Goal: Task Accomplishment & Management: Use online tool/utility

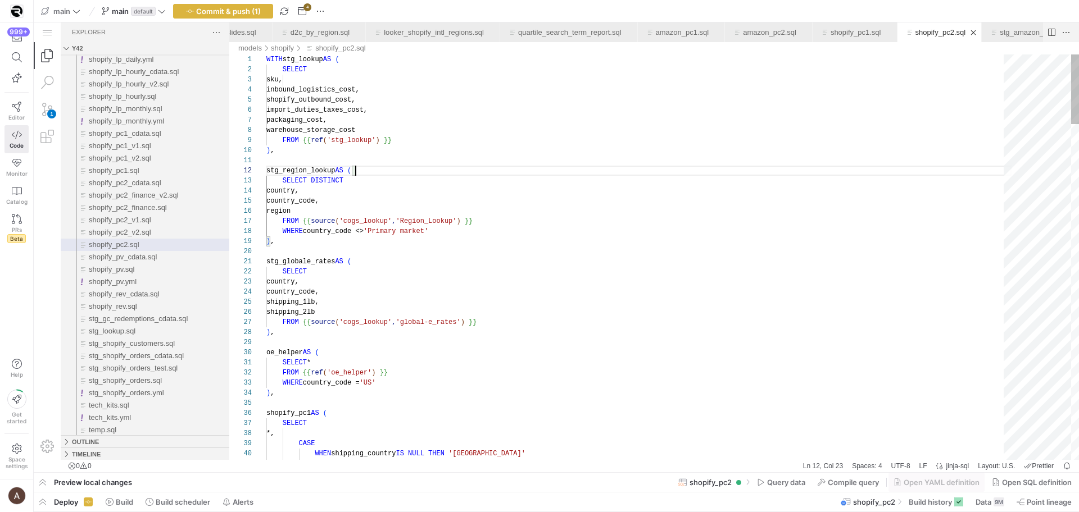
scroll to position [10, 89]
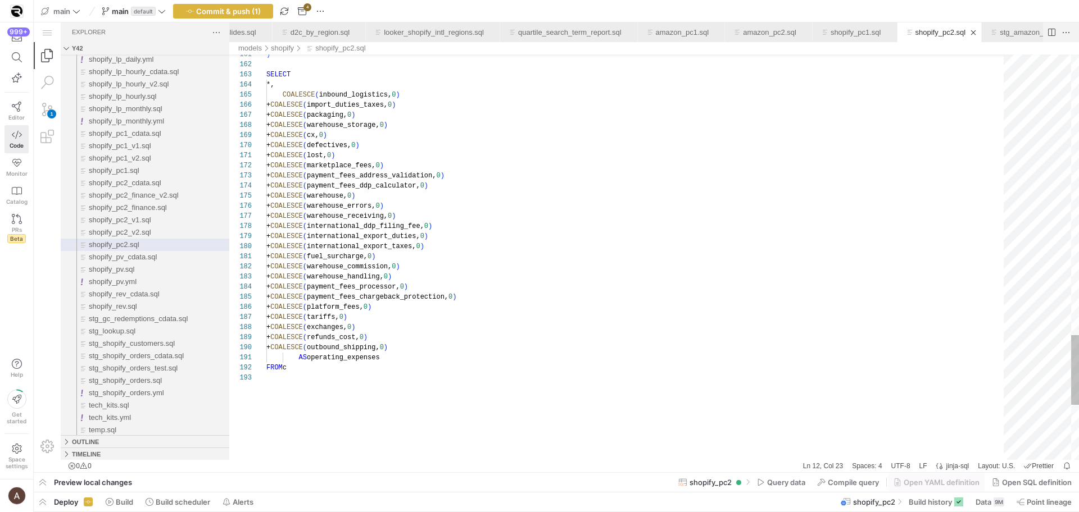
scroll to position [91, 146]
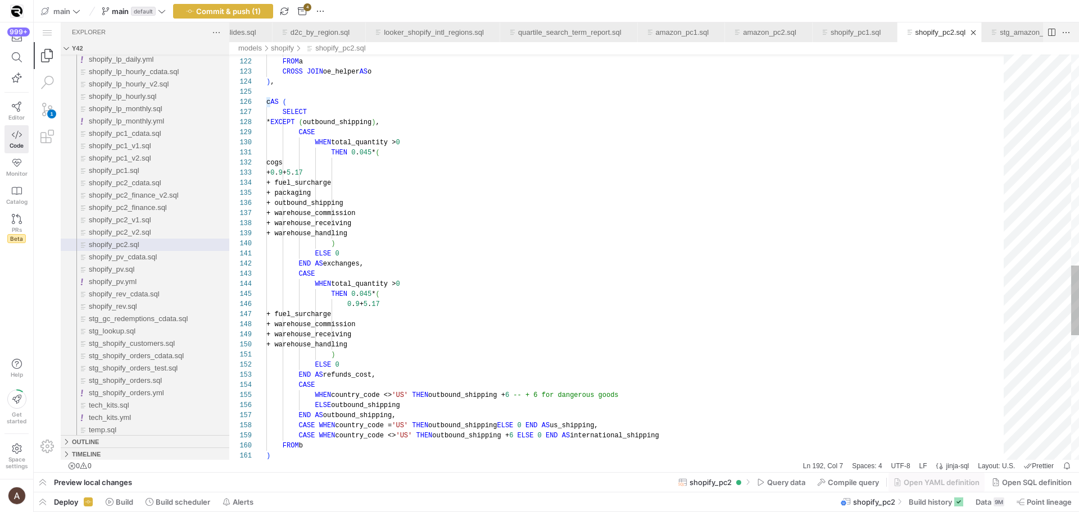
scroll to position [10, 73]
click at [376, 364] on div ") FROM b CASE WHEN country_code <> 'US' THEN outbound_shipping + 6 ELSE 0 END A…" at bounding box center [638, 7] width 745 height 2348
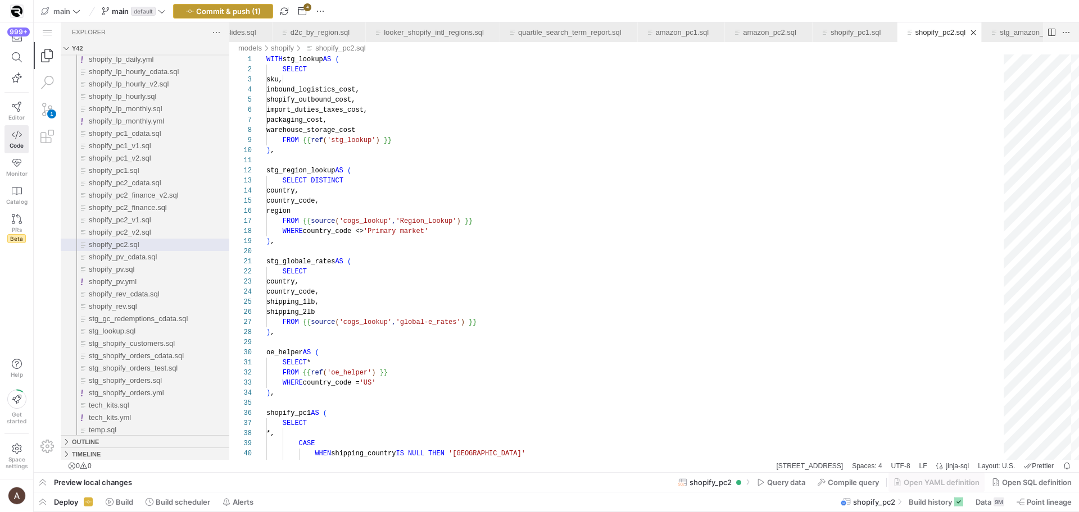
click at [238, 15] on span "Commit & push (1)" at bounding box center [228, 11] width 65 height 9
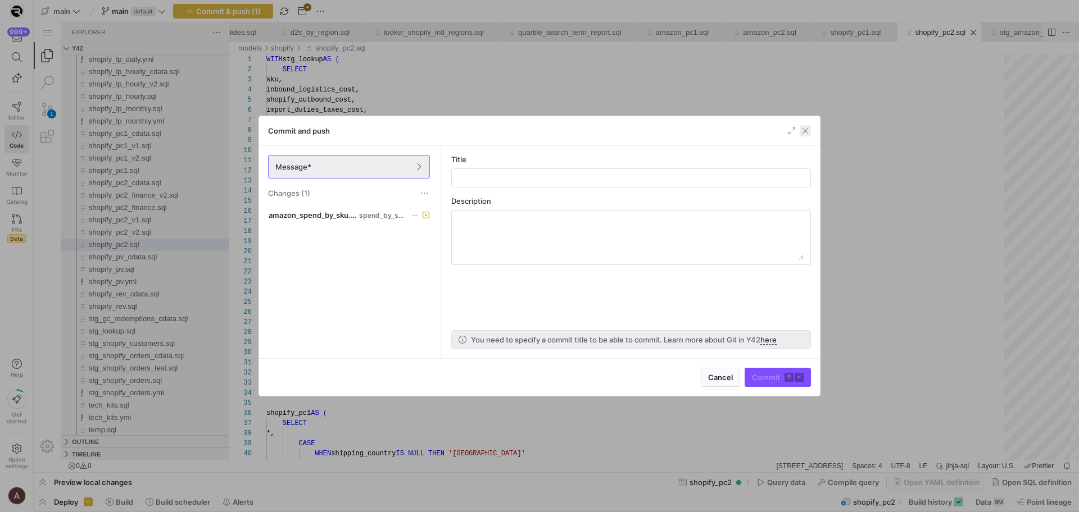
drag, startPoint x: 804, startPoint y: 131, endPoint x: 575, endPoint y: 193, distance: 236.9
click at [804, 131] on span "button" at bounding box center [805, 130] width 11 height 11
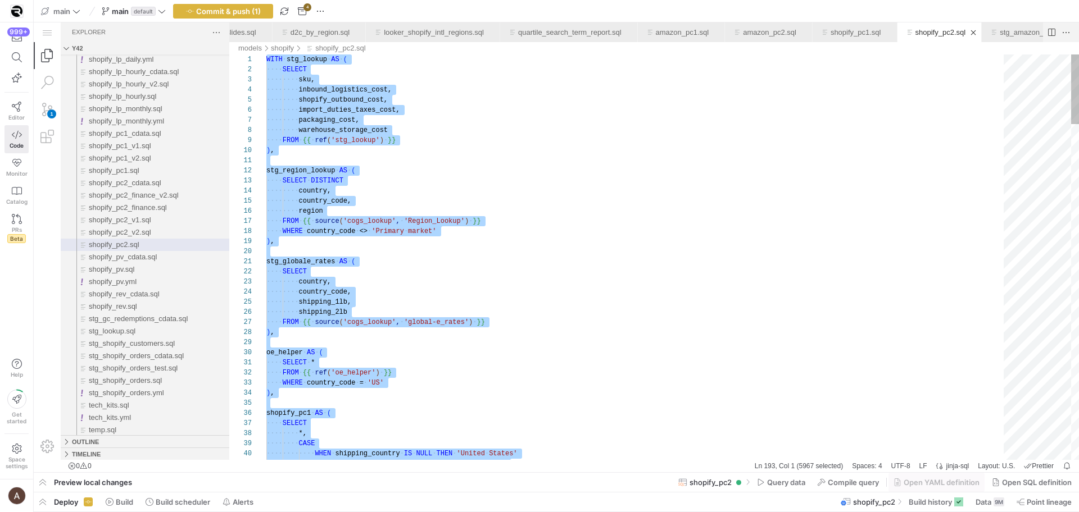
type textarea "stg_region_lookup AS ( SELECT DISTINCT country, country_code, region FROM {{ so…"
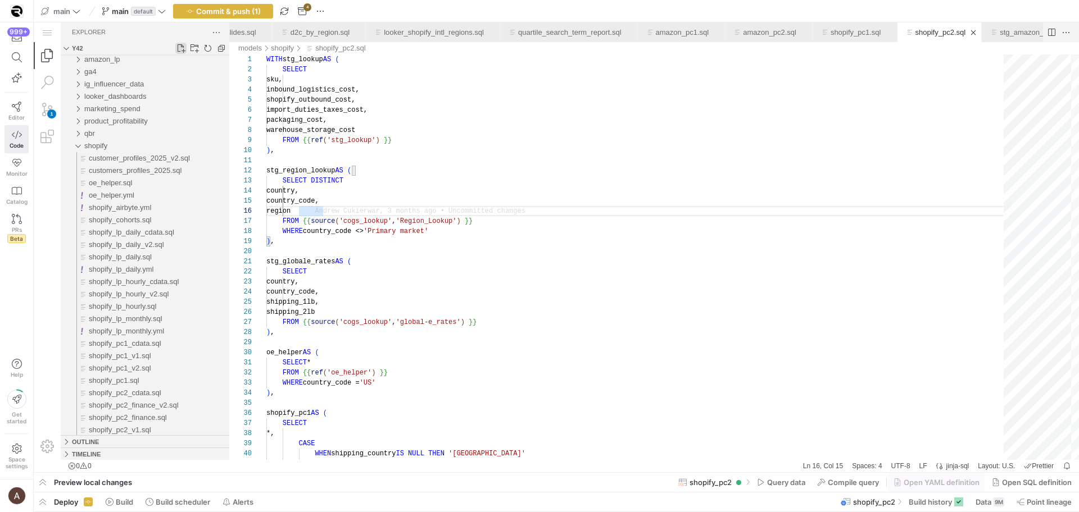
click at [181, 49] on link "New File..." at bounding box center [180, 48] width 11 height 11
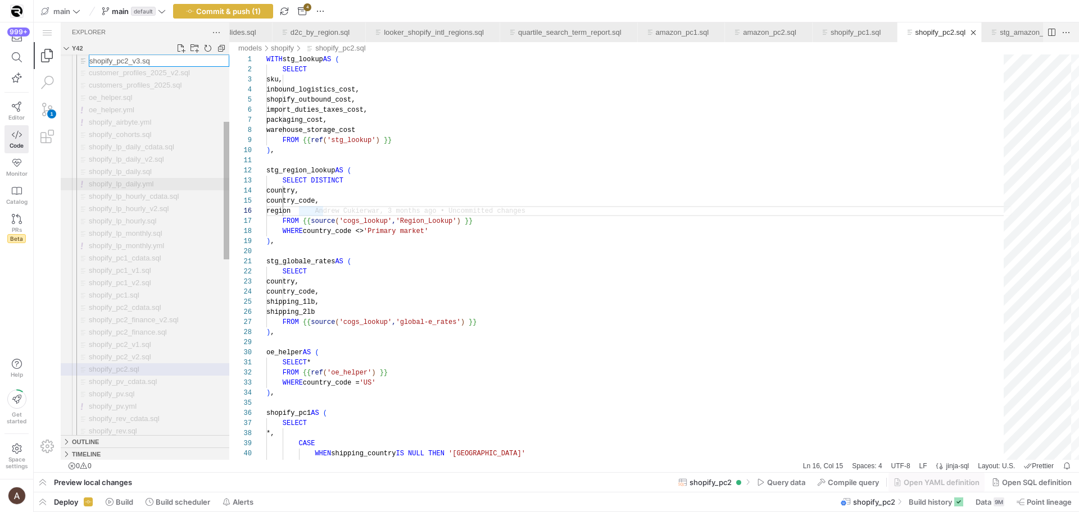
type input "shopify_pc2_v3.sql"
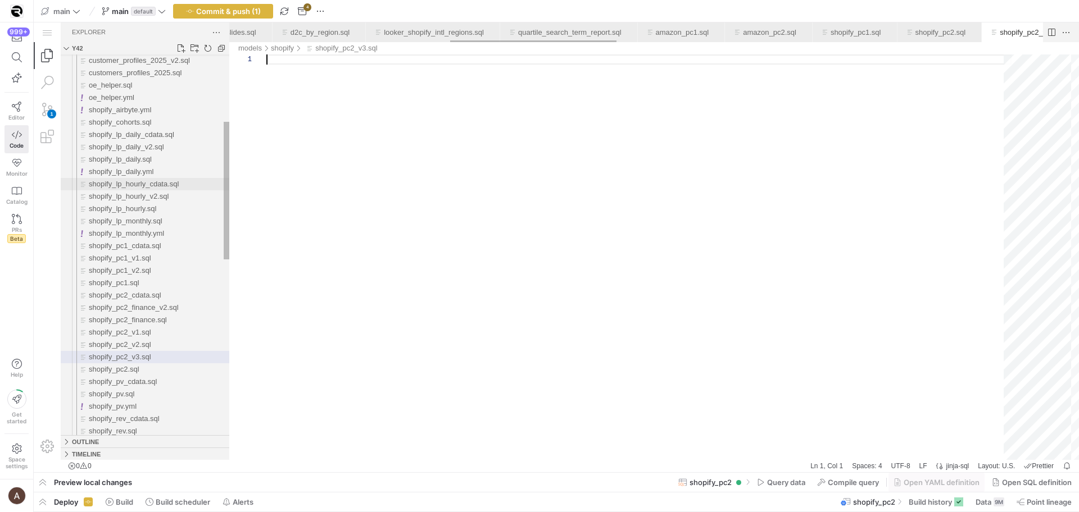
scroll to position [0, 1078]
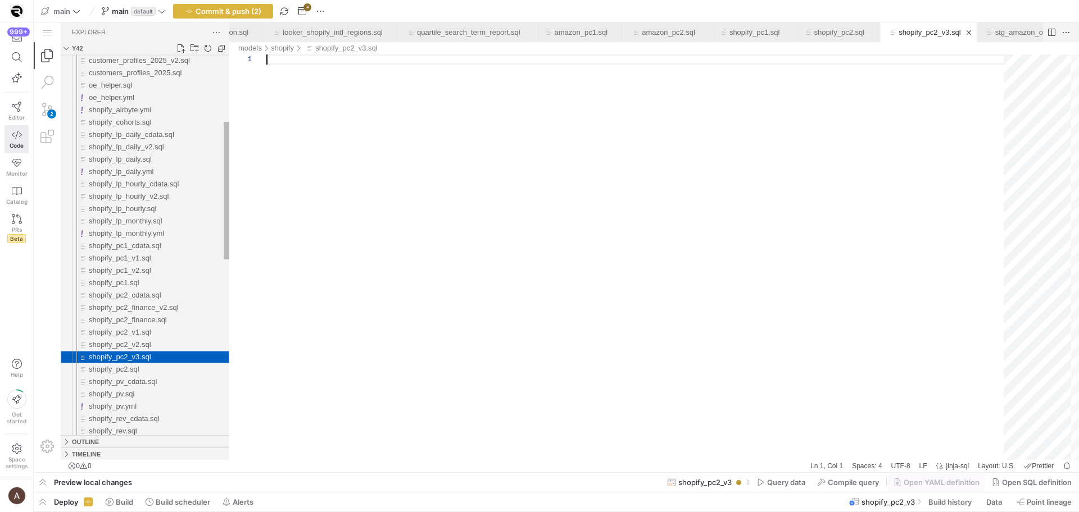
click at [169, 354] on div "shopify_pc2_v3.sql" at bounding box center [159, 357] width 140 height 12
click at [438, 258] on div "shopify_pc2_v3.sql" at bounding box center [638, 258] width 745 height 406
paste textarea "AS operating_expenses FROM c"
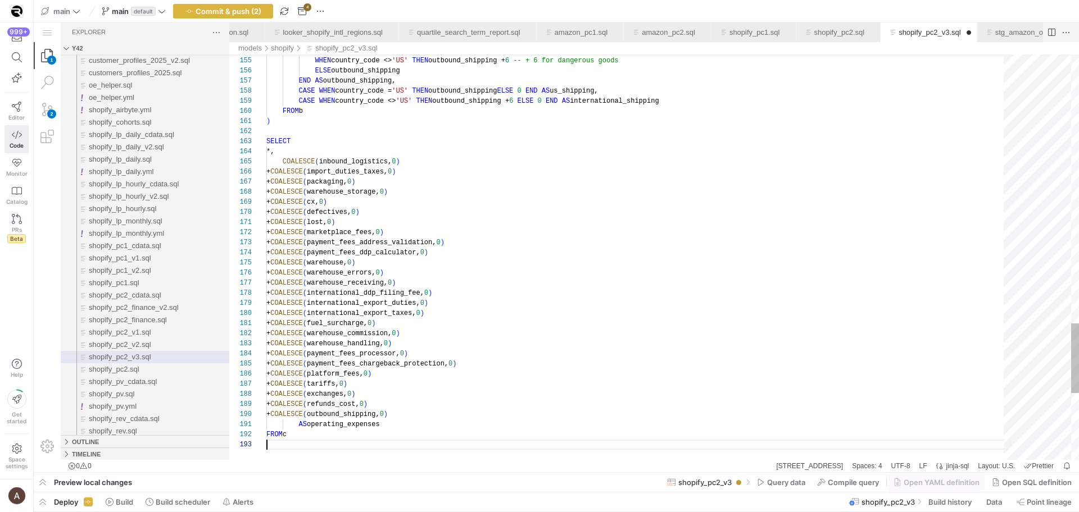
scroll to position [20, 0]
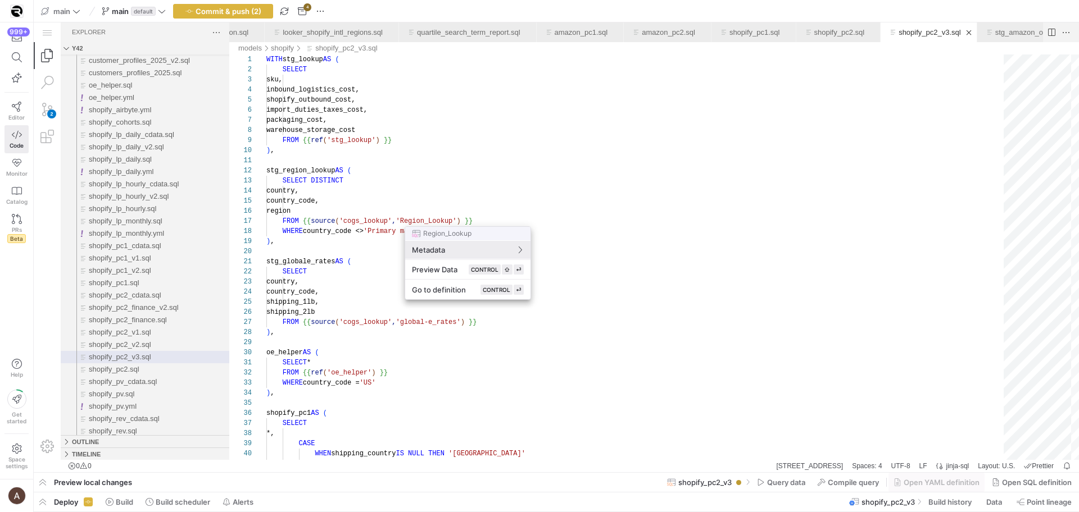
click at [416, 220] on div at bounding box center [539, 256] width 1079 height 512
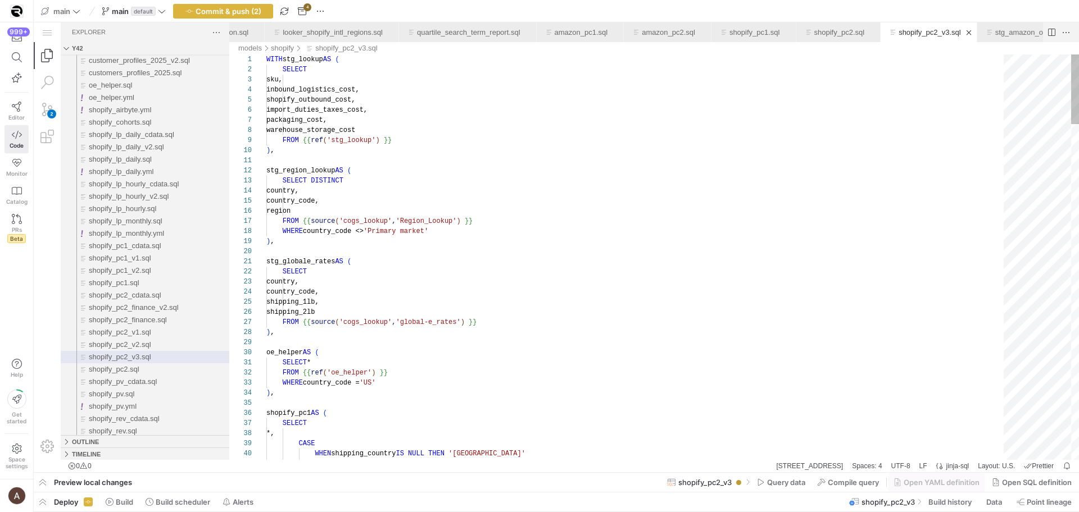
scroll to position [51, 57]
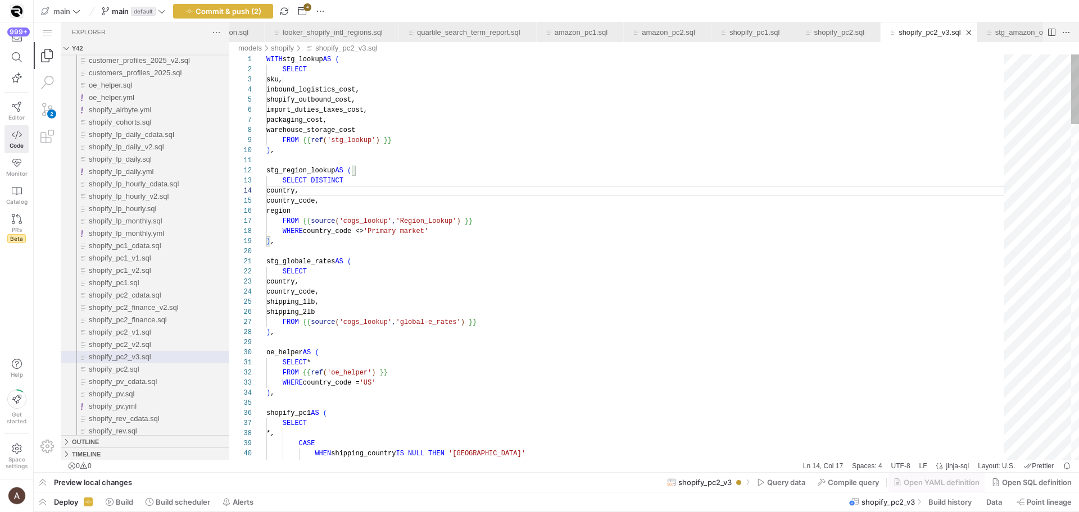
scroll to position [91, 0]
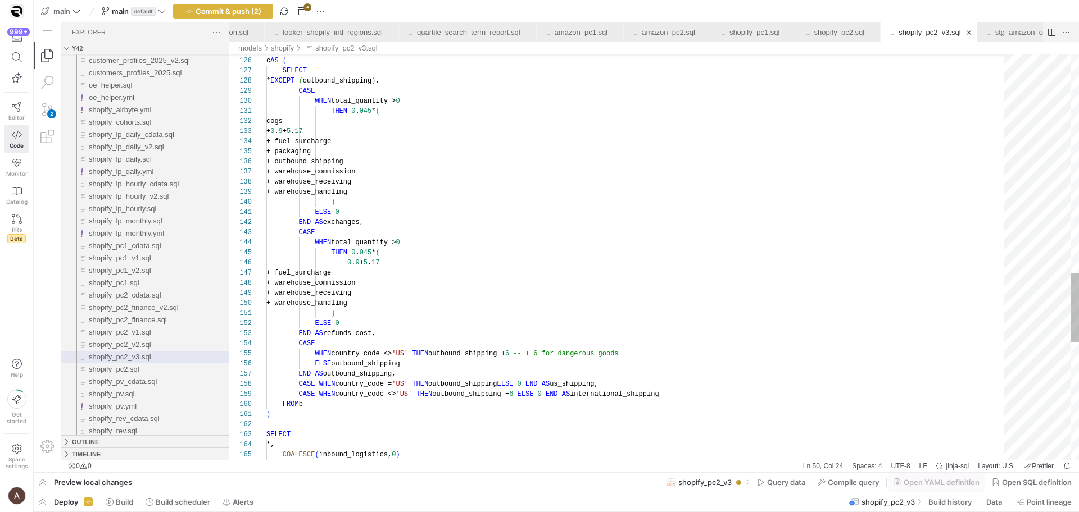
scroll to position [91, 40]
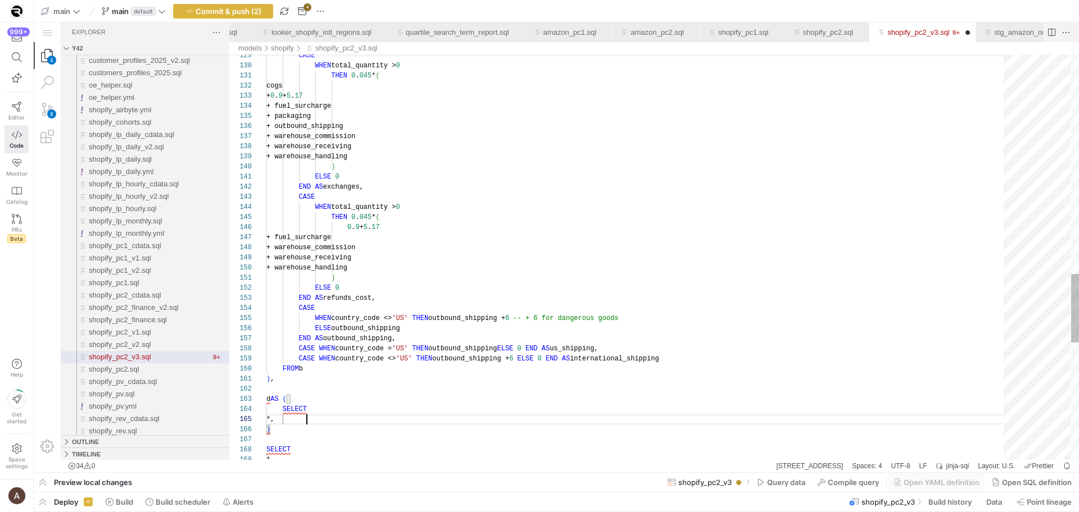
scroll to position [51, 33]
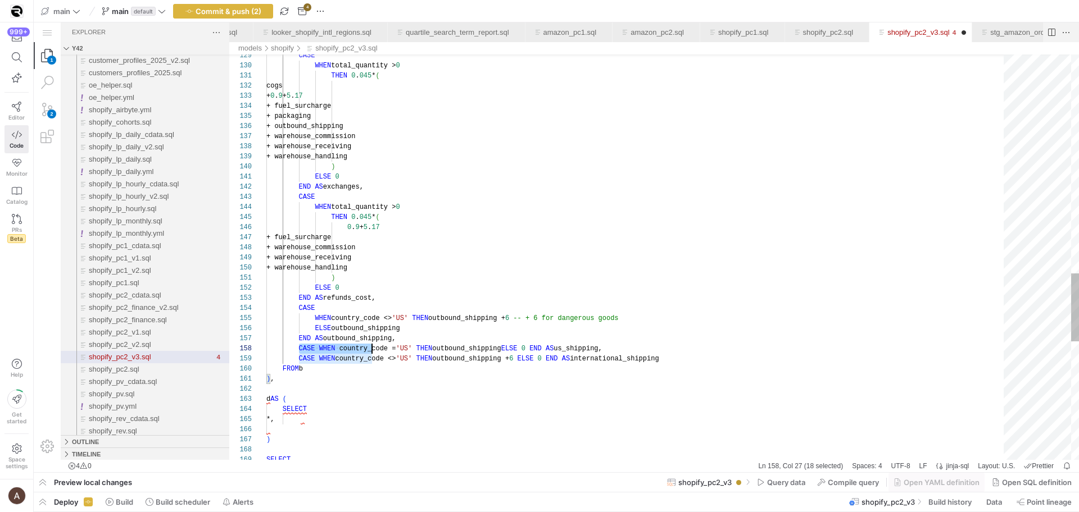
drag, startPoint x: 300, startPoint y: 349, endPoint x: 580, endPoint y: 356, distance: 279.9
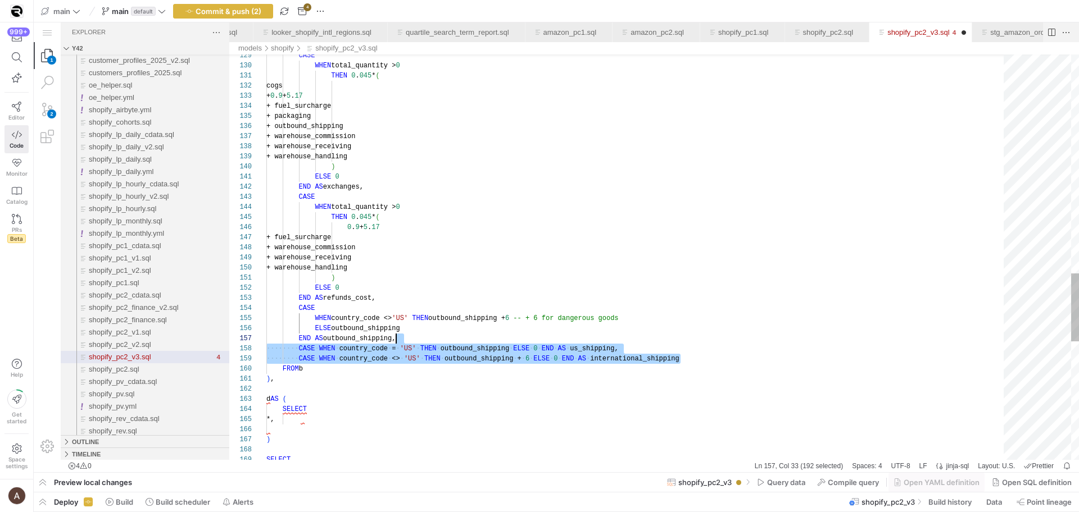
scroll to position [61, 130]
drag, startPoint x: 695, startPoint y: 359, endPoint x: 395, endPoint y: 335, distance: 300.5
drag, startPoint x: 378, startPoint y: 380, endPoint x: 338, endPoint y: 405, distance: 47.1
click at [378, 380] on div ") ," at bounding box center [638, 379] width 745 height 10
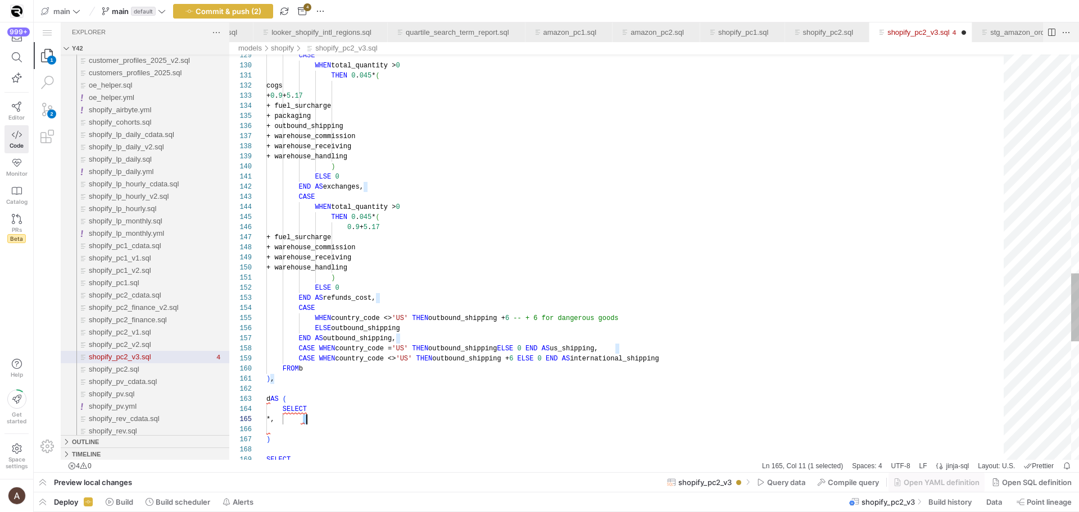
drag, startPoint x: 303, startPoint y: 424, endPoint x: 309, endPoint y: 424, distance: 5.6
paste textarea "CASE WHEN country_code = 'US' THEN outbound_shipping ELSE 0 END AS us_shipping,…"
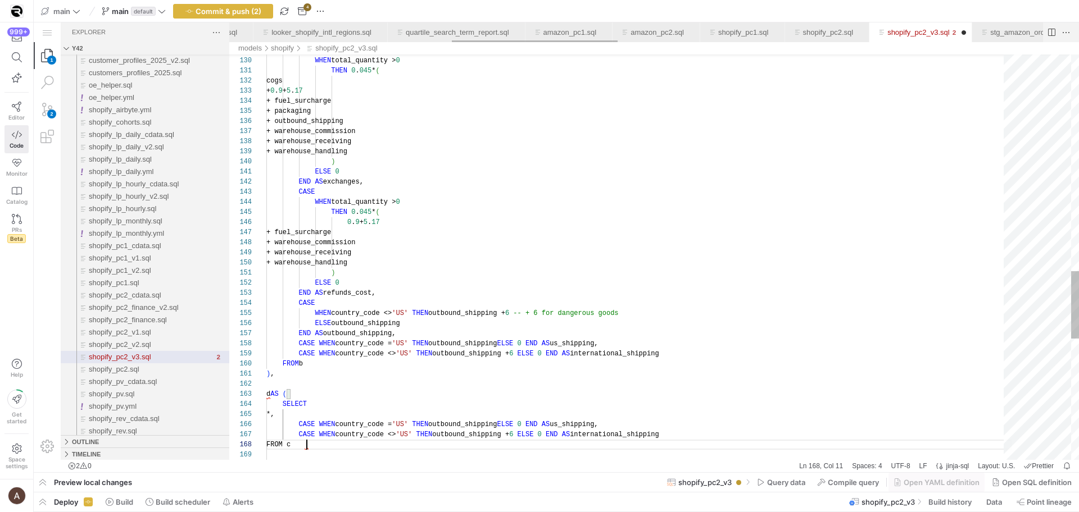
scroll to position [71, 40]
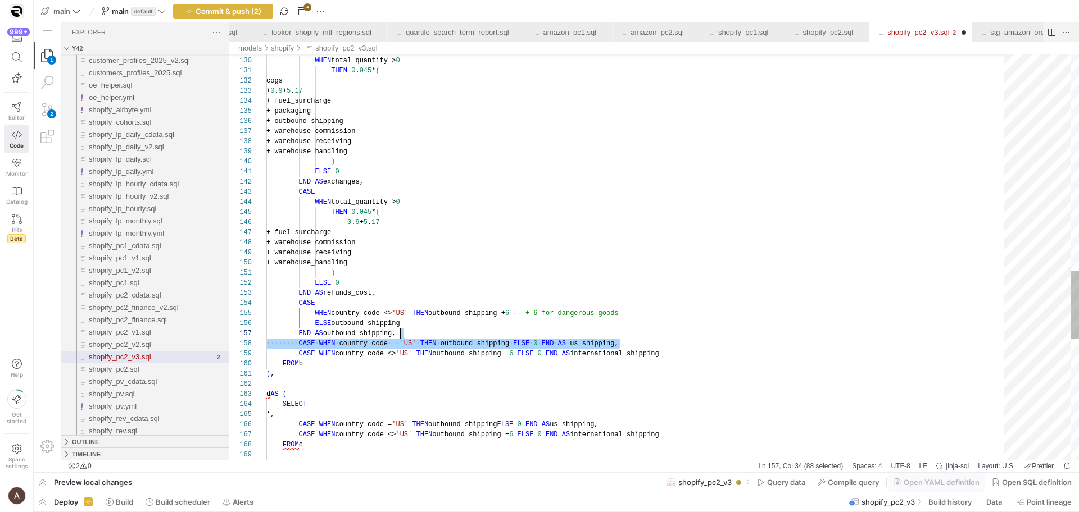
drag, startPoint x: 745, startPoint y: 344, endPoint x: 740, endPoint y: 334, distance: 11.6
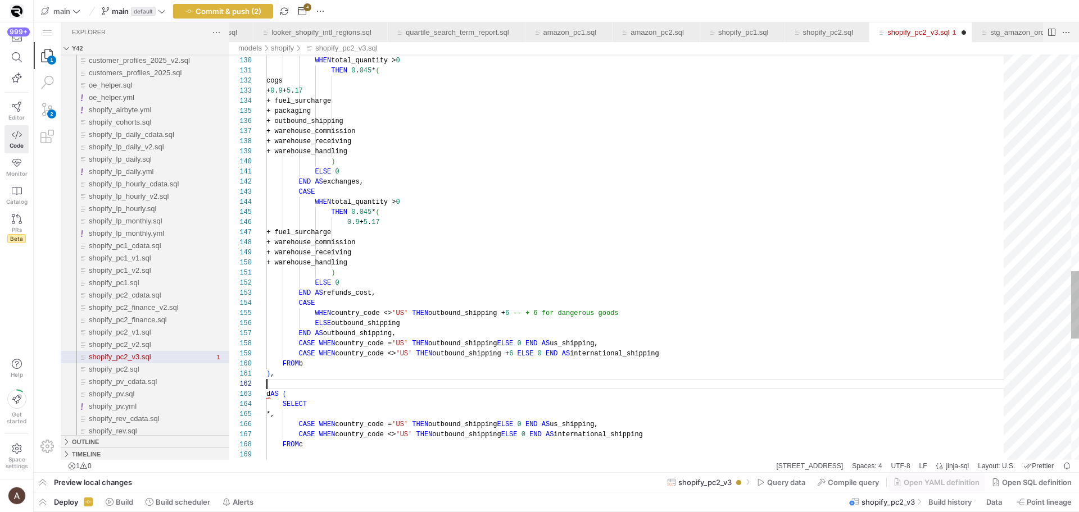
scroll to position [10, 0]
click at [530, 388] on div "shopify_pc2_v3.sql" at bounding box center [638, 384] width 745 height 10
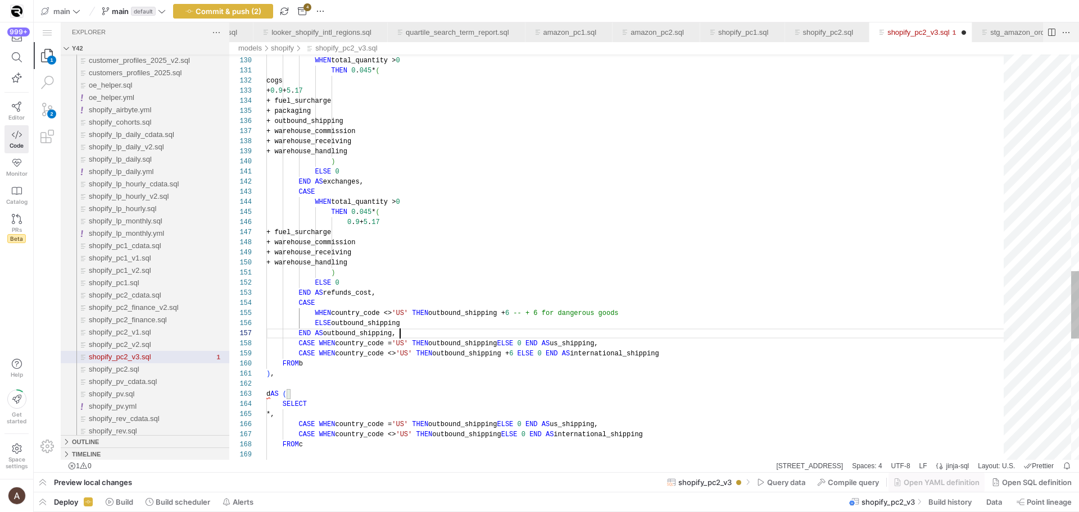
drag, startPoint x: 600, startPoint y: 338, endPoint x: 643, endPoint y: 350, distance: 45.2
click at [599, 339] on div "CASE WHEN country_code = 'US' THEN outbound_shipping ELSE 0 END AS us_shipping," at bounding box center [638, 344] width 745 height 10
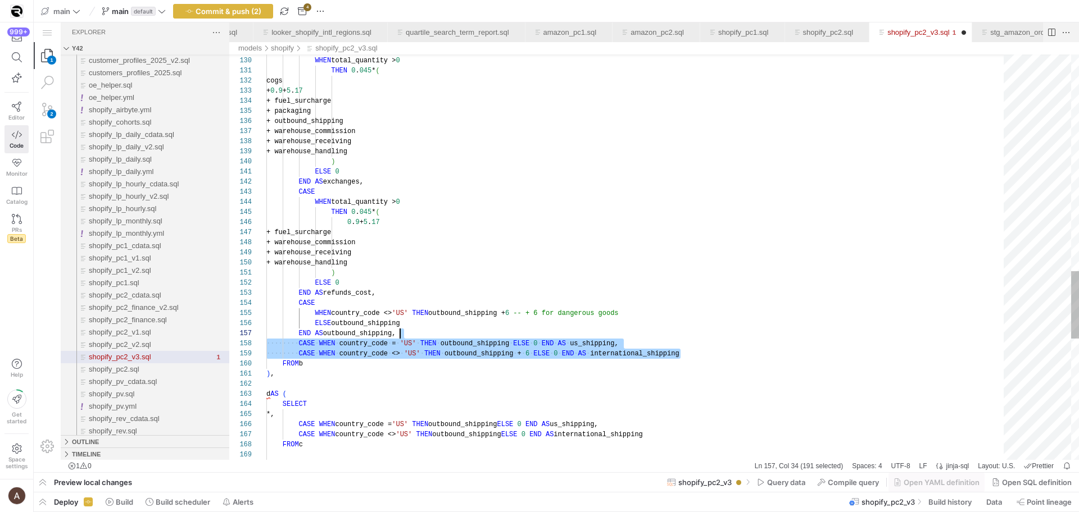
drag, startPoint x: 736, startPoint y: 351, endPoint x: 732, endPoint y: 338, distance: 13.5
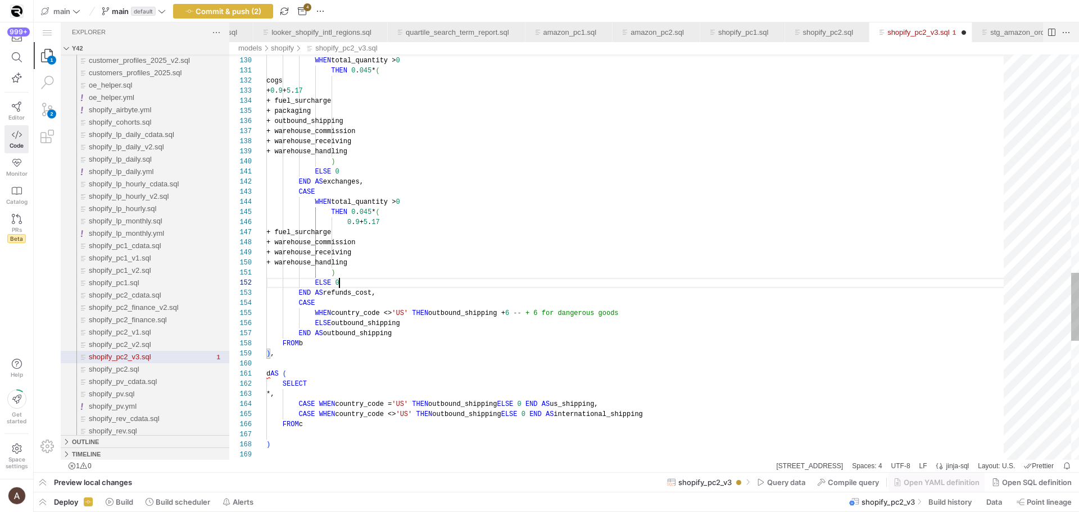
scroll to position [10, 73]
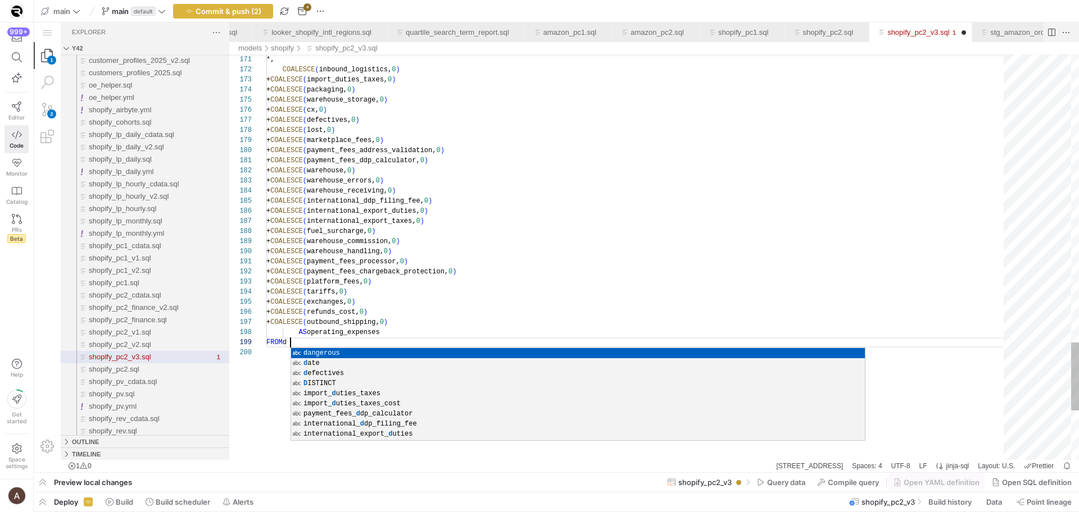
scroll to position [0, 166]
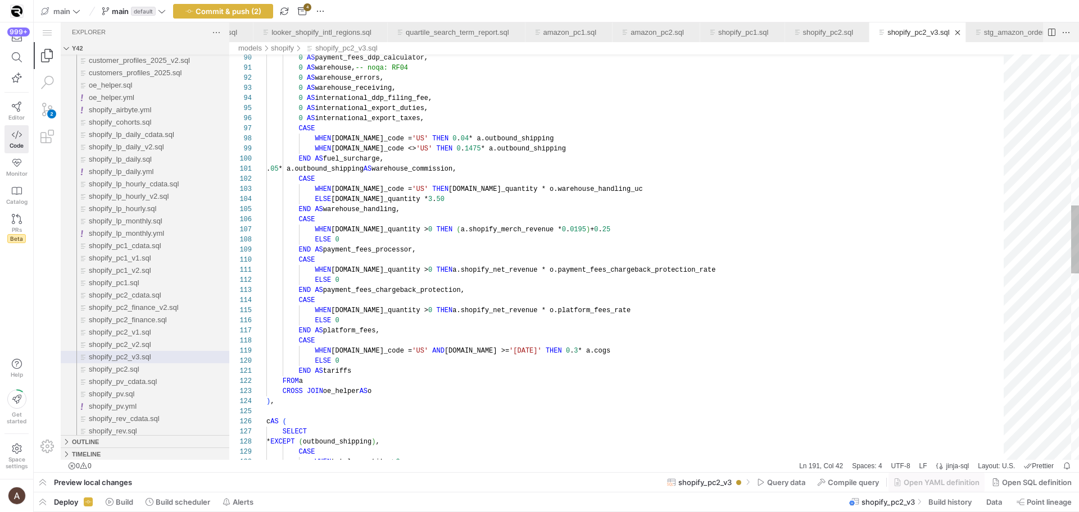
scroll to position [91, 49]
click at [420, 260] on div "0 AS payment_fees_ddp_calculator, 0 AS warehouse, -- noqa: RF04 0 AS warehouse_…" at bounding box center [638, 362] width 745 height 2419
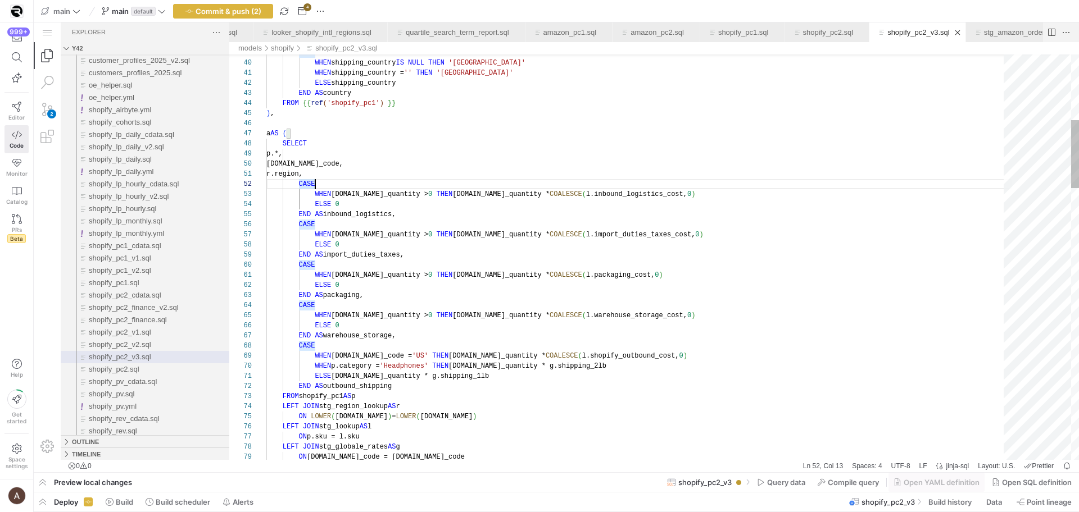
scroll to position [10, 49]
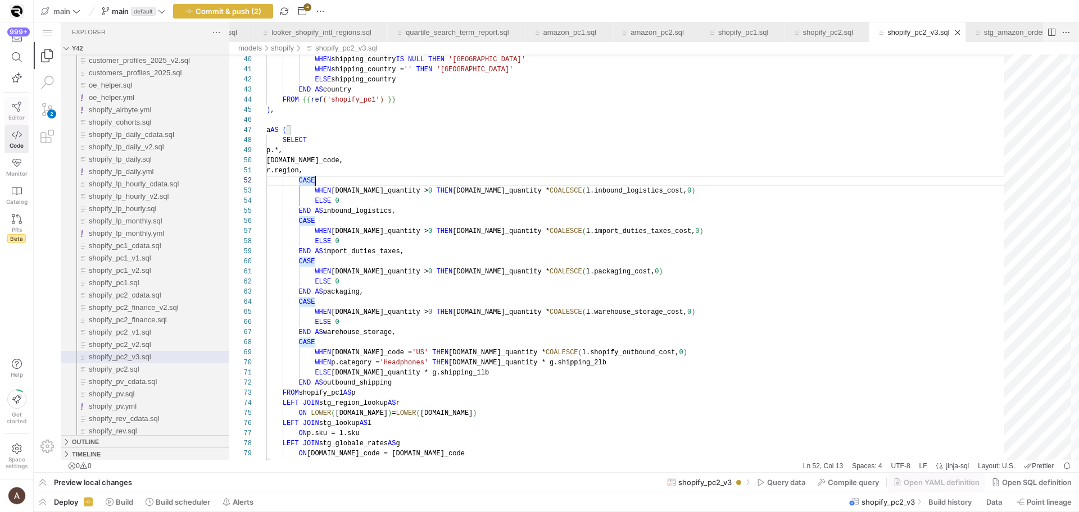
type textarea "r.region, CASE WHEN [DOMAIN_NAME]_quantity > 0 THEN [DOMAIN_NAME]_quantity * CO…"
click at [7, 114] on link "Editor" at bounding box center [16, 111] width 24 height 28
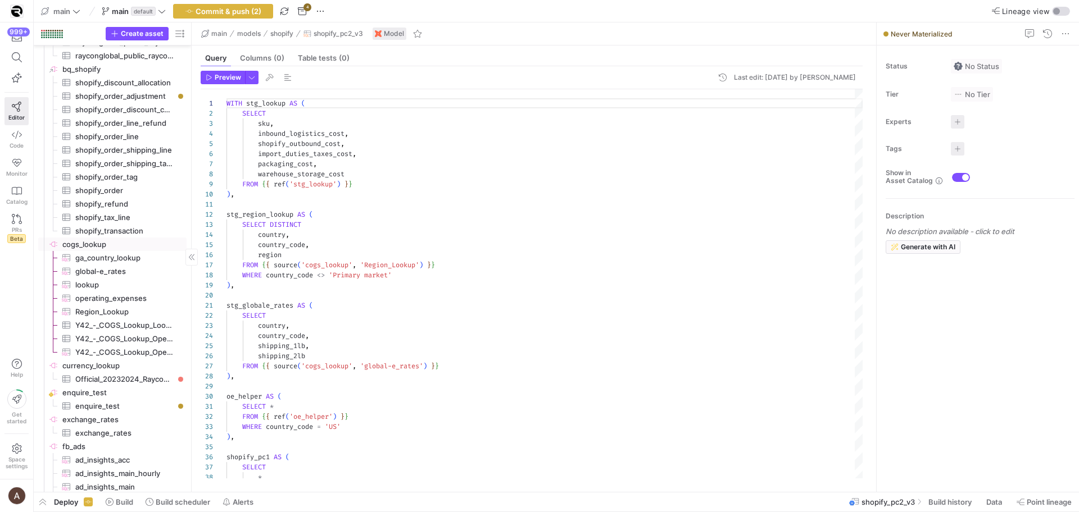
click at [125, 247] on span "cogs_lookup​​​​​​​​" at bounding box center [123, 244] width 123 height 13
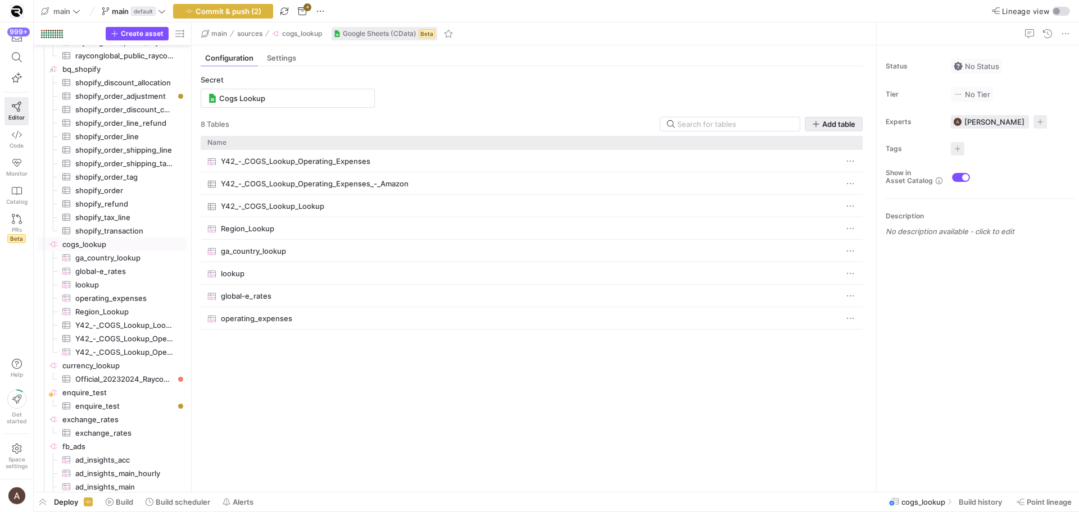
click at [823, 126] on span "Add table" at bounding box center [838, 124] width 33 height 9
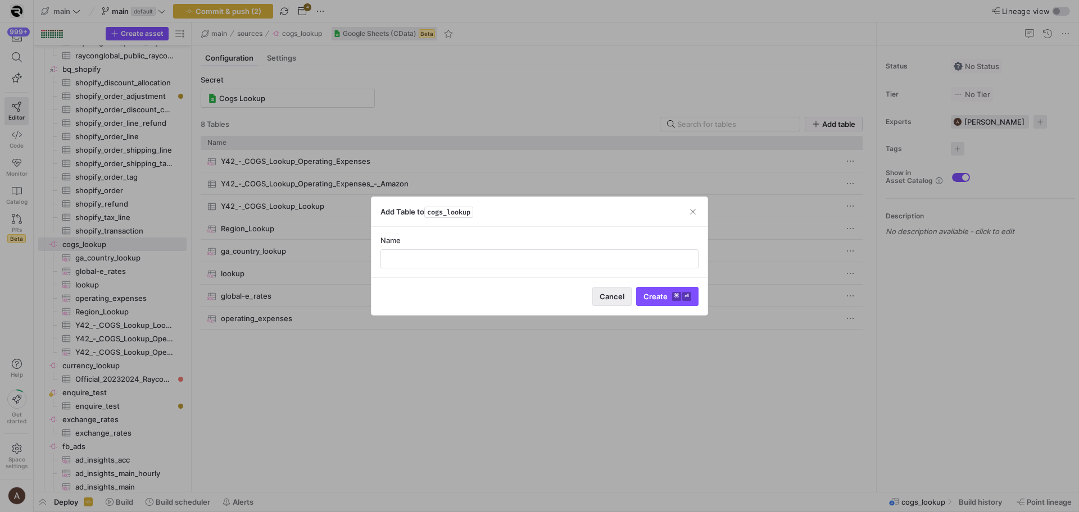
click at [607, 289] on span "button" at bounding box center [612, 297] width 38 height 18
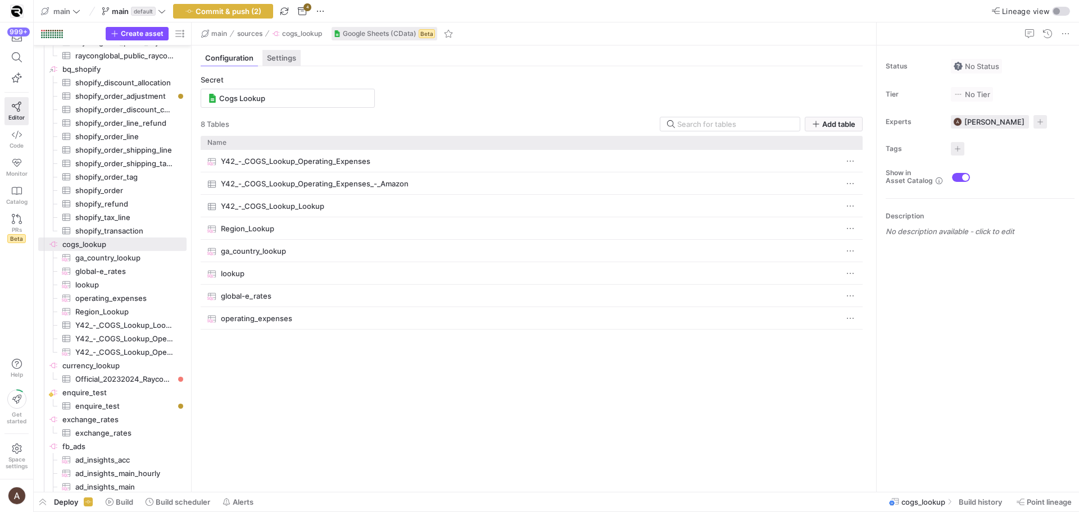
click at [285, 65] on div "Settings" at bounding box center [281, 58] width 38 height 16
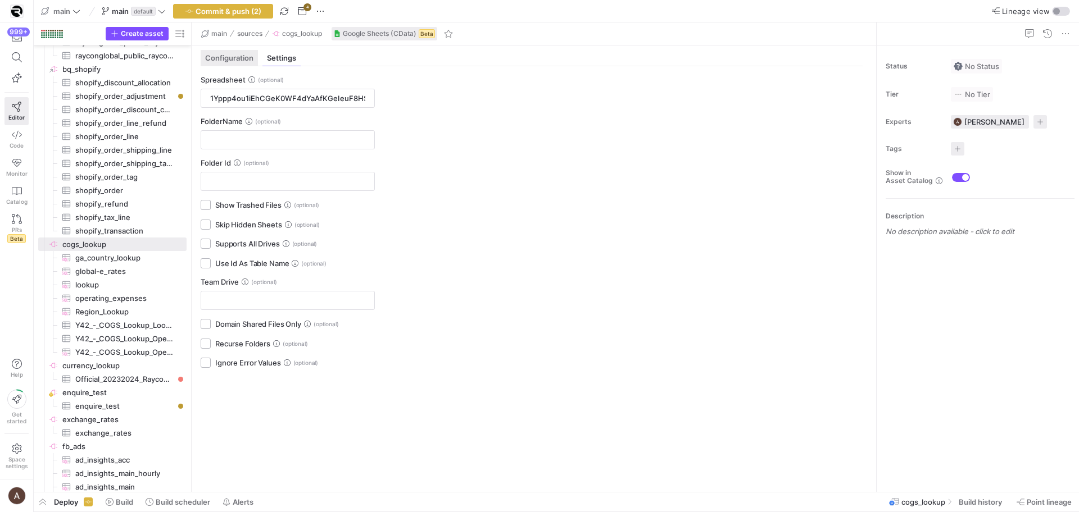
click at [250, 61] on span "Configuration" at bounding box center [229, 58] width 48 height 7
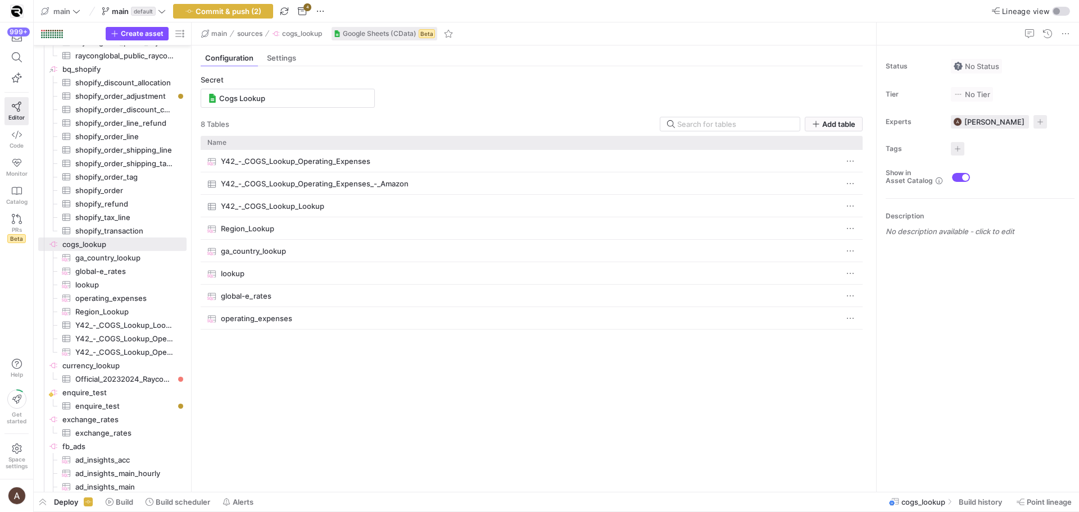
click at [432, 395] on div "Y42_-_COGS_Lookup_Operating_Expenses Y42_-_COGS_Lookup_Operating_Expenses_-_Ama…" at bounding box center [532, 316] width 662 height 333
click at [734, 126] on input at bounding box center [735, 124] width 116 height 9
type input "l"
type input "rates"
click at [688, 74] on div "Secret Cogs Lookup 8 Table s Add table Drag here to set row groups Drag here to…" at bounding box center [532, 274] width 680 height 417
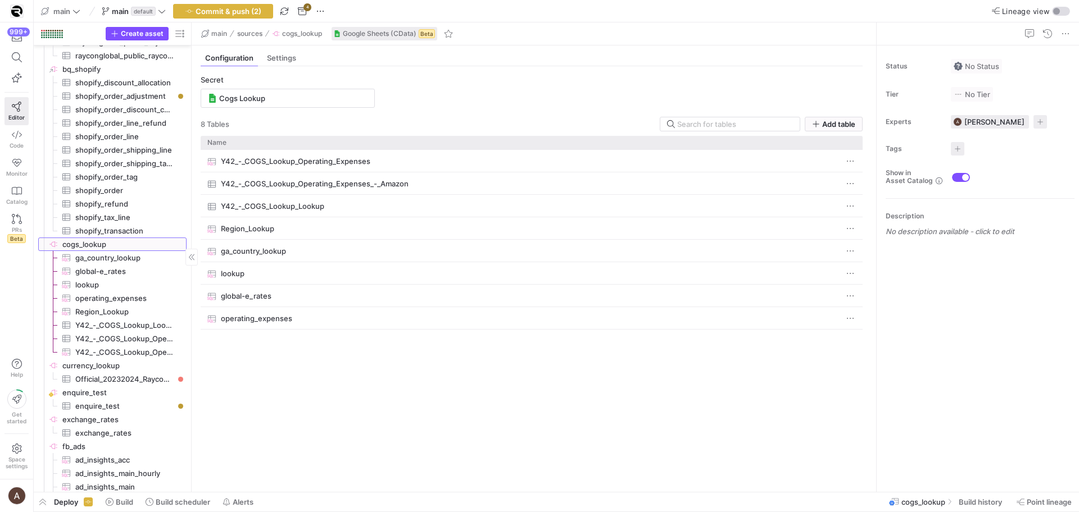
click at [129, 241] on span "cogs_lookup​​​​​​​​" at bounding box center [123, 244] width 123 height 13
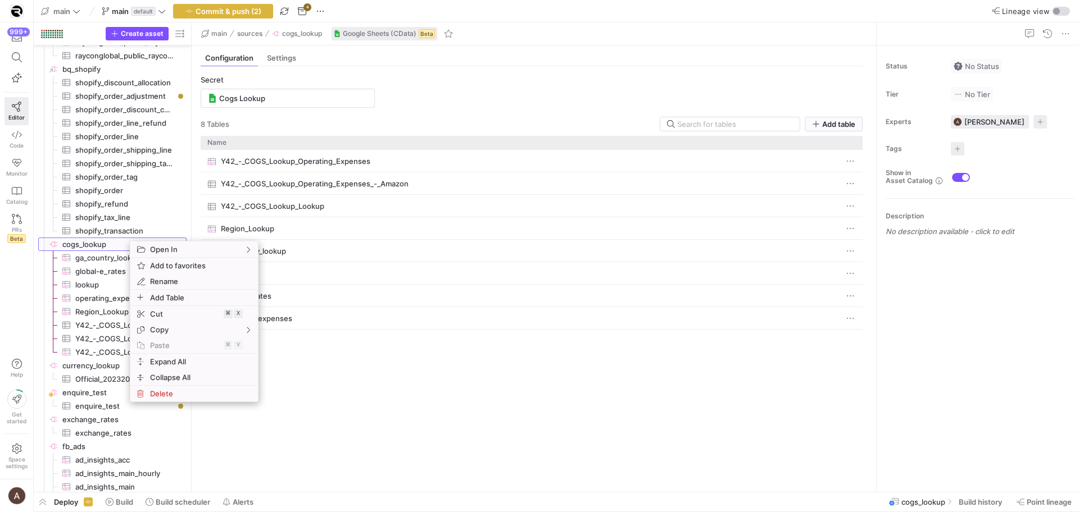
click at [124, 241] on span "cogs_lookup​​​​​​​​" at bounding box center [123, 244] width 123 height 13
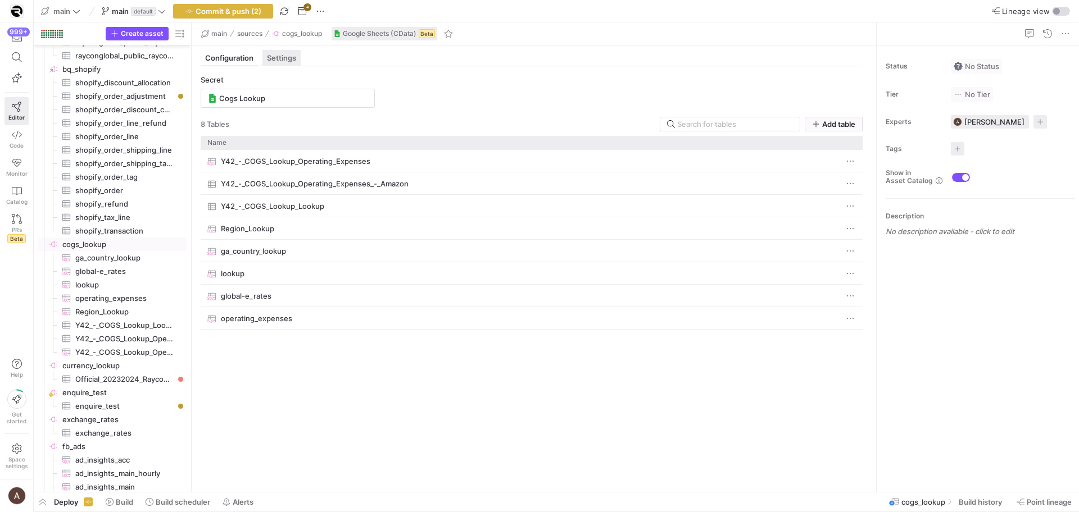
click at [265, 63] on div "Settings" at bounding box center [281, 58] width 38 height 16
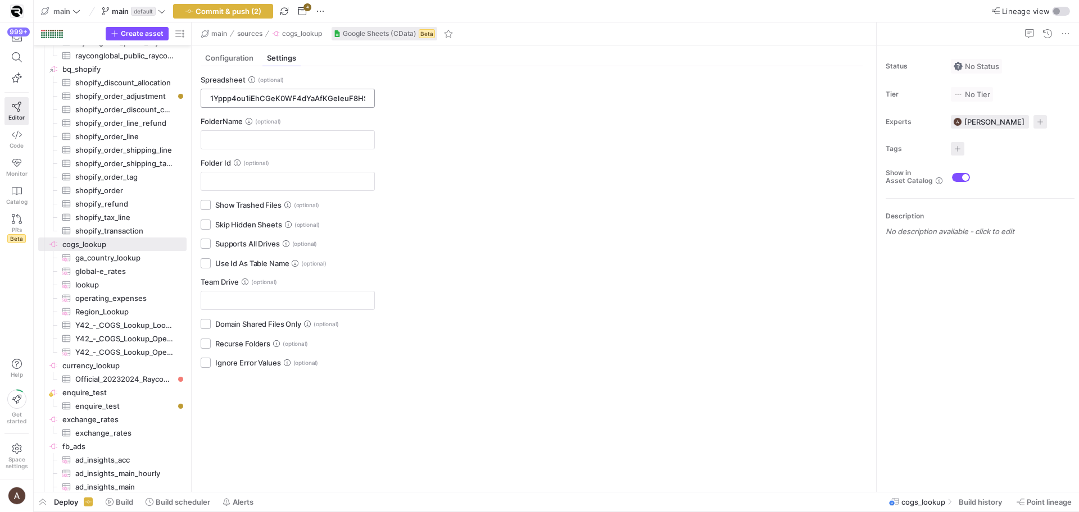
click at [243, 98] on input "1Yppp4ou1iEhCGeK0WF4dYaAfKGeIeuF8HSzUCLS03cI" at bounding box center [287, 98] width 155 height 9
click at [233, 60] on span "Configuration" at bounding box center [229, 58] width 48 height 7
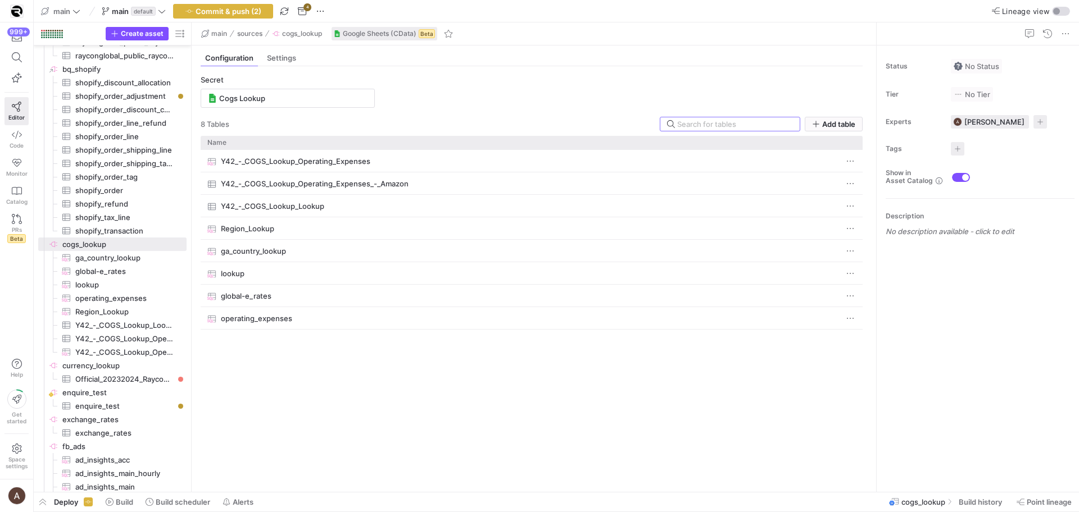
click at [435, 84] on y42-source-config-entity-configuration-tables-view "Secret Cogs Lookup 8 Table s Add table Drag here to set row groups Drag here to…" at bounding box center [532, 279] width 662 height 408
click at [96, 252] on span "ga_country_lookup​​​​​​​​​" at bounding box center [124, 258] width 98 height 13
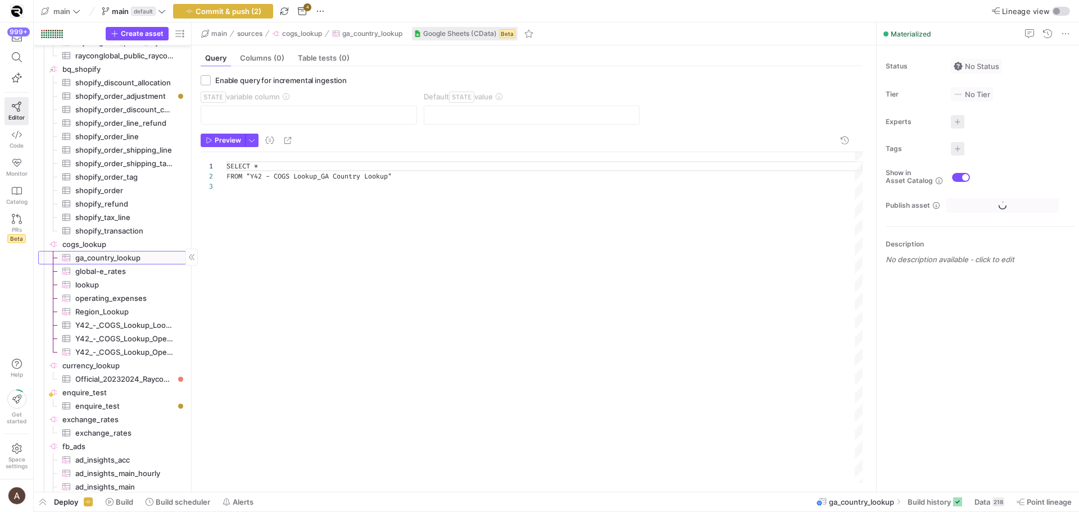
scroll to position [20, 0]
click at [94, 247] on span "cogs_lookup​​​​​​​​" at bounding box center [123, 244] width 123 height 13
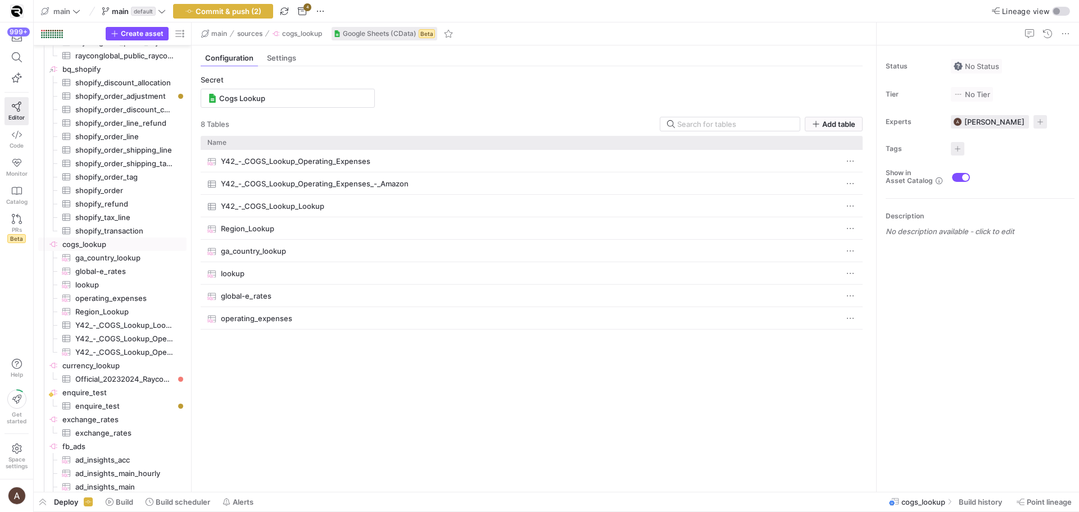
click at [429, 423] on div "Y42_-_COGS_Lookup_Operating_Expenses Y42_-_COGS_Lookup_Operating_Expenses_-_Ama…" at bounding box center [532, 316] width 662 height 333
click at [317, 37] on span "cogs_lookup" at bounding box center [302, 34] width 40 height 8
click at [255, 31] on span "sources" at bounding box center [249, 34] width 25 height 8
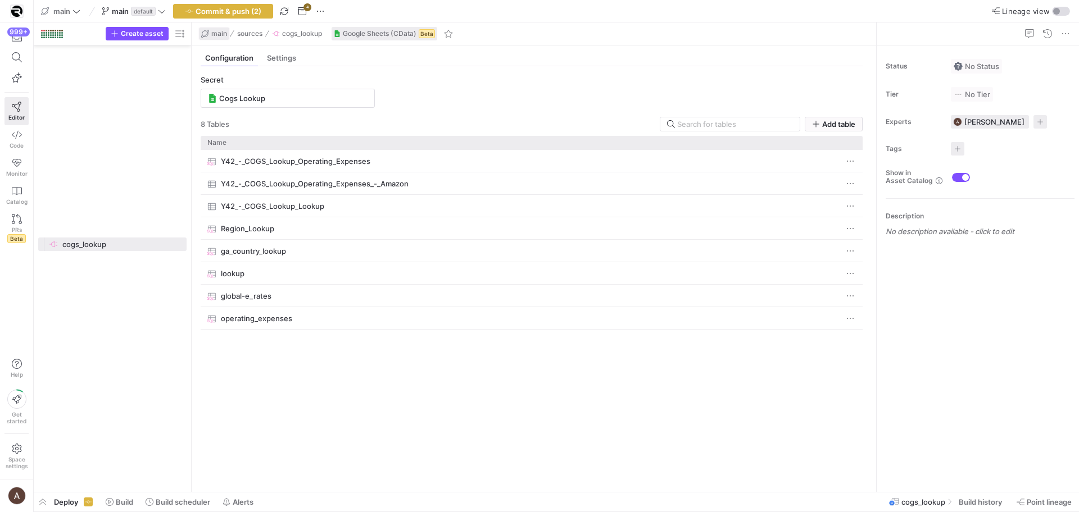
scroll to position [1241, 0]
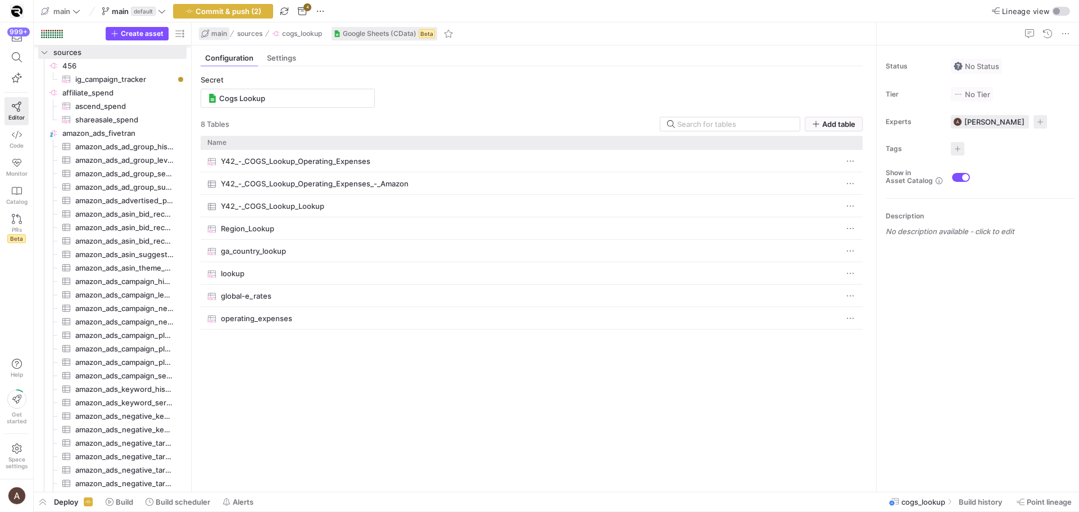
click at [219, 31] on span "main" at bounding box center [219, 34] width 16 height 8
drag, startPoint x: 295, startPoint y: 43, endPoint x: 300, endPoint y: 35, distance: 9.1
click at [295, 42] on div "main sources cogs_lookup Google Sheets (CData) Beta" at bounding box center [534, 33] width 684 height 23
click at [300, 35] on span "cogs_lookup" at bounding box center [302, 34] width 40 height 8
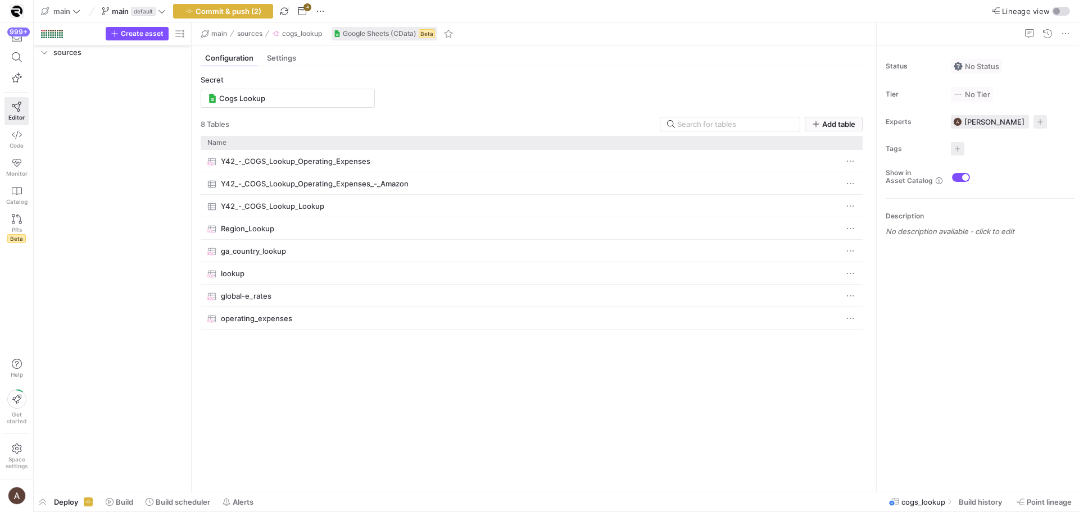
scroll to position [4044, 0]
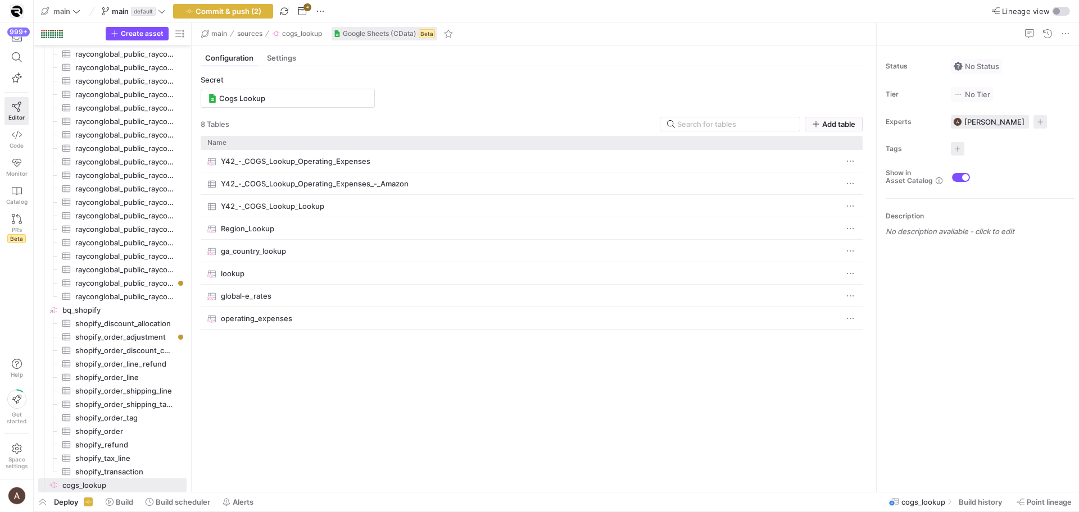
click at [352, 35] on span "Google Sheets (CData)" at bounding box center [380, 34] width 74 height 8
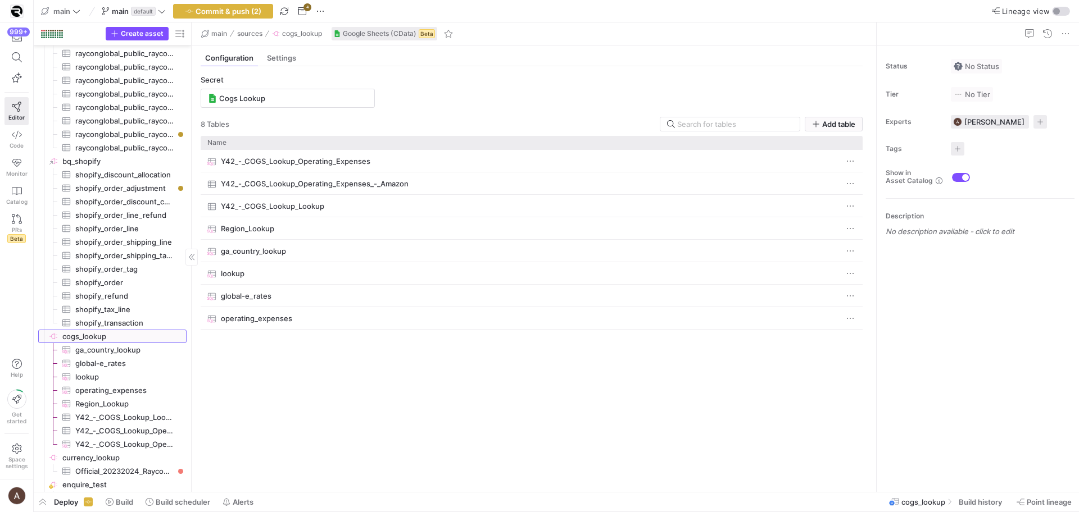
click at [93, 337] on span "cogs_lookup​​​​​​​​" at bounding box center [123, 336] width 123 height 13
drag, startPoint x: 515, startPoint y: 353, endPoint x: 470, endPoint y: 332, distance: 49.3
click at [515, 353] on div "Y42_-_COGS_Lookup_Operating_Expenses Y42_-_COGS_Lookup_Operating_Expenses_-_Ama…" at bounding box center [532, 316] width 662 height 333
click at [102, 355] on span "ga_country_lookup​​​​​​​​​" at bounding box center [124, 350] width 98 height 13
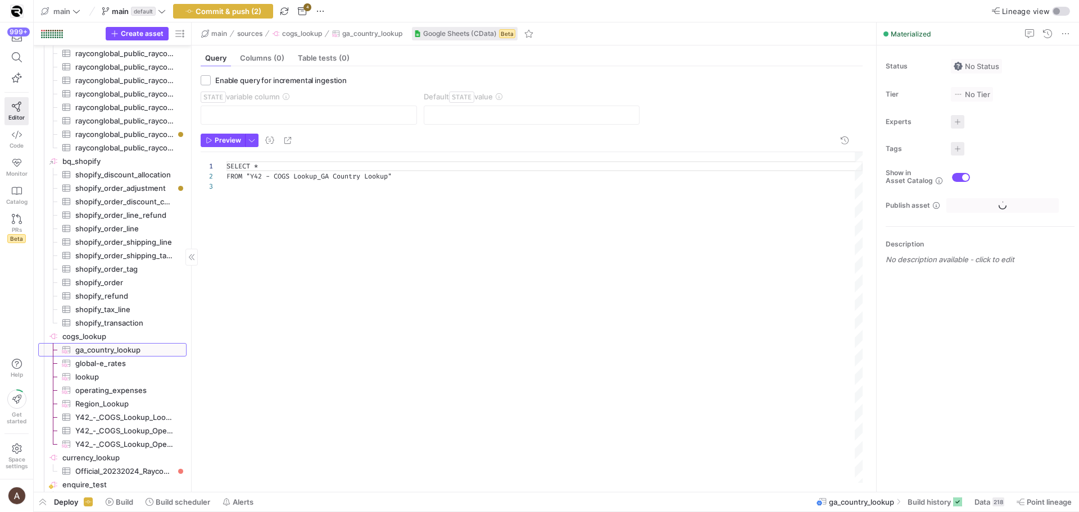
scroll to position [20, 0]
click at [106, 337] on span "cogs_lookup​​​​​​​​" at bounding box center [123, 336] width 123 height 13
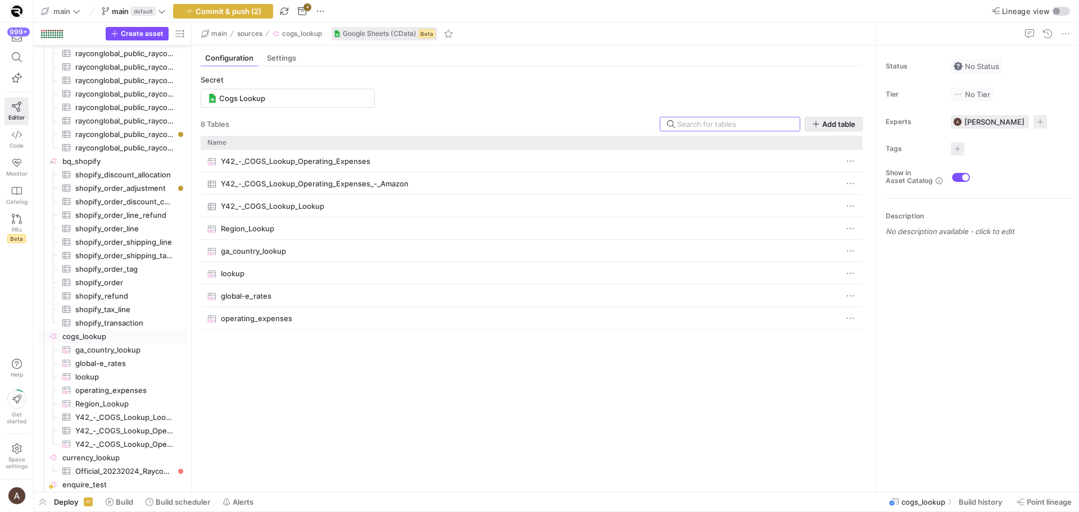
click at [825, 120] on span "Add table" at bounding box center [838, 124] width 33 height 9
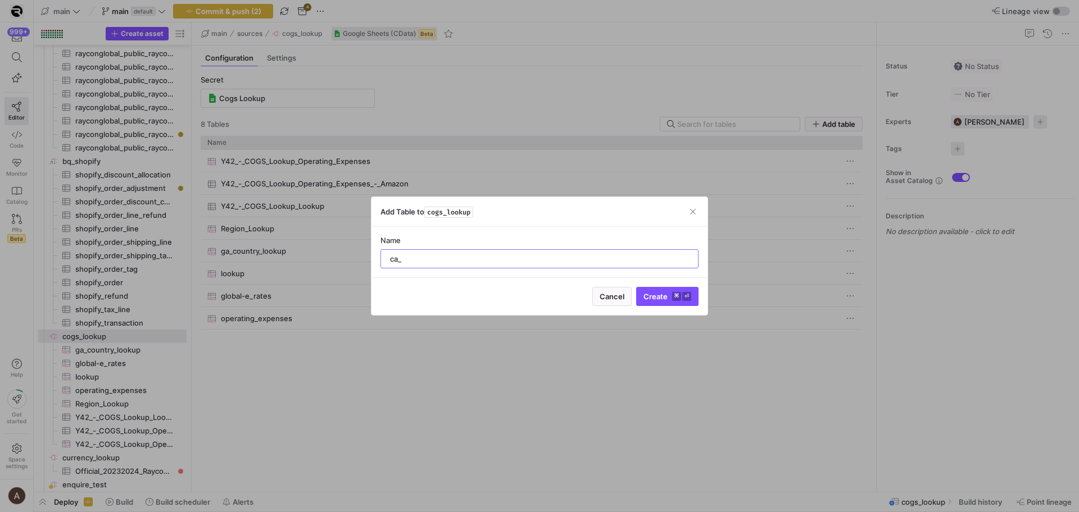
type input "ca"
type input "uk_rates"
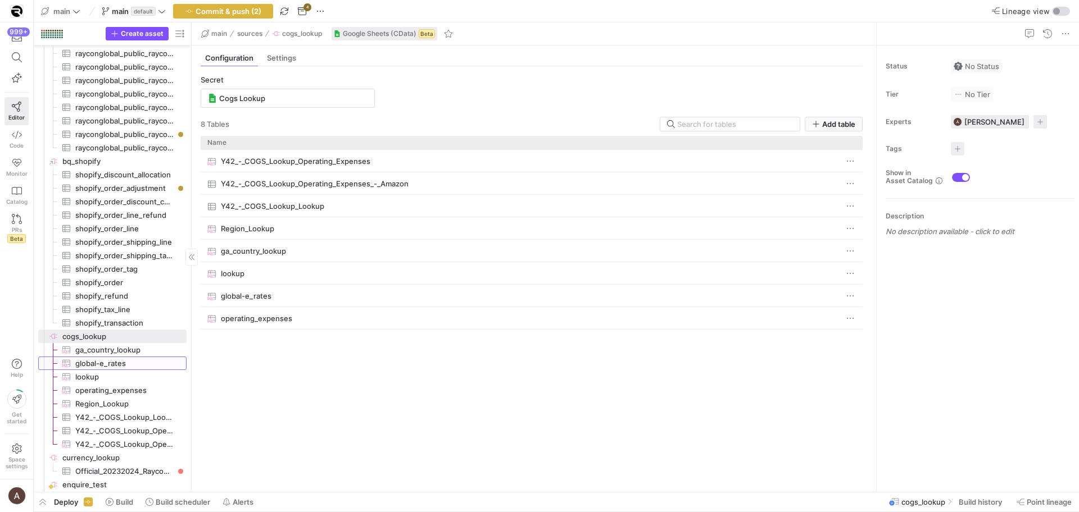
click at [150, 368] on span "global-e_rates​​​​​​​​​" at bounding box center [124, 363] width 98 height 13
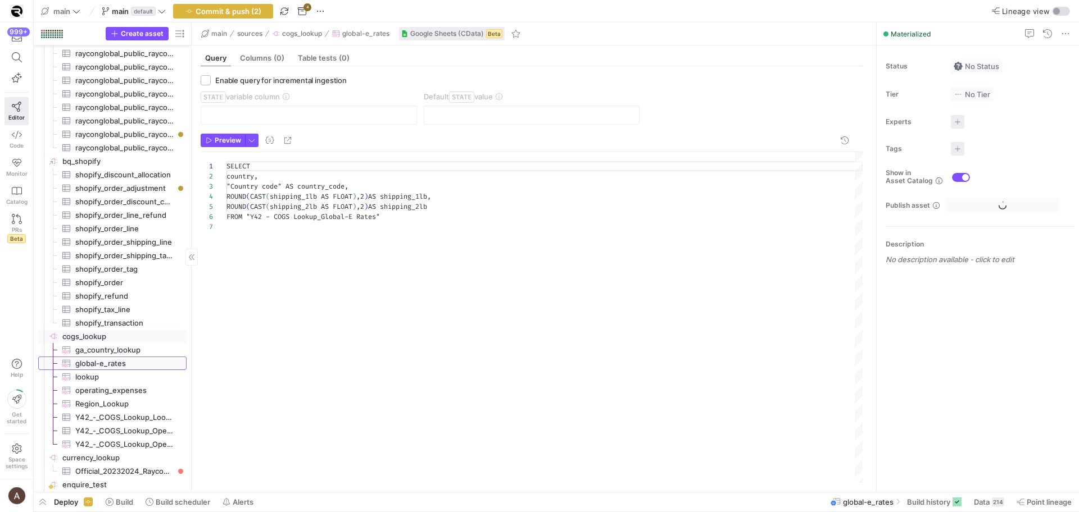
scroll to position [61, 0]
click at [126, 337] on span "cogs_lookup​​​​​​​​" at bounding box center [123, 336] width 123 height 13
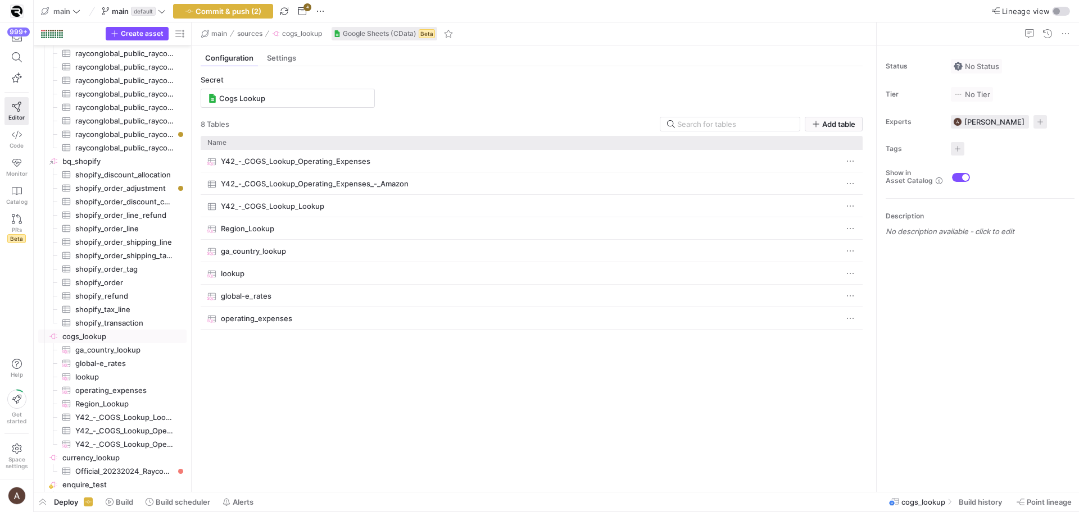
click at [232, 356] on div "Y42_-_COGS_Lookup_Operating_Expenses Y42_-_COGS_Lookup_Operating_Expenses_-_Ama…" at bounding box center [532, 316] width 662 height 333
click at [852, 120] on span "Add table" at bounding box center [838, 124] width 33 height 9
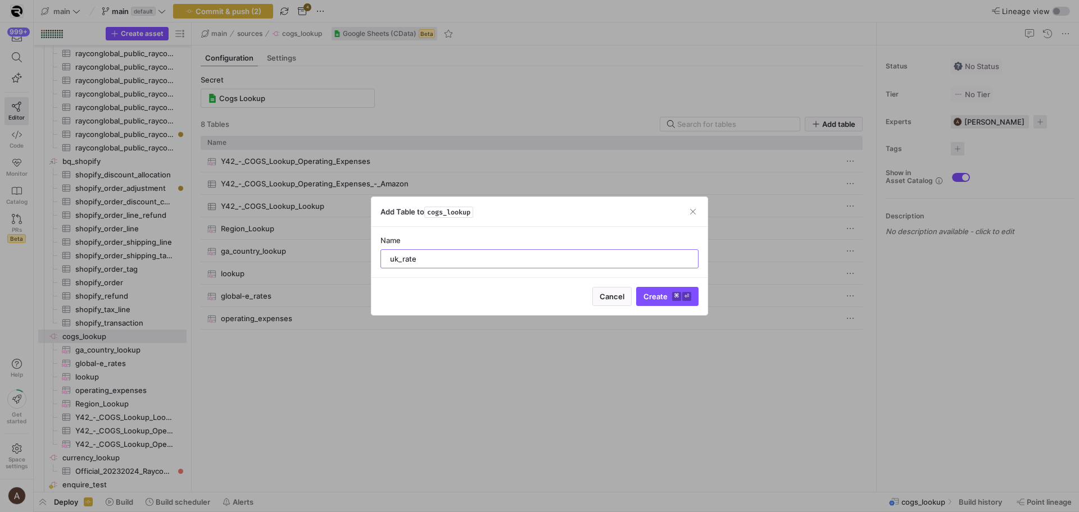
type input "uk_rates"
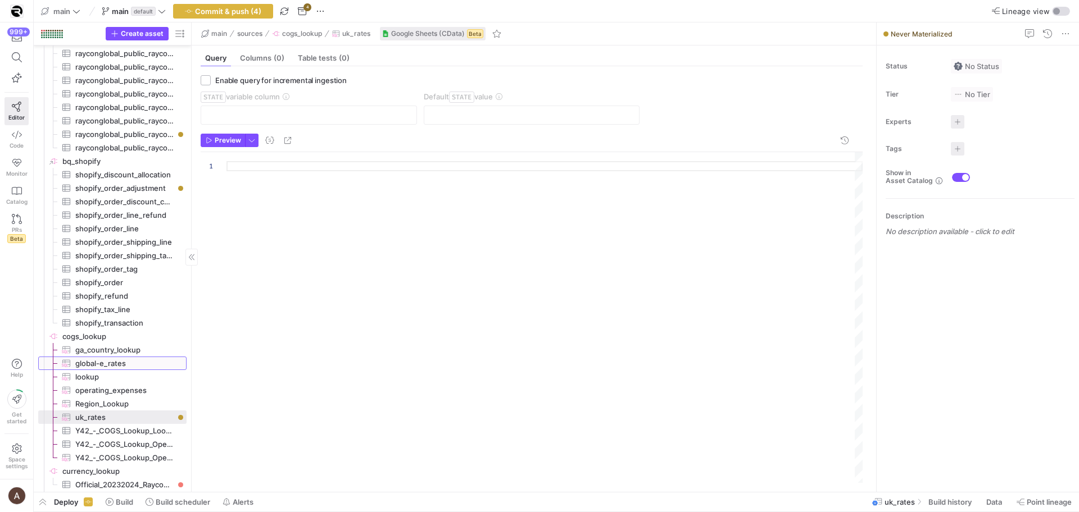
click at [112, 361] on span "global-e_rates​​​​​​​​​" at bounding box center [124, 363] width 98 height 13
type textarea "SELECT country, "Country code" AS country_code, ROUND(CAST(shipping_1lb AS FLOA…"
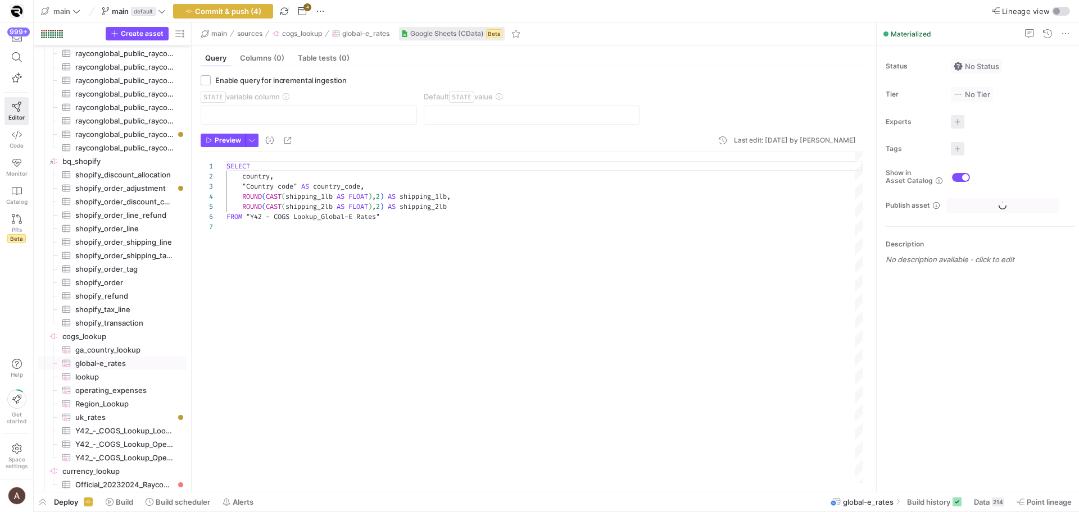
click at [370, 197] on div "SELECT country , "Country code" AS country_code , ROUND ( CAST ( shipping_1lb A…" at bounding box center [544, 317] width 636 height 331
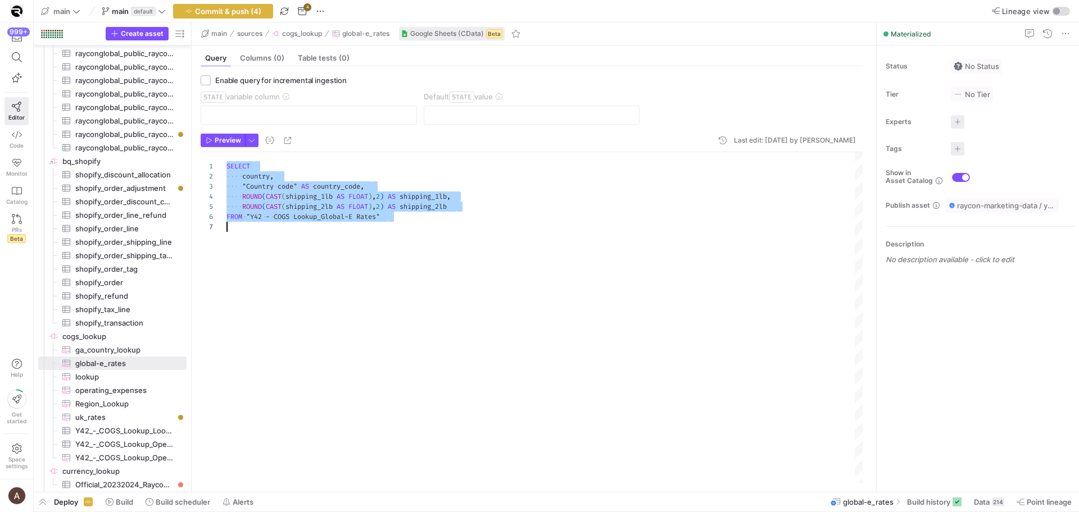
drag, startPoint x: 362, startPoint y: 207, endPoint x: 260, endPoint y: 309, distance: 143.8
click at [362, 207] on span "FLOAT" at bounding box center [358, 206] width 20 height 9
click at [107, 415] on span "uk_rates​​​​​​​​​" at bounding box center [124, 417] width 98 height 13
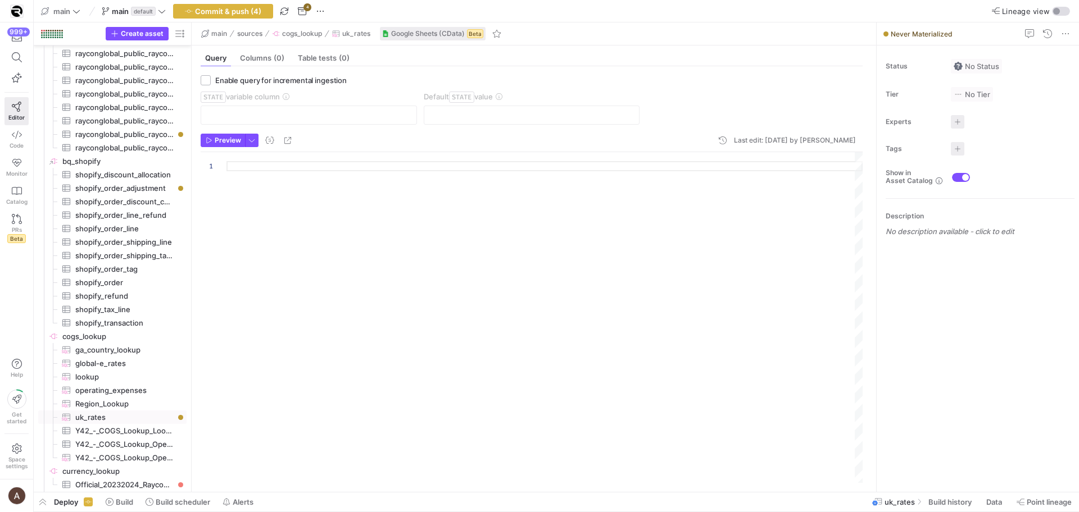
click at [285, 283] on div at bounding box center [544, 317] width 636 height 331
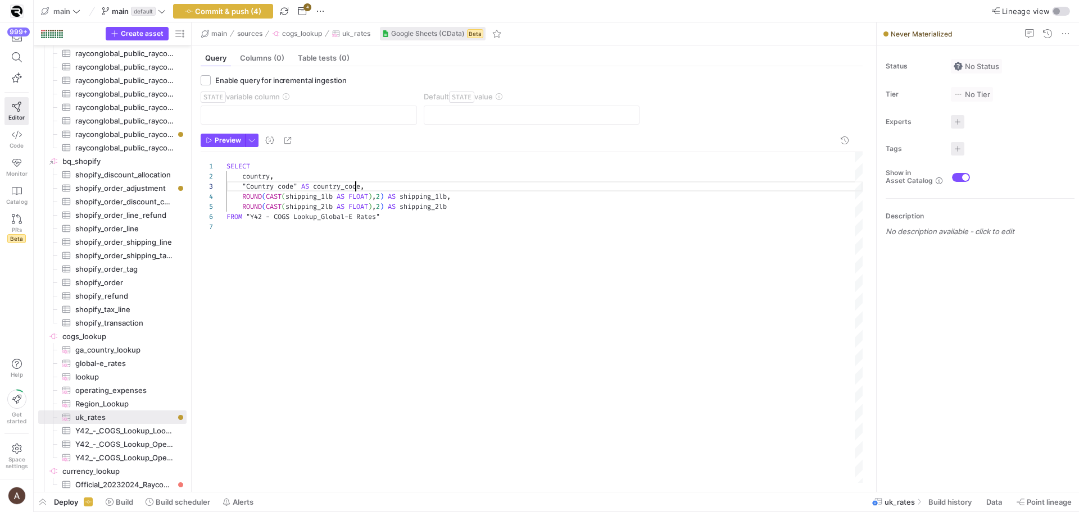
scroll to position [20, 129]
click at [354, 187] on div "SELECT country , "Country code" AS country_code , ROUND ( CAST ( shipping_1lb A…" at bounding box center [544, 317] width 636 height 331
click at [353, 237] on div "SELECT country , "Country code" AS country_code , ROUND ( CAST ( shipping_1lb A…" at bounding box center [544, 317] width 636 height 331
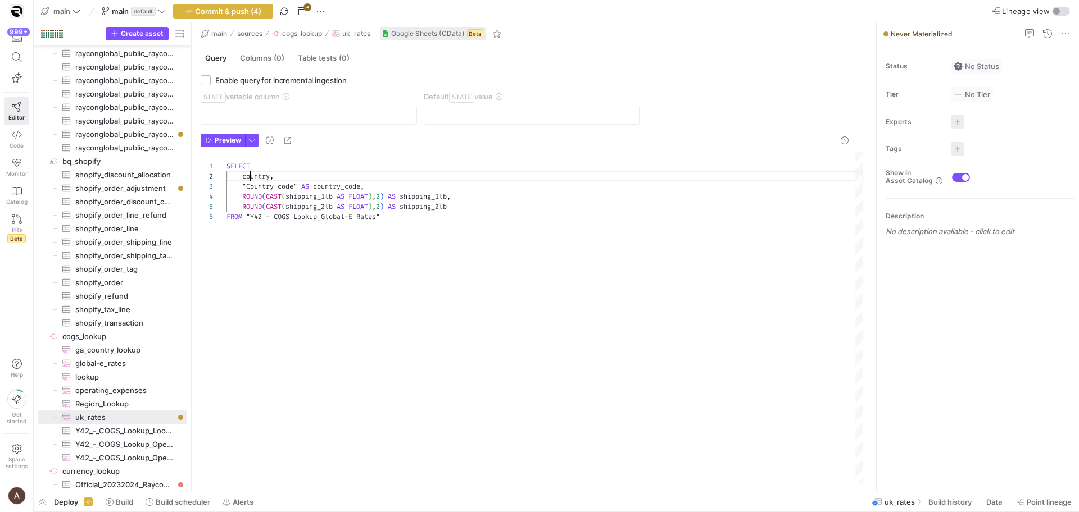
click at [250, 180] on div "SELECT country , "Country code" AS country_code , ROUND ( CAST ( shipping_1lb A…" at bounding box center [544, 317] width 636 height 331
click at [242, 178] on div "SELECT country , "Country code" AS country_code , ROUND ( CAST ( shipping_1lb A…" at bounding box center [544, 317] width 636 height 331
click at [243, 185] on div "SELECT country , "Country code" AS country_code , ROUND ( CAST ( shipping_1lb A…" at bounding box center [544, 317] width 636 height 331
drag, startPoint x: 243, startPoint y: 175, endPoint x: 293, endPoint y: 172, distance: 49.6
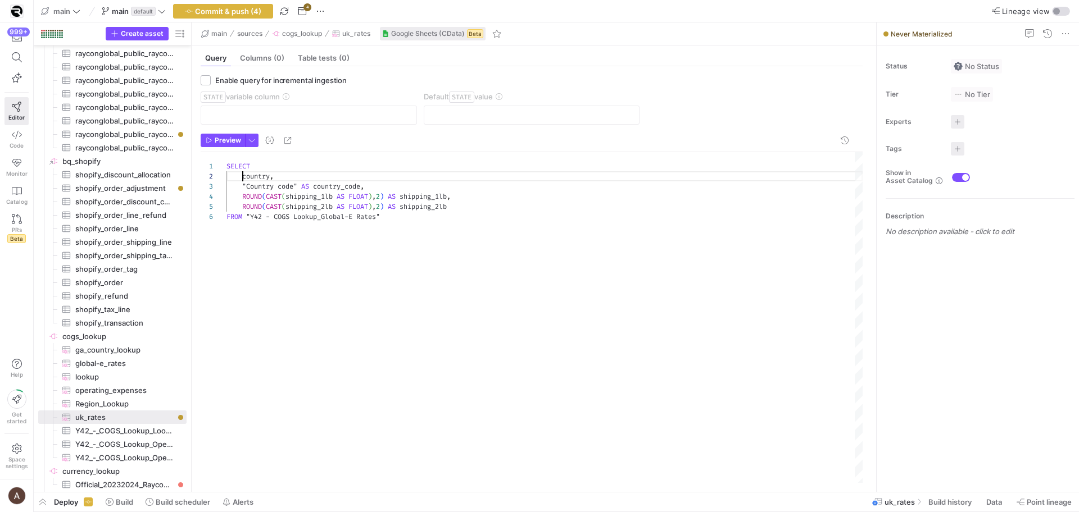
click at [243, 175] on span "country" at bounding box center [256, 176] width 28 height 9
click at [269, 185] on div "SELECT "[GEOGRAPHIC_DATA]" AS country , "Country code" AS country_code , ROUND …" at bounding box center [544, 317] width 636 height 331
drag, startPoint x: 246, startPoint y: 187, endPoint x: 294, endPoint y: 188, distance: 47.8
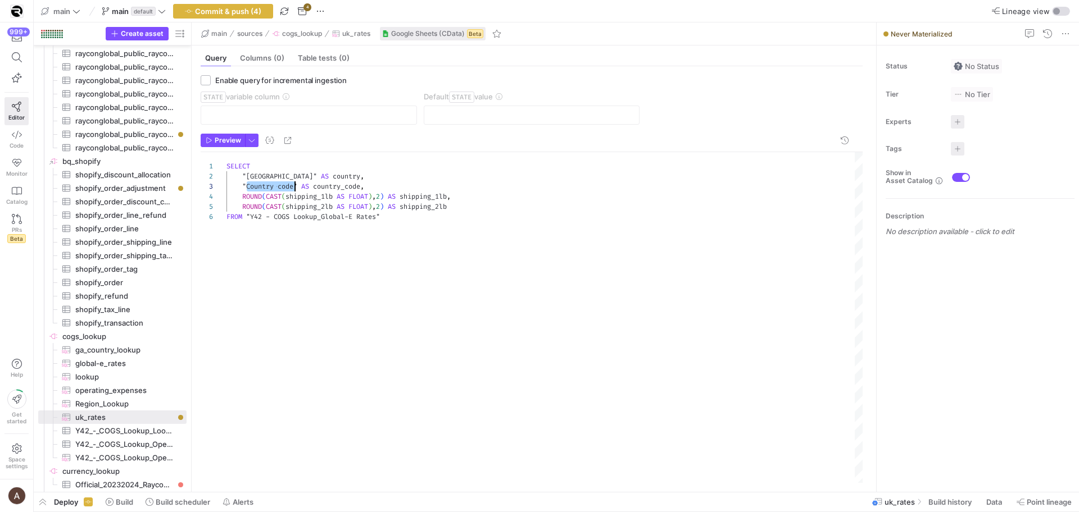
click at [294, 188] on div "SELECT "[GEOGRAPHIC_DATA]" AS country , "Country code" AS country_code , ROUND …" at bounding box center [544, 317] width 636 height 331
click at [301, 180] on div "SELECT "[GEOGRAPHIC_DATA]" AS country , "gb" AS country_code , ROUND ( CAST ( s…" at bounding box center [544, 317] width 636 height 331
click at [248, 199] on div "SELECT "[GEOGRAPHIC_DATA]" AS country , "gb" AS country_code , ROUND ( CAST ( s…" at bounding box center [544, 317] width 636 height 331
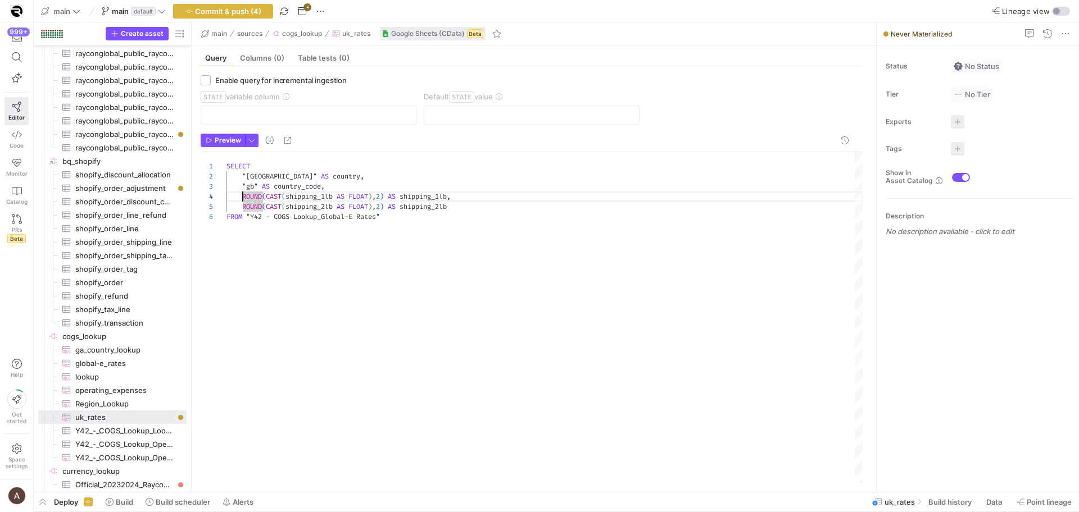
click at [244, 198] on div "SELECT "[GEOGRAPHIC_DATA]" AS country , "gb" AS country_code , ROUND ( CAST ( s…" at bounding box center [544, 317] width 636 height 331
click at [457, 197] on div "SELECT "[GEOGRAPHIC_DATA]" AS country , "gb" AS country_code , ROUND ( CAST ( s…" at bounding box center [544, 317] width 636 height 331
click at [458, 205] on div "SELECT "[GEOGRAPHIC_DATA]" AS country , "gb" AS country_code , ROUND ( CAST ( s…" at bounding box center [544, 317] width 636 height 331
click at [302, 198] on div "SELECT "[GEOGRAPHIC_DATA]" AS country , "gb" AS country_code , ROUND ( CAST ( s…" at bounding box center [544, 317] width 636 height 331
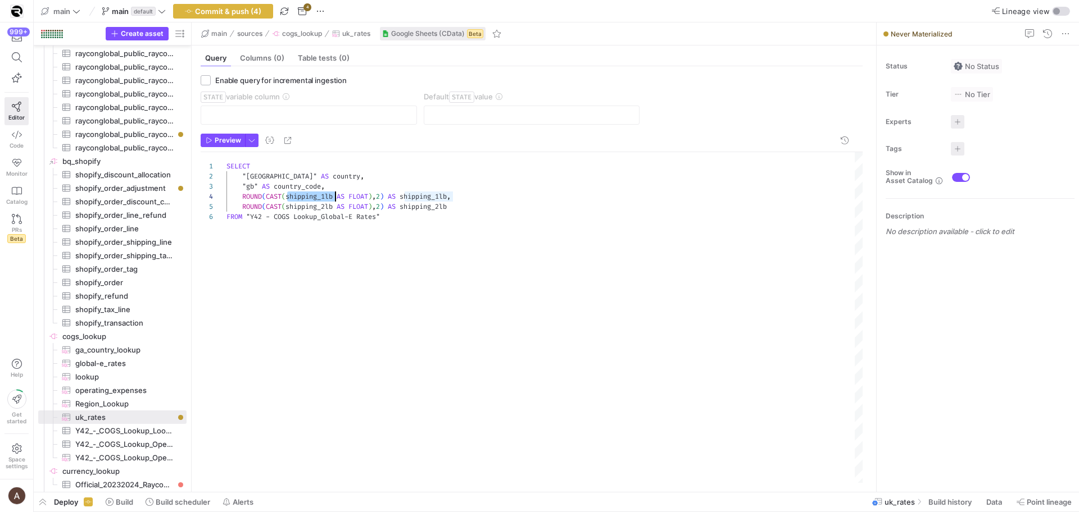
click at [302, 198] on div "SELECT "[GEOGRAPHIC_DATA]" AS country , "gb" AS country_code , ROUND ( CAST ( s…" at bounding box center [544, 317] width 636 height 331
click at [316, 198] on div "SELECT "[GEOGRAPHIC_DATA]" AS country , "gb" AS country_code , ROUND ( CAST ( s…" at bounding box center [544, 317] width 636 height 331
click at [329, 196] on div "SELECT "[GEOGRAPHIC_DATA]" AS country , "gb" AS country_code , ROUND ( CAST ( s…" at bounding box center [544, 317] width 636 height 331
drag, startPoint x: 501, startPoint y: 206, endPoint x: 502, endPoint y: 200, distance: 5.7
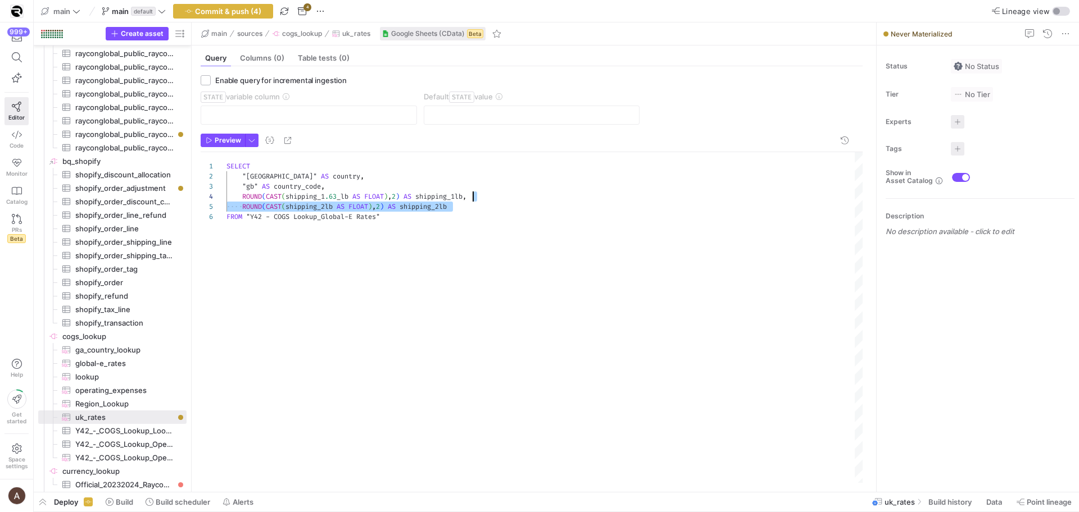
click at [502, 200] on div "SELECT "[GEOGRAPHIC_DATA]" AS country , "gb" AS country_code , ROUND ( CAST ( s…" at bounding box center [544, 317] width 636 height 331
drag, startPoint x: 324, startPoint y: 206, endPoint x: 382, endPoint y: 206, distance: 57.9
click at [382, 206] on div "SELECT "[GEOGRAPHIC_DATA]" AS country , "gb" AS country_code , ROUND ( CAST ( s…" at bounding box center [544, 317] width 636 height 331
click at [342, 187] on div "SELECT "[GEOGRAPHIC_DATA]" AS country , "gb" AS country_code , ROUND ( CAST ( s…" at bounding box center [544, 317] width 636 height 331
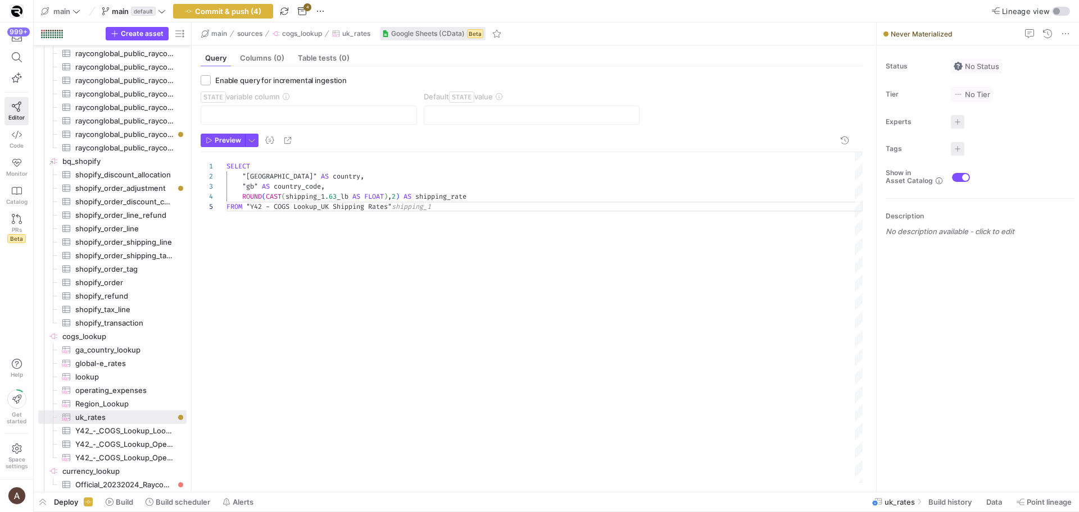
scroll to position [20, 101]
click at [218, 137] on span "Preview" at bounding box center [228, 141] width 26 height 8
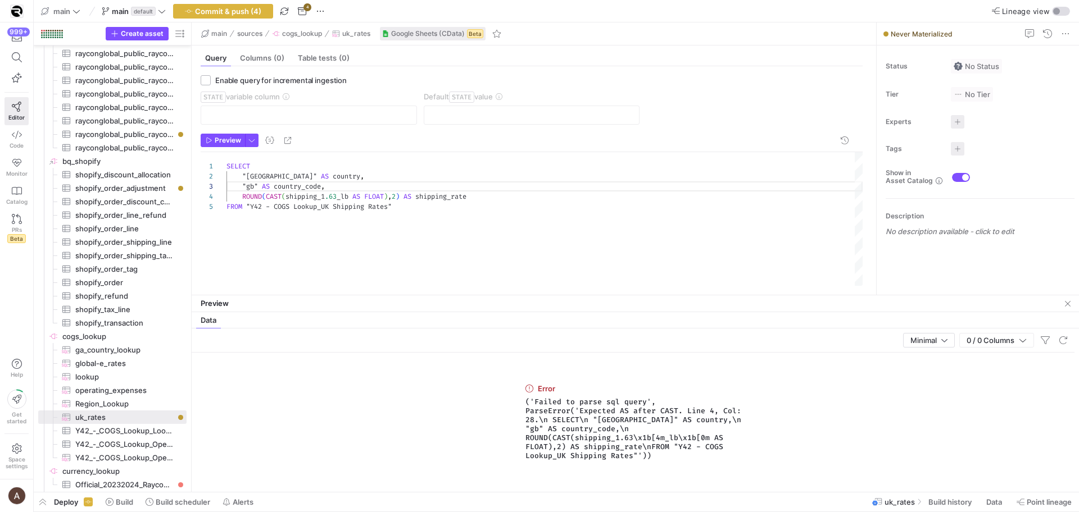
scroll to position [40, 44]
click at [269, 203] on div "SELECT "[GEOGRAPHIC_DATA]" AS country , "gb" AS country_code , ROUND ( CAST ( s…" at bounding box center [544, 219] width 636 height 134
click at [307, 179] on div "SELECT "[GEOGRAPHIC_DATA]" AS country , "gb" AS country_code , ROUND ( CAST ( s…" at bounding box center [544, 219] width 636 height 134
click at [355, 191] on div "SELECT "[GEOGRAPHIC_DATA]" AS country , "gb" AS country_code , ROUND ( CAST ( s…" at bounding box center [544, 219] width 636 height 134
click at [285, 195] on div "SELECT "[GEOGRAPHIC_DATA]" AS country , "gb" AS country_code , ROUND ( CAST ( s…" at bounding box center [544, 219] width 636 height 134
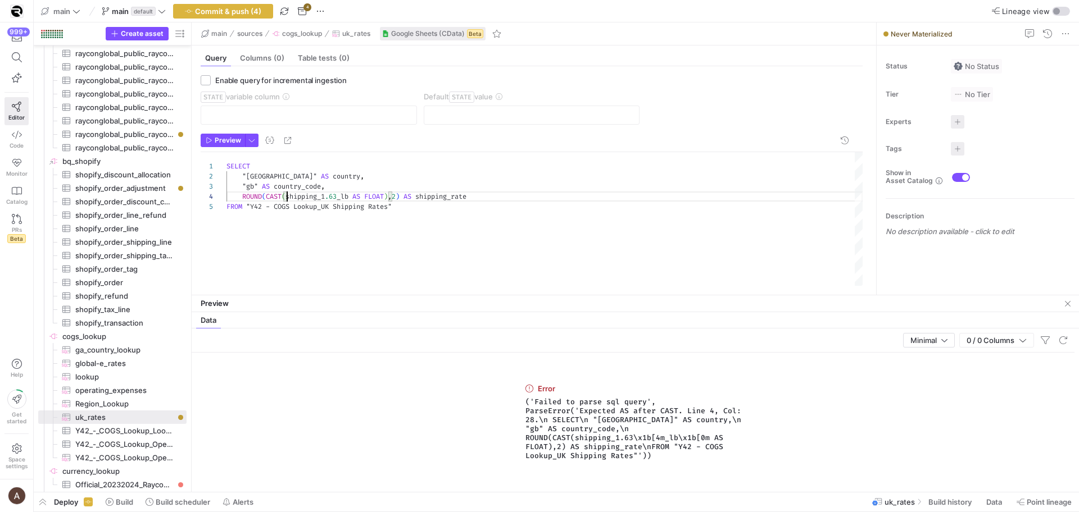
scroll to position [30, 65]
click at [355, 197] on div "SELECT "[GEOGRAPHIC_DATA]" AS country , "gb" AS country_code , ROUND ( CAST ( `…" at bounding box center [544, 219] width 636 height 134
type textarea "SELECT "[GEOGRAPHIC_DATA]" AS country, "gb" AS country_code, ROUND(CAST(`shippi…"
click at [222, 139] on span "Preview" at bounding box center [228, 141] width 26 height 8
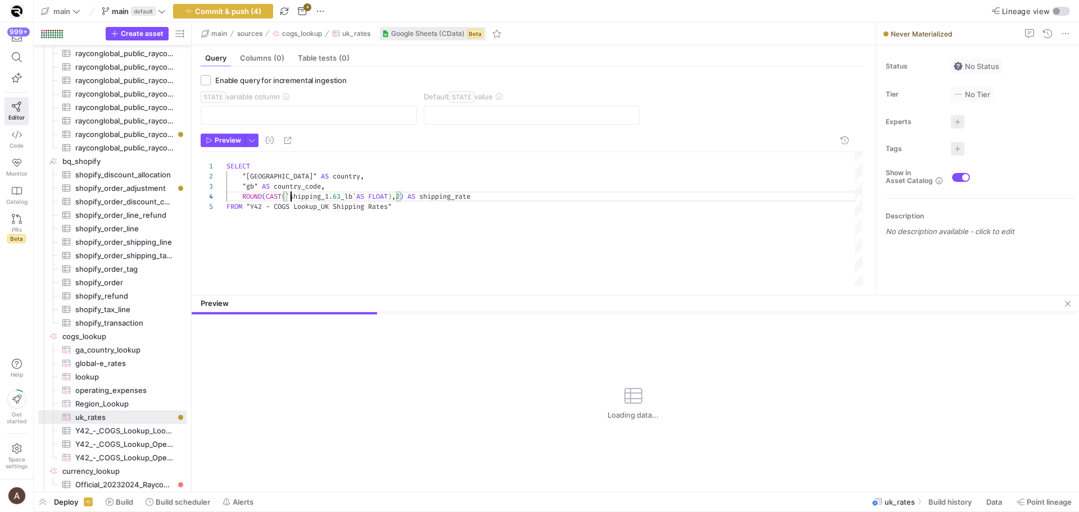
click at [289, 199] on div "SELECT "[GEOGRAPHIC_DATA]" AS country , "gb" AS country_code , ROUND ( CAST ( `…" at bounding box center [544, 219] width 636 height 134
click at [269, 222] on div "SELECT "[GEOGRAPHIC_DATA]" AS country , "gb" AS country_code , ROUND ( CAST ( `…" at bounding box center [544, 219] width 636 height 134
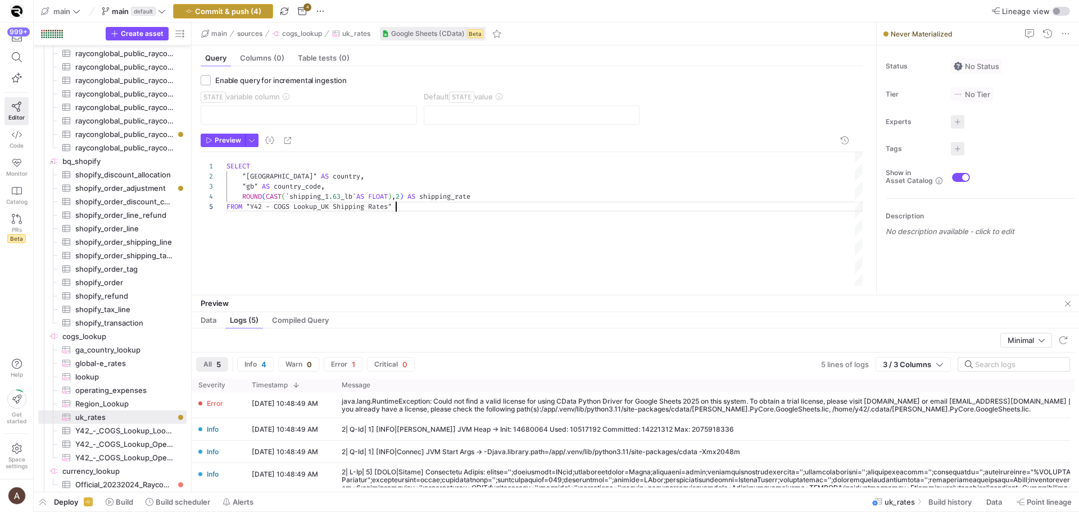
click at [208, 15] on span "button" at bounding box center [223, 10] width 99 height 13
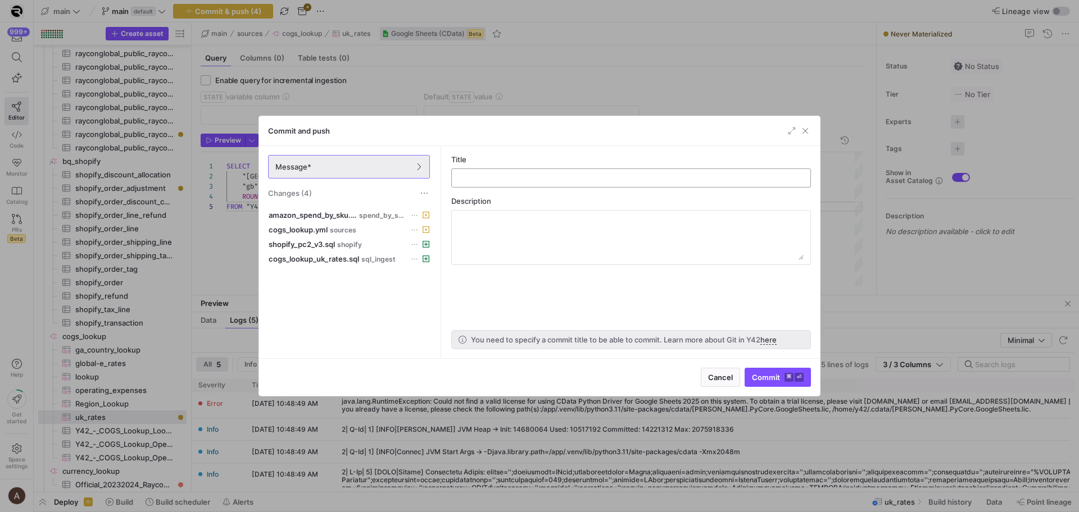
click at [502, 183] on div at bounding box center [631, 178] width 341 height 18
click at [500, 178] on input "text" at bounding box center [631, 178] width 341 height 9
click at [765, 379] on span "Commit ⌘ ⏎" at bounding box center [778, 377] width 52 height 9
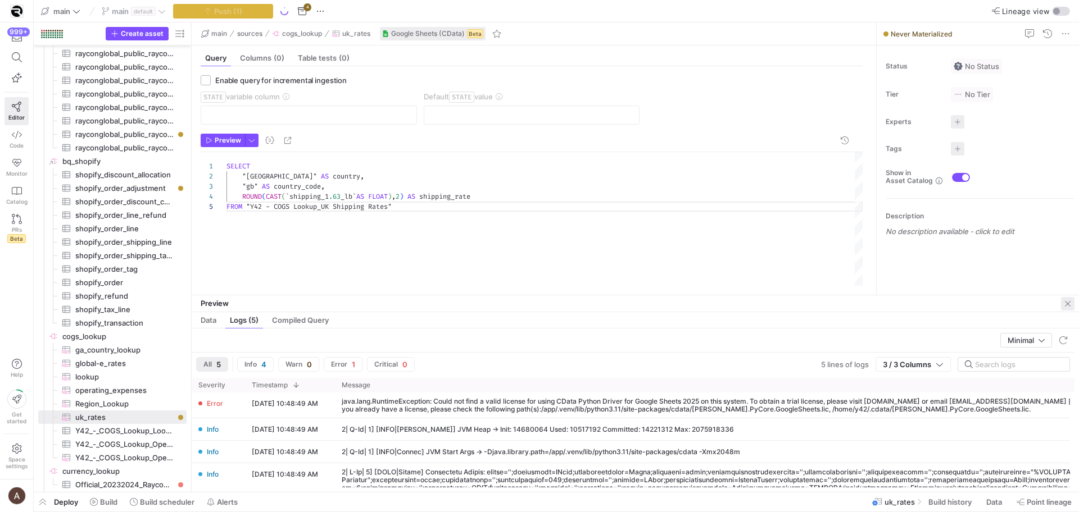
click at [1063, 304] on span "button" at bounding box center [1067, 303] width 13 height 13
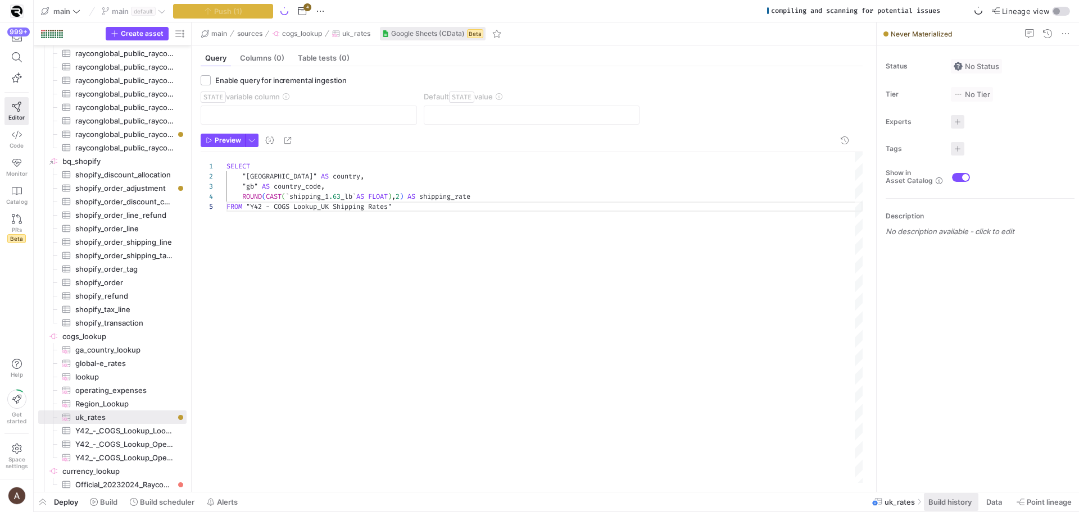
click at [933, 503] on span "Build history" at bounding box center [949, 502] width 43 height 9
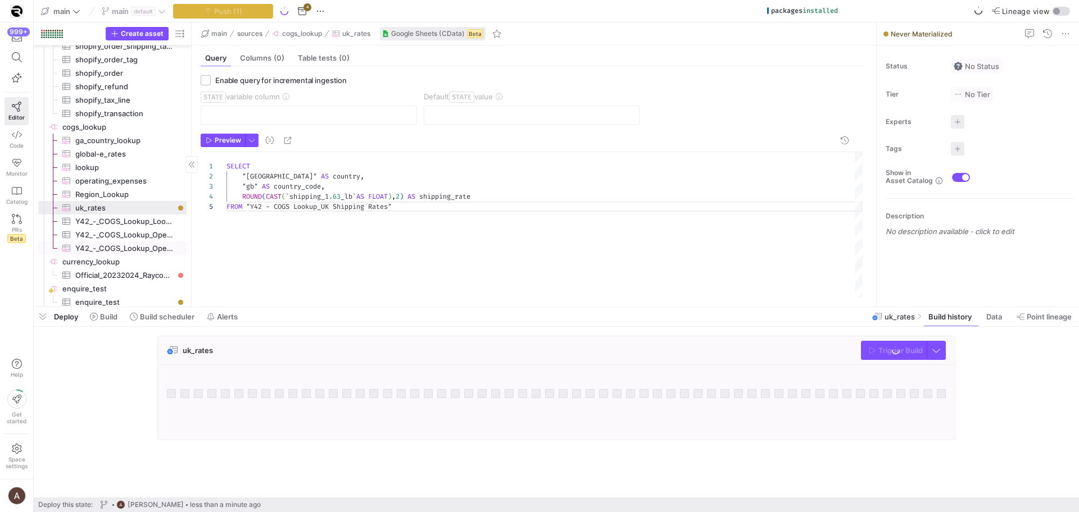
scroll to position [4405, 0]
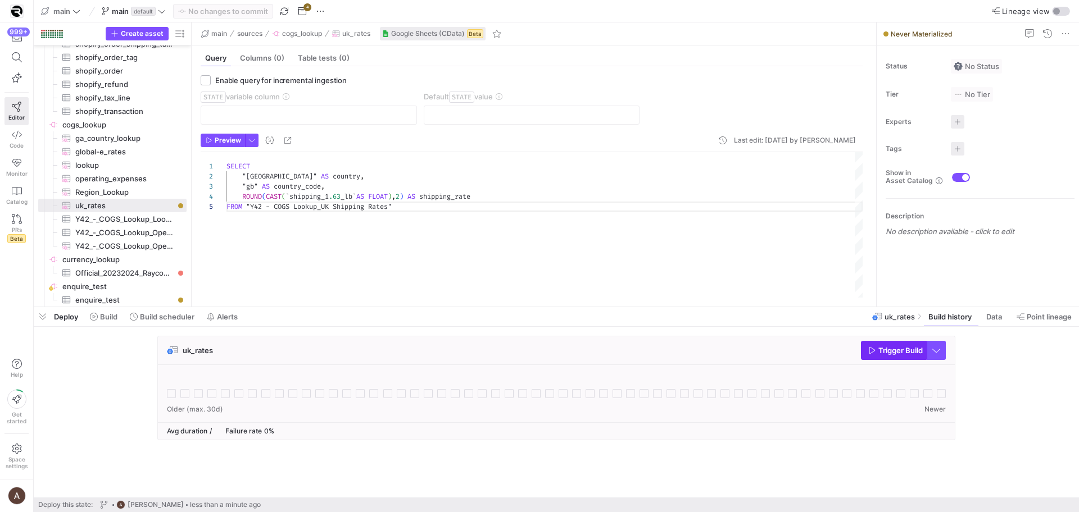
click at [872, 350] on icon "button" at bounding box center [872, 351] width 8 height 8
click at [806, 347] on div "uk_rates Trigger Build" at bounding box center [556, 351] width 797 height 29
click at [171, 390] on icon at bounding box center [171, 393] width 9 height 9
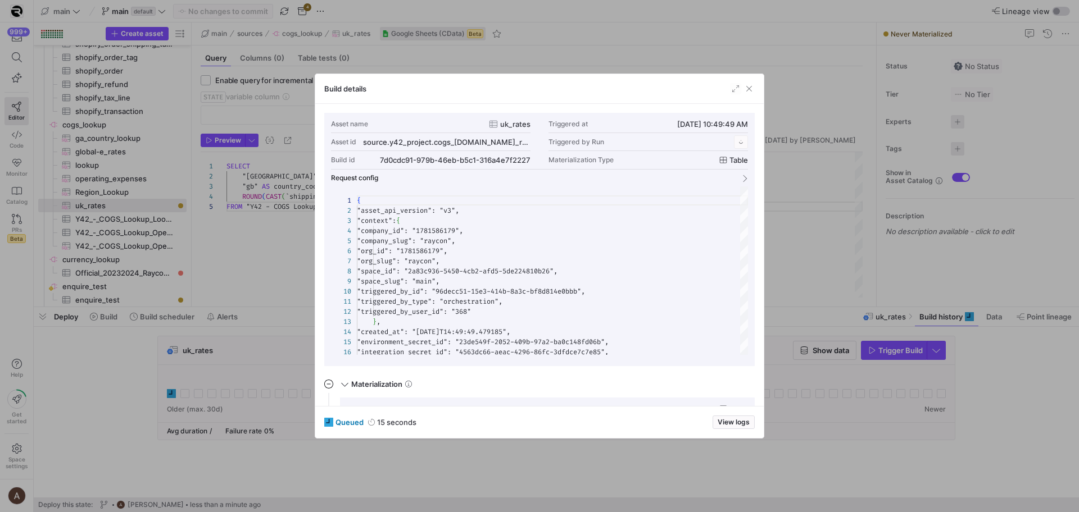
scroll to position [101, 0]
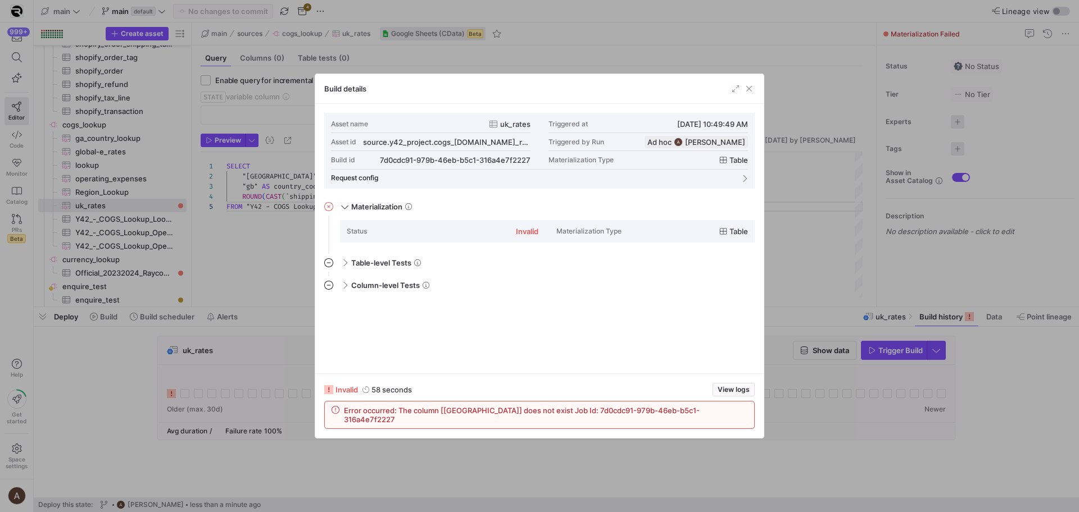
click at [268, 208] on div at bounding box center [539, 256] width 1079 height 512
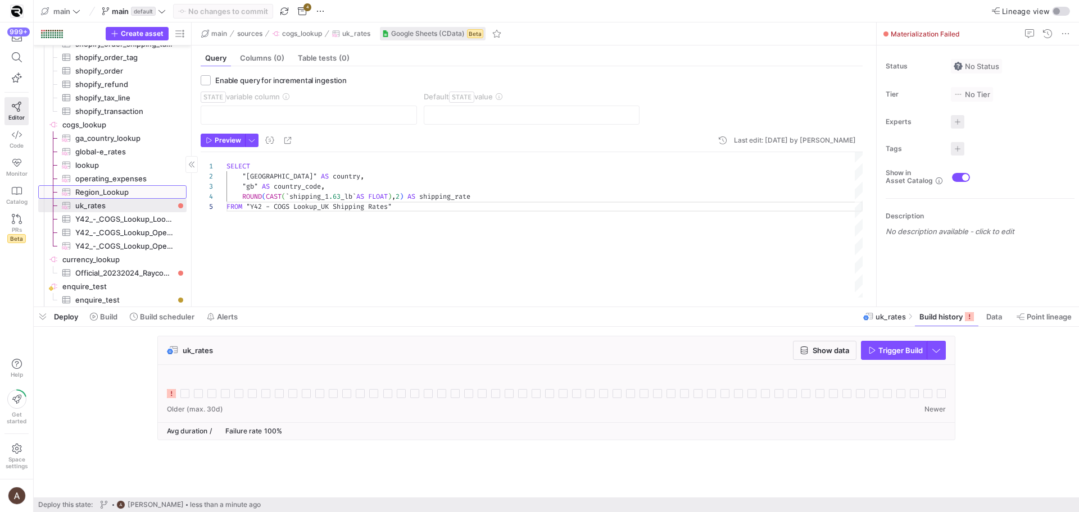
click at [109, 187] on span "Region_Lookup​​​​​​​​​" at bounding box center [124, 192] width 98 height 13
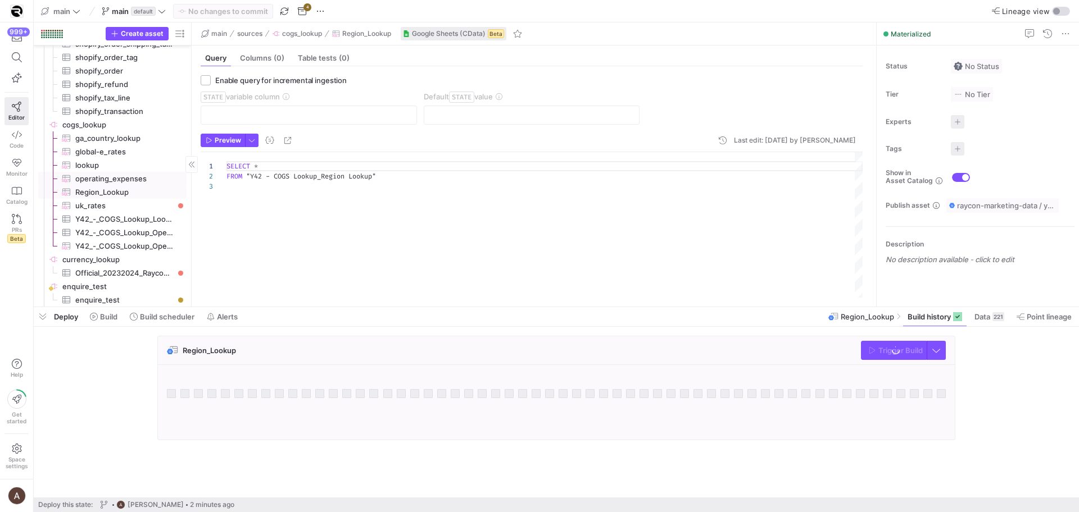
click at [117, 177] on span "operating_expenses​​​​​​​​​" at bounding box center [124, 179] width 98 height 13
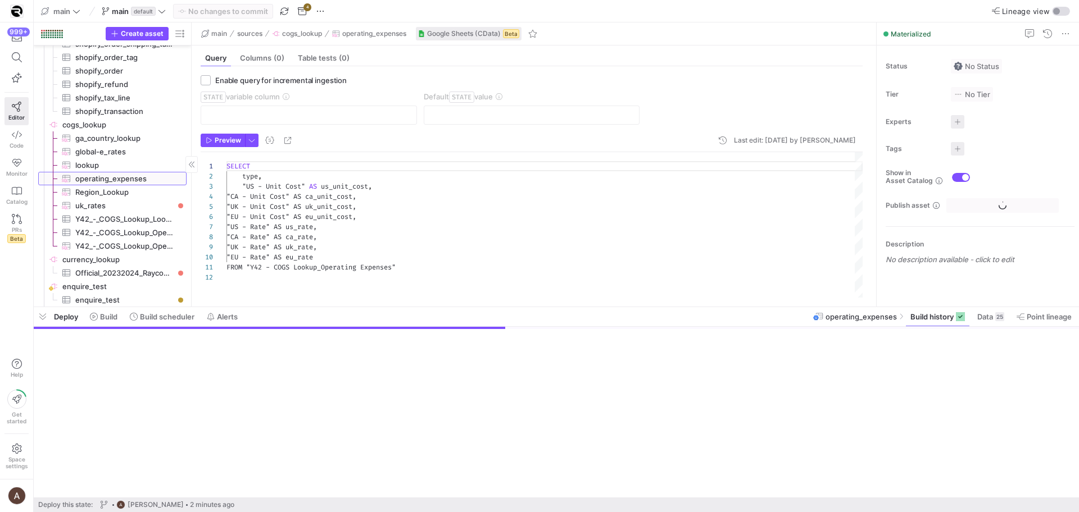
scroll to position [101, 0]
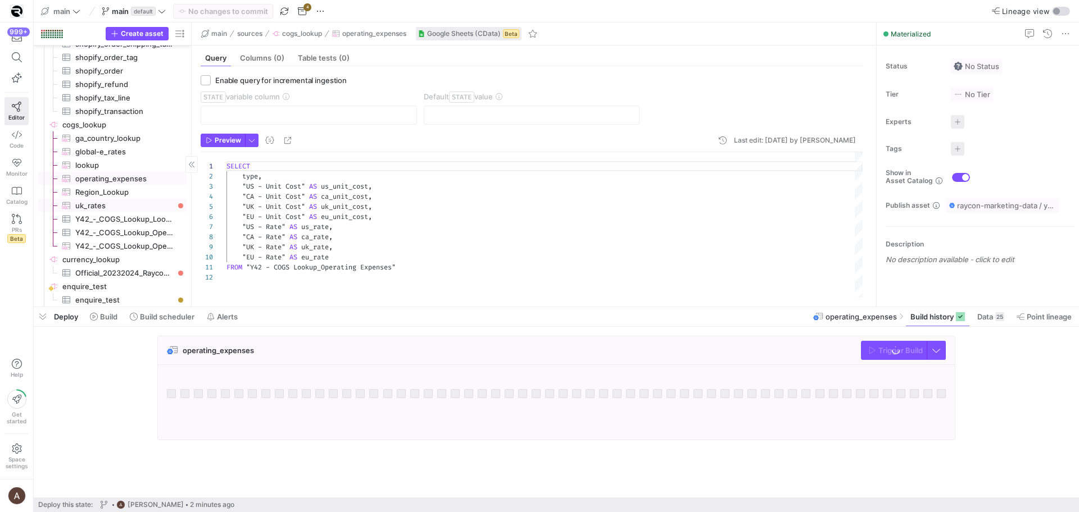
click at [115, 200] on span "uk_rates​​​​​​​​​" at bounding box center [124, 205] width 98 height 13
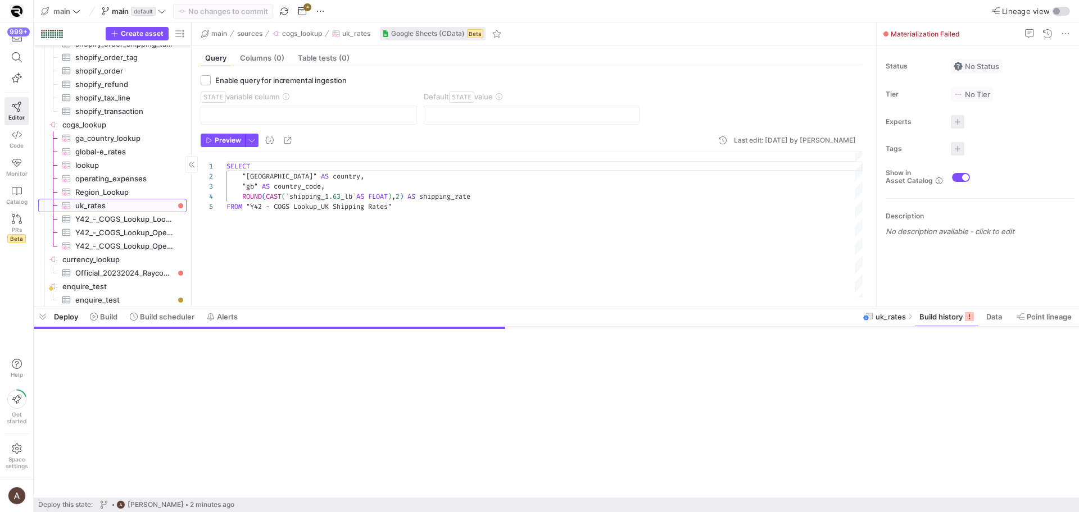
scroll to position [40, 0]
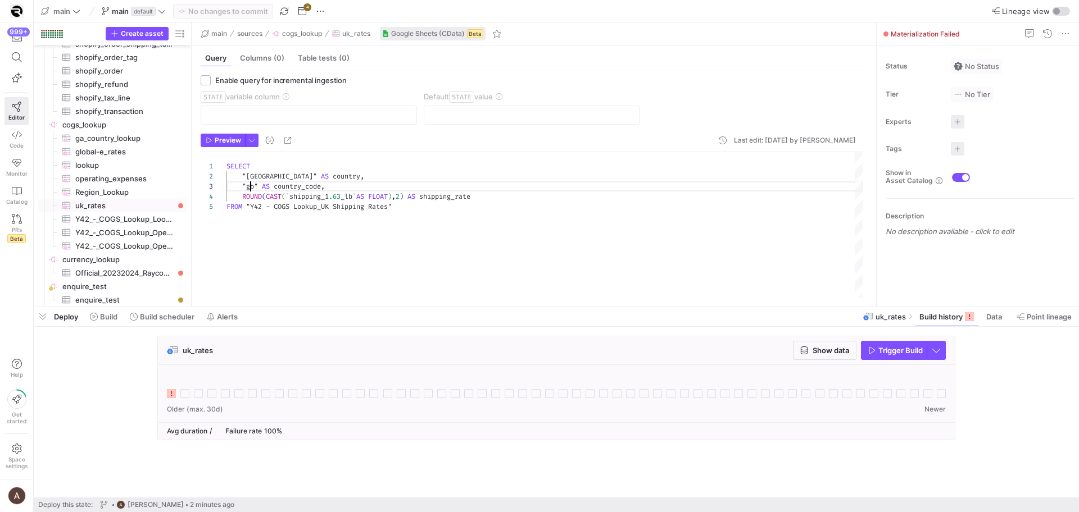
click at [249, 182] on div "SELECT "[GEOGRAPHIC_DATA]" AS country , "gb" AS country_code , ROUND ( CAST ( `…" at bounding box center [544, 225] width 636 height 146
click at [243, 173] on div "SELECT "[GEOGRAPHIC_DATA]" AS country , "gb" AS country_code , ROUND ( CAST ( `…" at bounding box center [544, 225] width 636 height 146
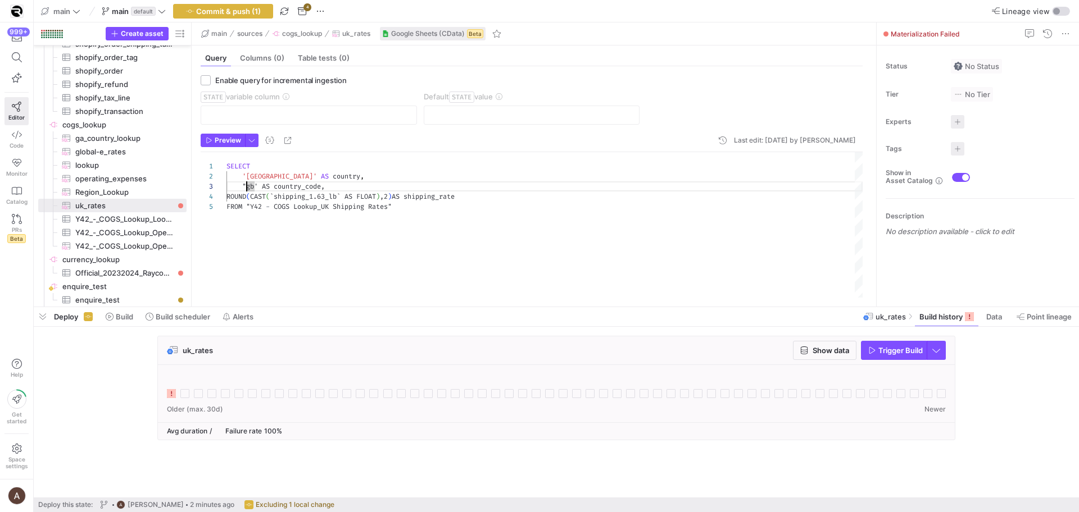
scroll to position [20, 20]
type textarea "SELECT '[GEOGRAPHIC_DATA]' AS country, 'gb' AS country_code, ROUND(CAST(`shippi…"
click at [234, 143] on span "Preview" at bounding box center [228, 141] width 26 height 8
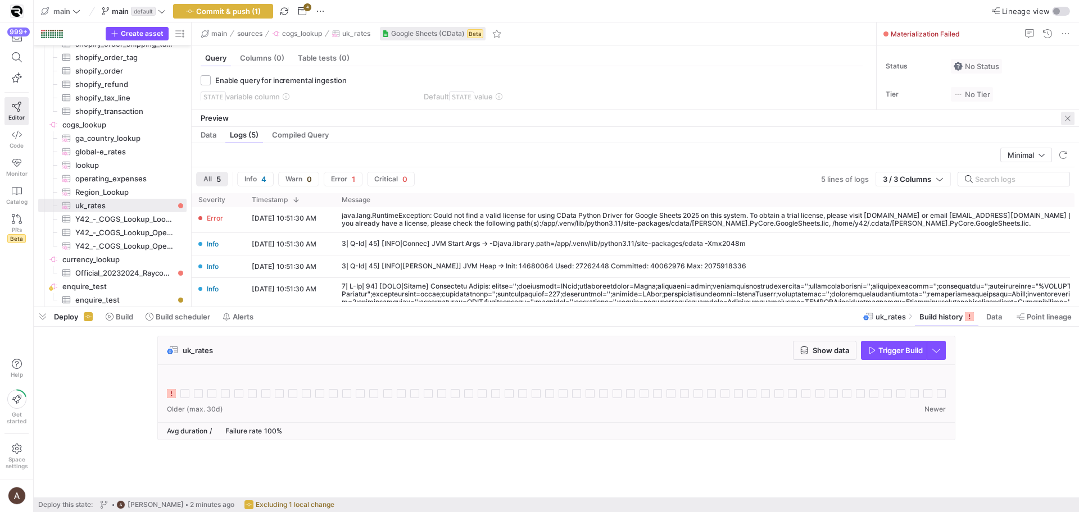
click at [1061, 121] on span "button" at bounding box center [1067, 118] width 13 height 13
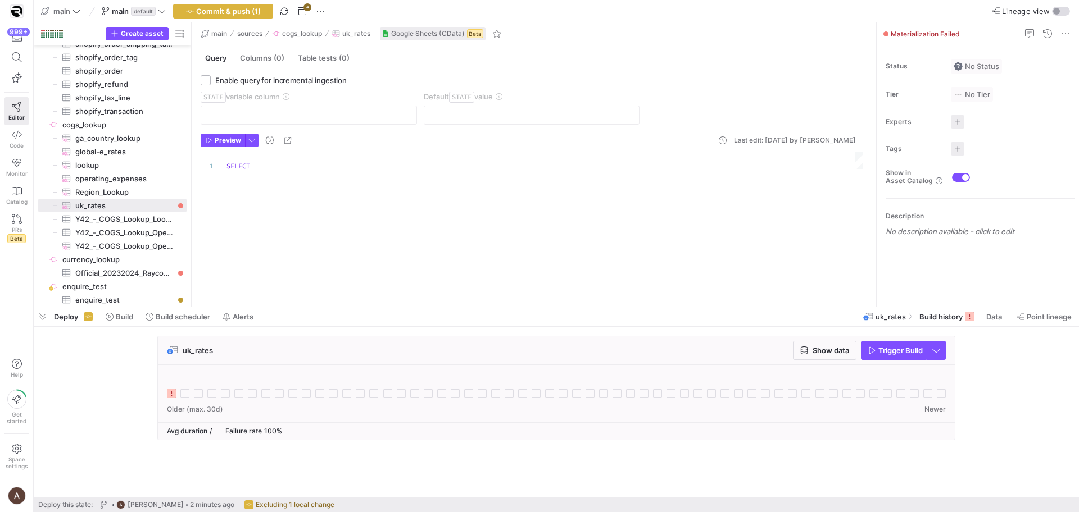
click at [698, 239] on div "1 SELECT SELECT '[GEOGRAPHIC_DATA]' AS country, 'gb' AS country_code, ROUND(CAS…" at bounding box center [532, 225] width 662 height 146
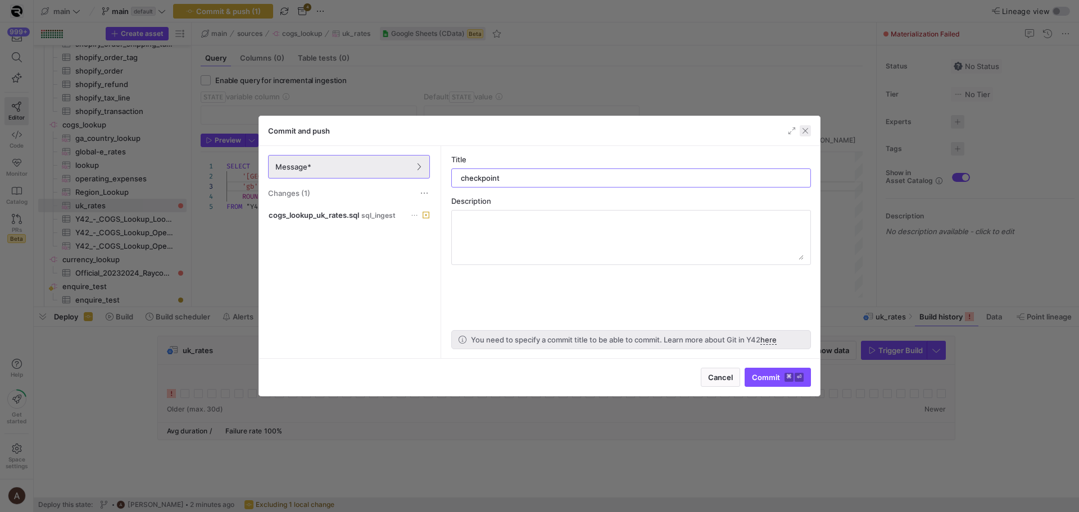
click at [806, 131] on span "button" at bounding box center [805, 130] width 11 height 11
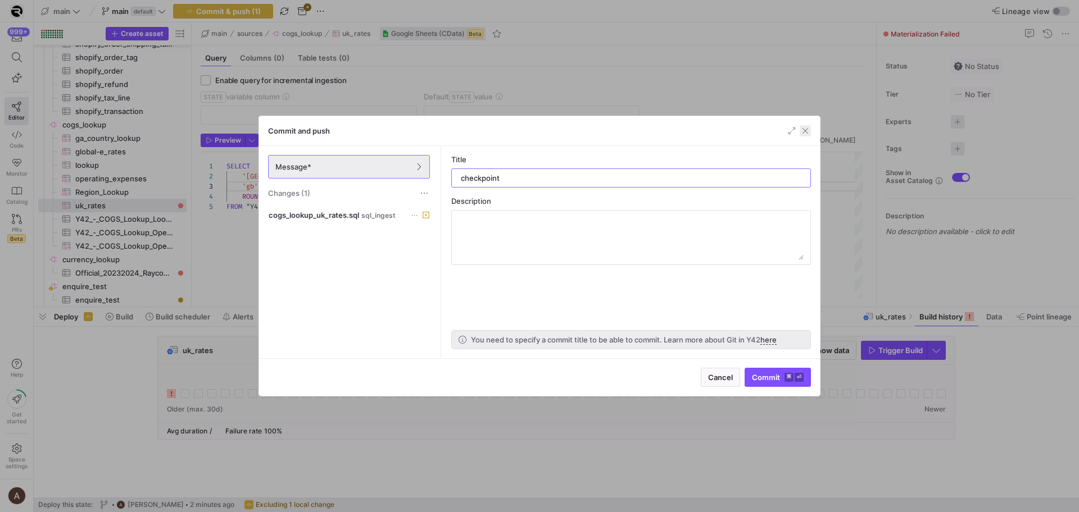
click at [806, 132] on span "button" at bounding box center [805, 130] width 11 height 11
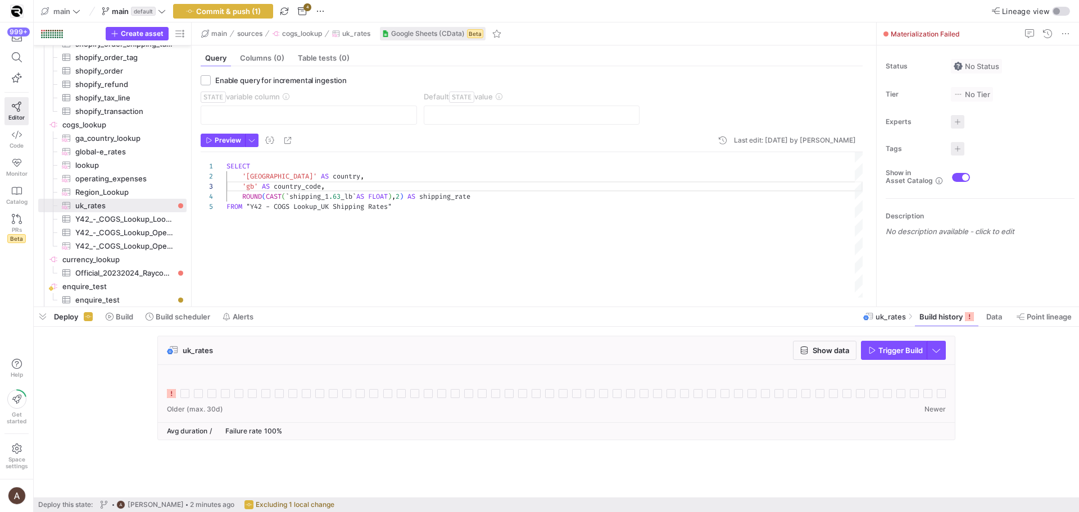
click at [734, 217] on div "SELECT '[GEOGRAPHIC_DATA]' AS country , 'gb' AS country_code , ROUND ( CAST ( `…" at bounding box center [544, 225] width 636 height 146
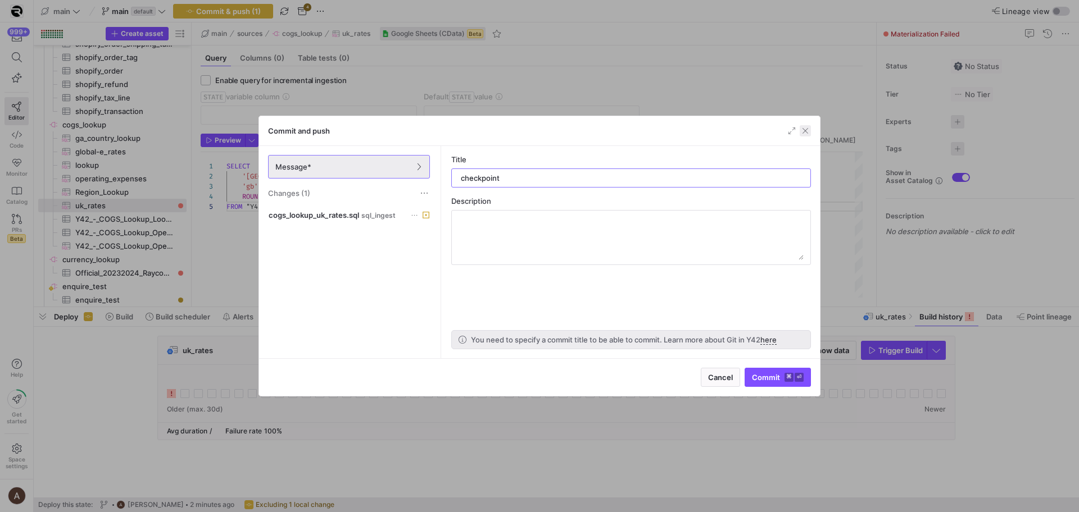
click at [809, 136] on span "button" at bounding box center [805, 130] width 11 height 11
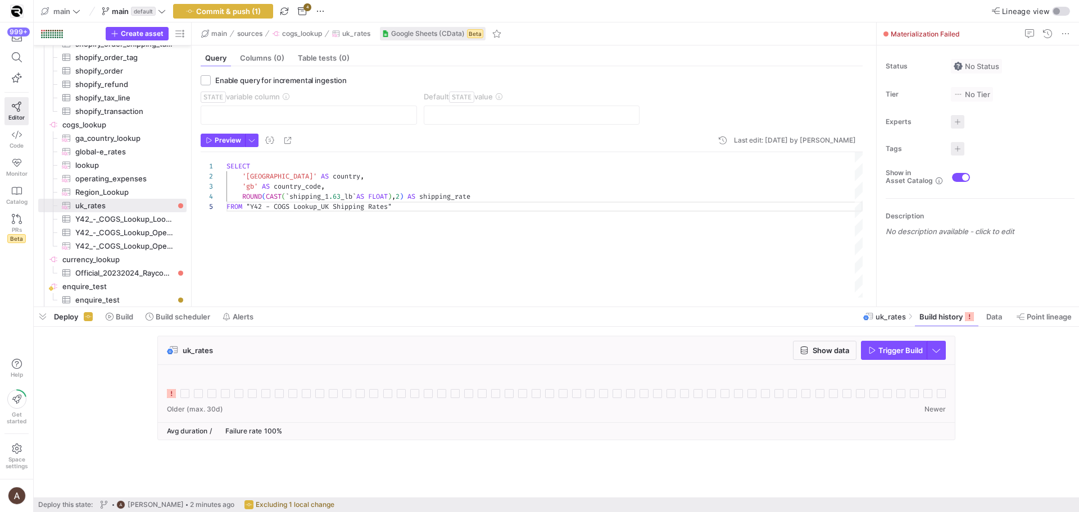
scroll to position [40, 169]
click at [211, 14] on span "Commit & push (1)" at bounding box center [228, 11] width 65 height 9
click at [891, 350] on span "Trigger Build" at bounding box center [900, 350] width 44 height 9
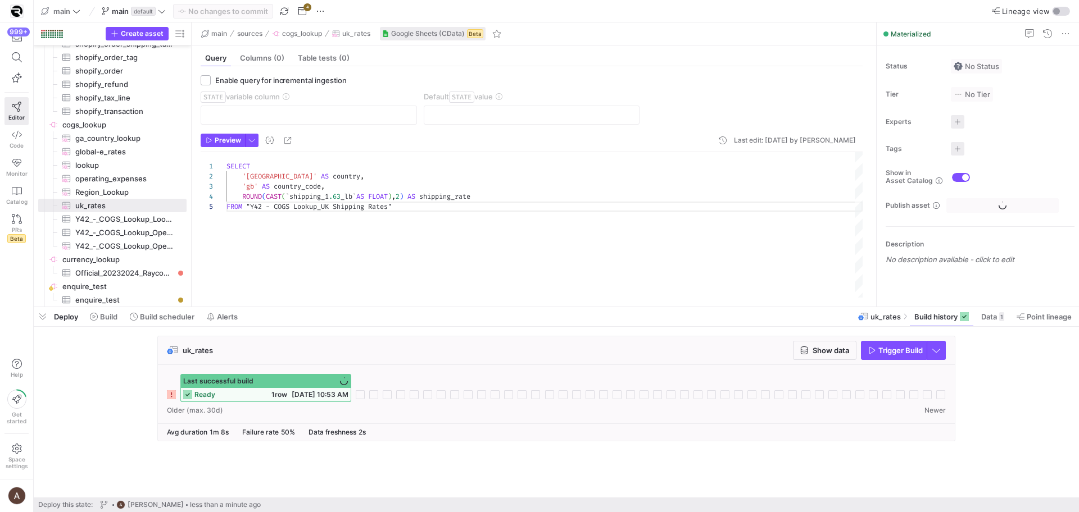
click at [187, 394] on icon at bounding box center [187, 395] width 9 height 9
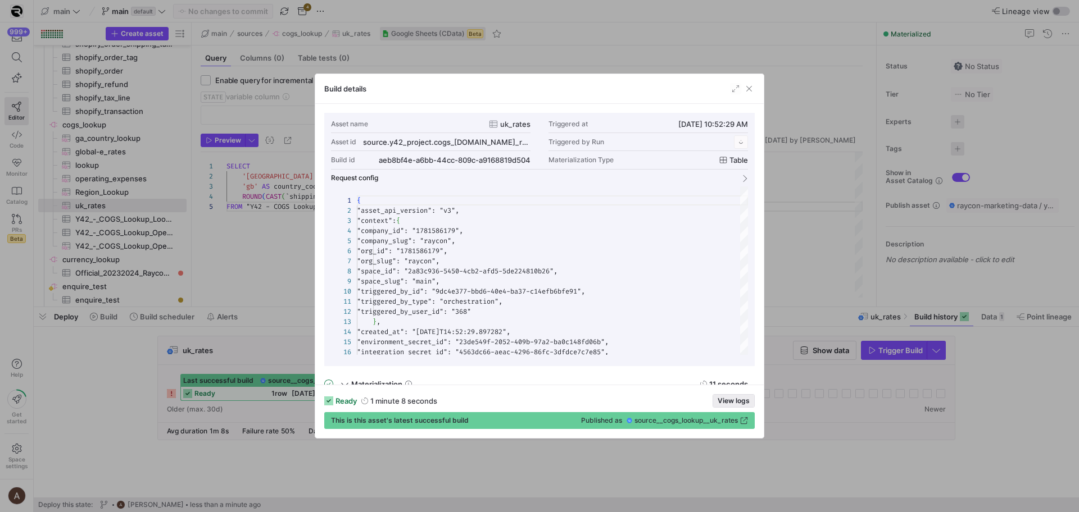
scroll to position [101, 0]
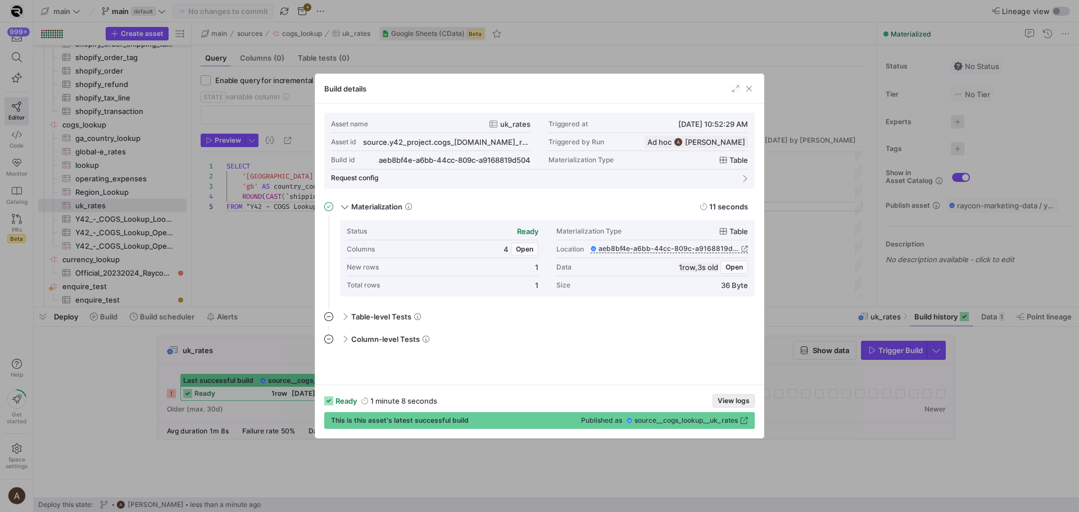
click at [738, 405] on span "button" at bounding box center [733, 401] width 41 height 12
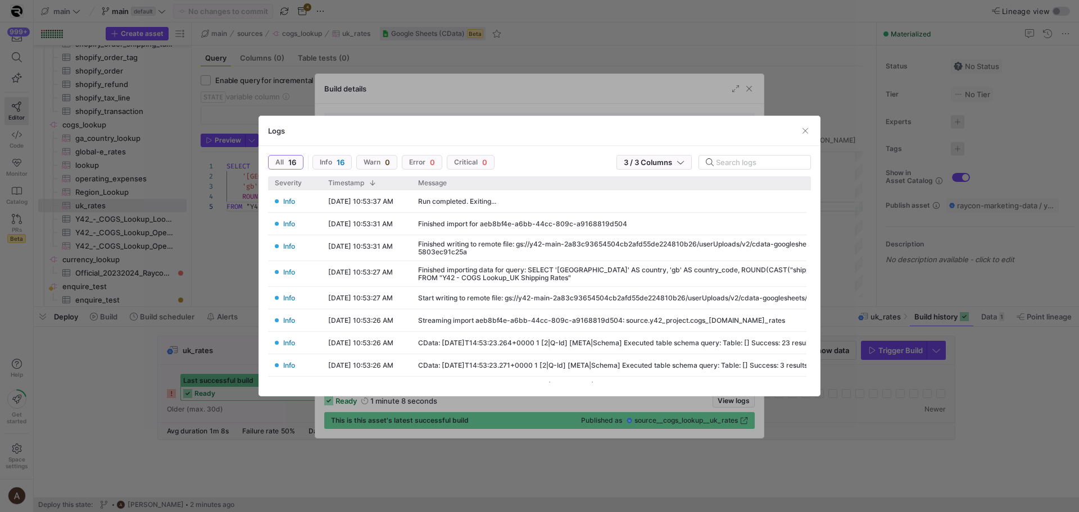
click at [80, 409] on div at bounding box center [539, 256] width 1079 height 512
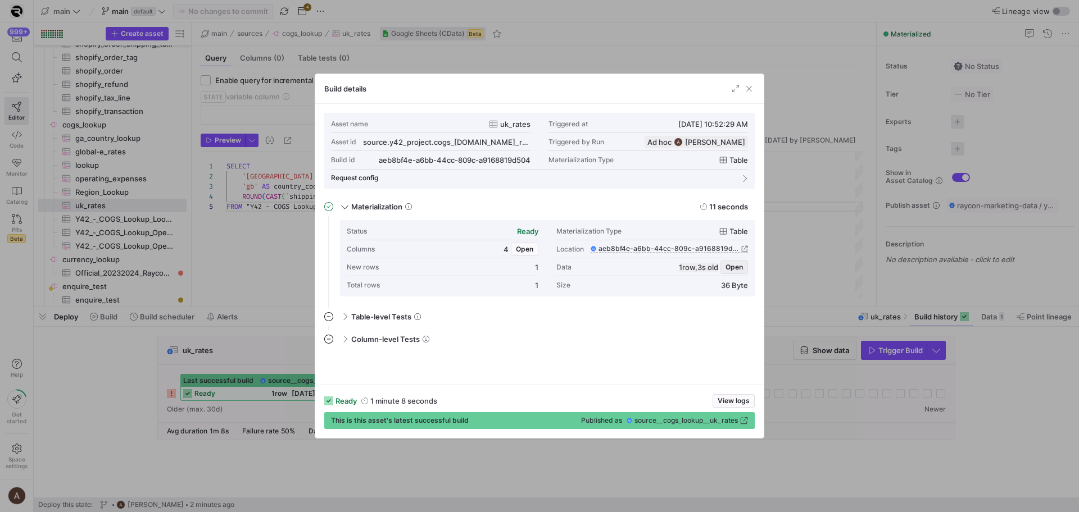
click at [721, 268] on span "button" at bounding box center [734, 267] width 26 height 12
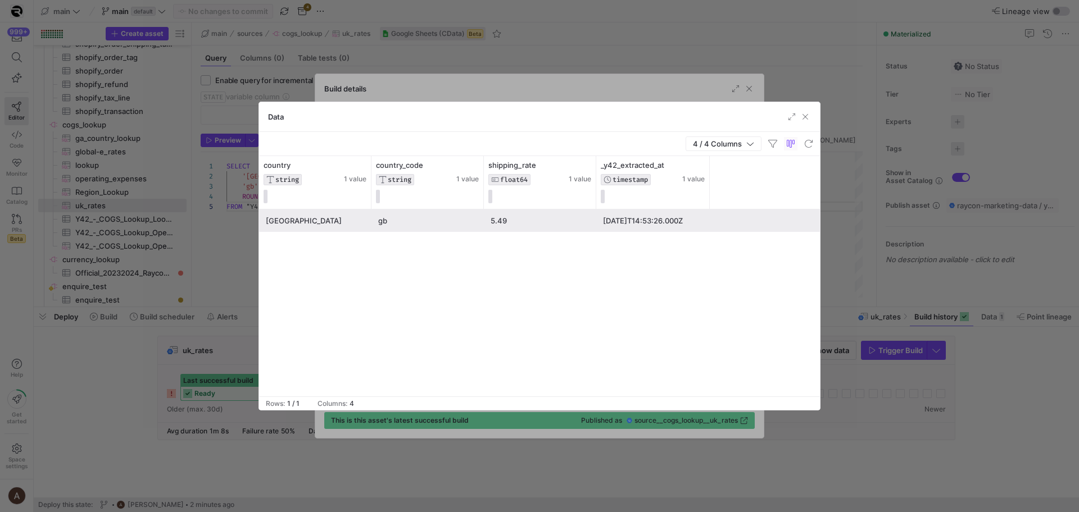
click at [882, 239] on div at bounding box center [539, 256] width 1079 height 512
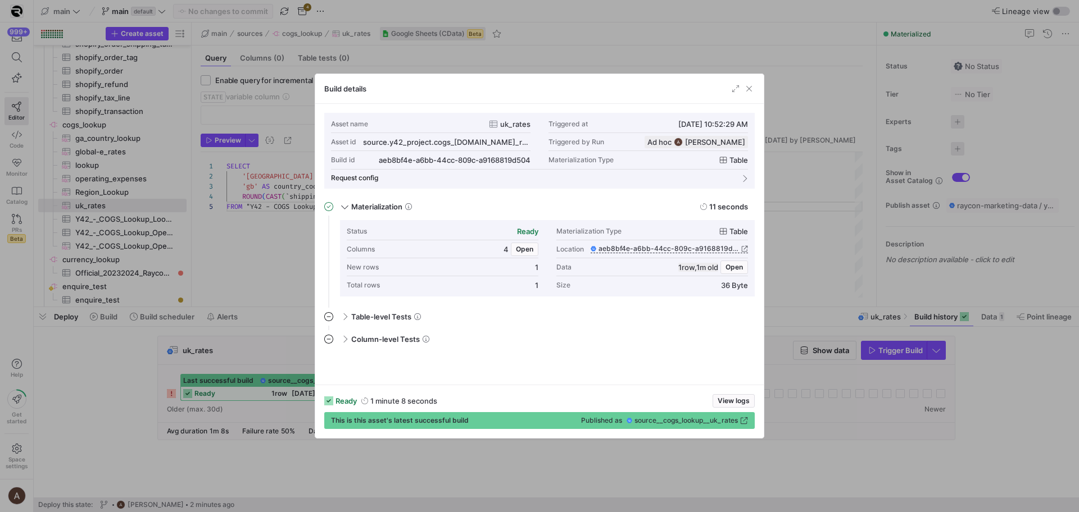
click at [882, 239] on div at bounding box center [539, 256] width 1079 height 512
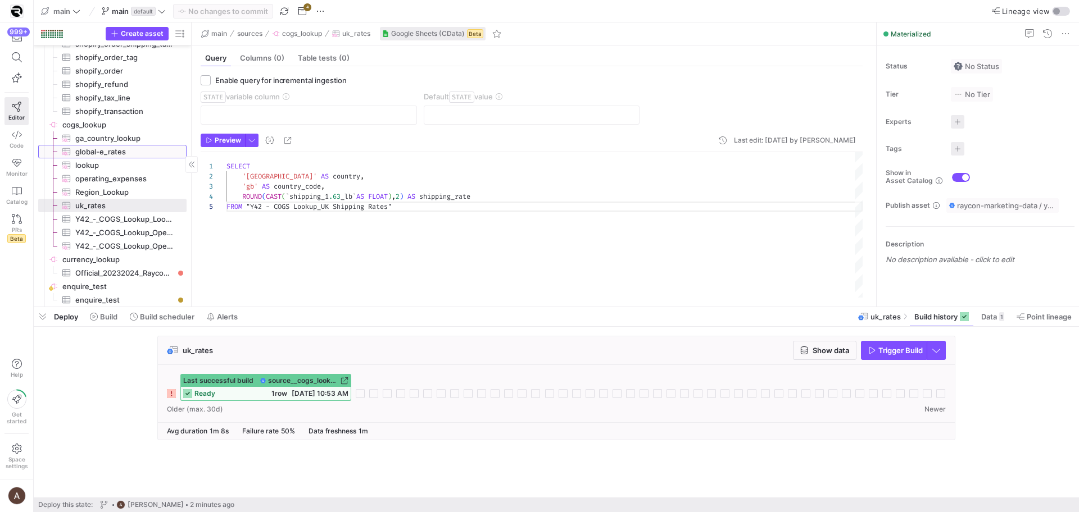
click at [103, 150] on span "global-e_rates​​​​​​​​​" at bounding box center [124, 152] width 98 height 13
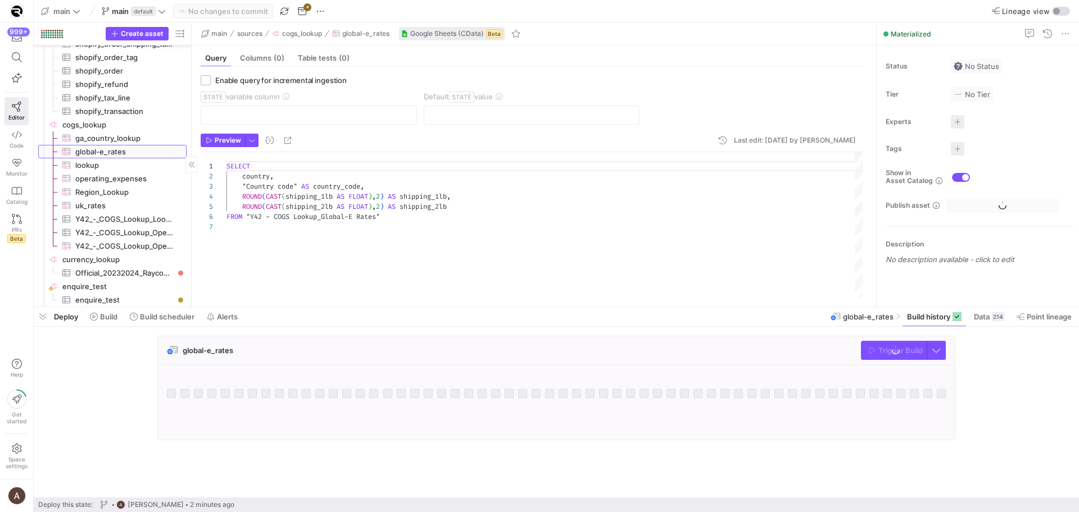
scroll to position [61, 0]
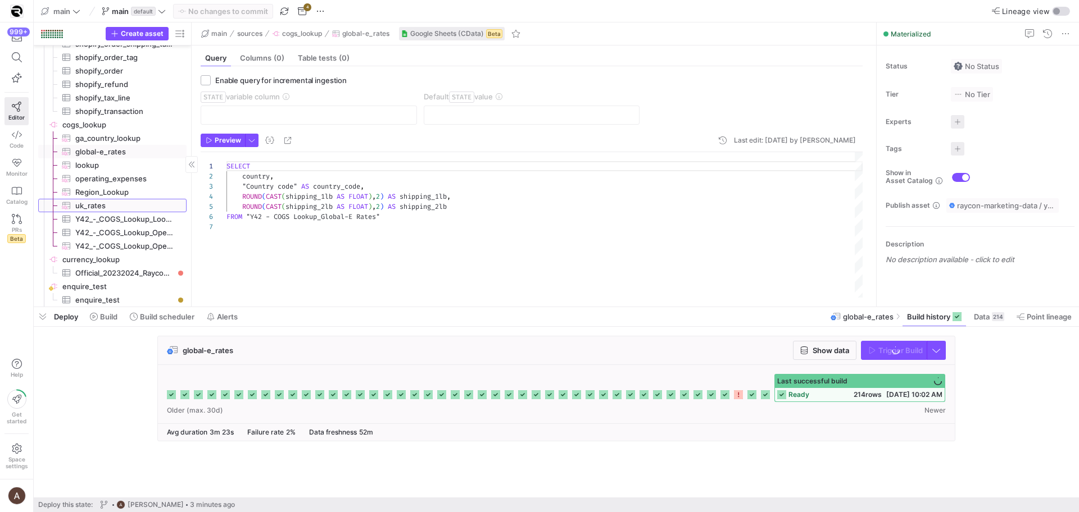
click at [93, 211] on span "uk_rates​​​​​​​​​" at bounding box center [124, 205] width 98 height 13
type textarea "SELECT '[GEOGRAPHIC_DATA]' AS country, 'gb' AS country_code, ROUND(CAST(`shippi…"
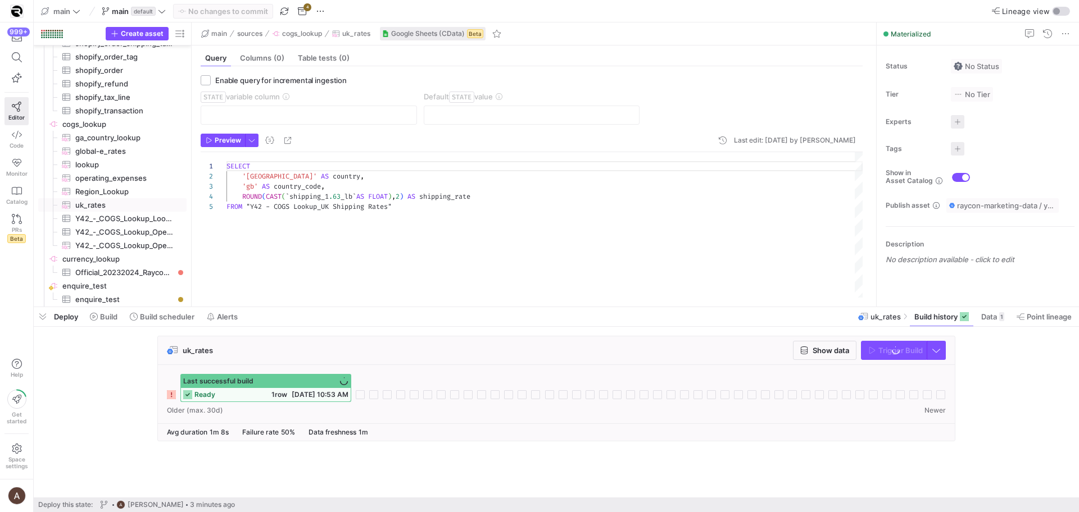
scroll to position [20, 101]
click at [325, 190] on span "," at bounding box center [323, 186] width 4 height 9
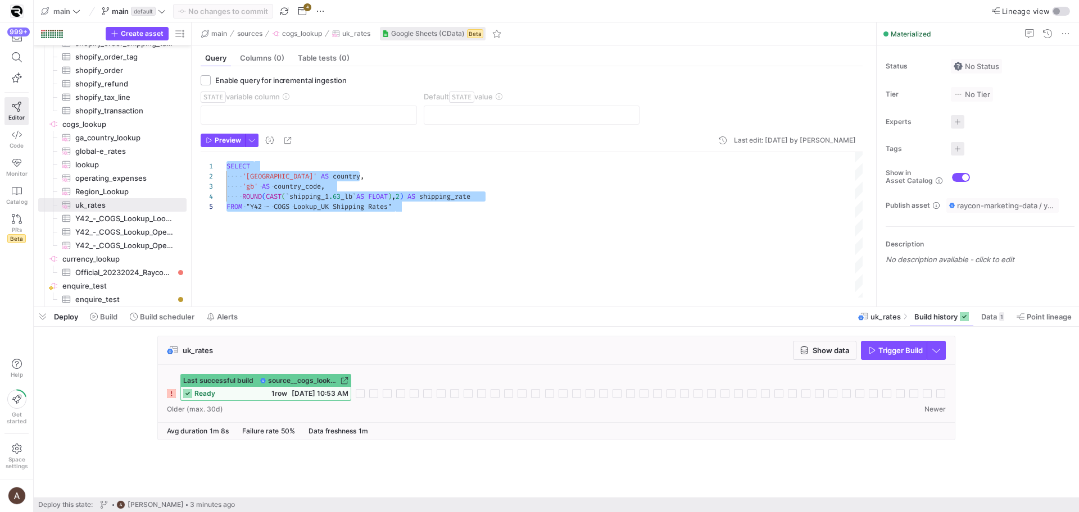
click at [289, 188] on div "SELECT '[GEOGRAPHIC_DATA]' AS country , 'gb' AS country_code , ROUND ( CAST ( `…" at bounding box center [544, 225] width 636 height 146
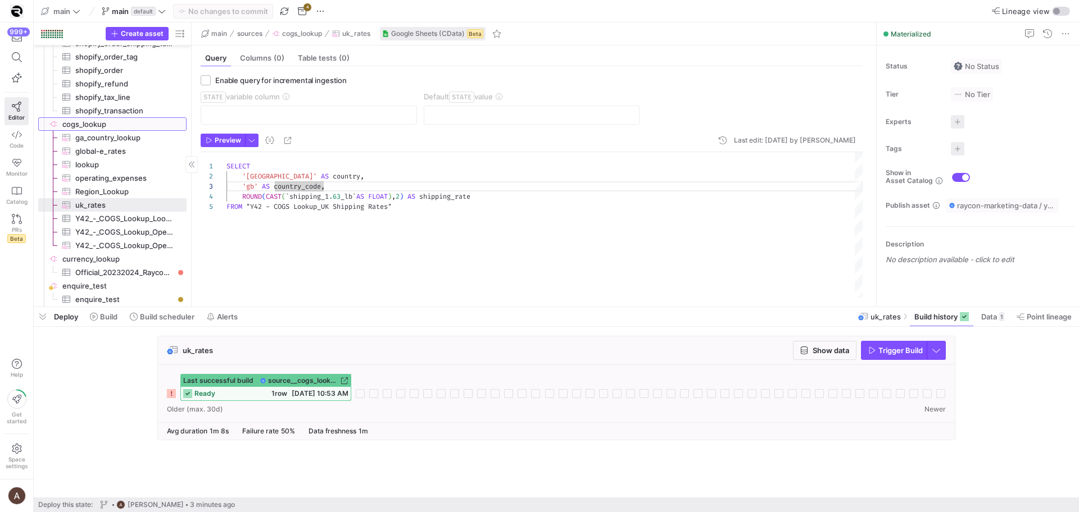
click at [156, 120] on span "cogs_lookup​​​​​​​​" at bounding box center [123, 124] width 123 height 13
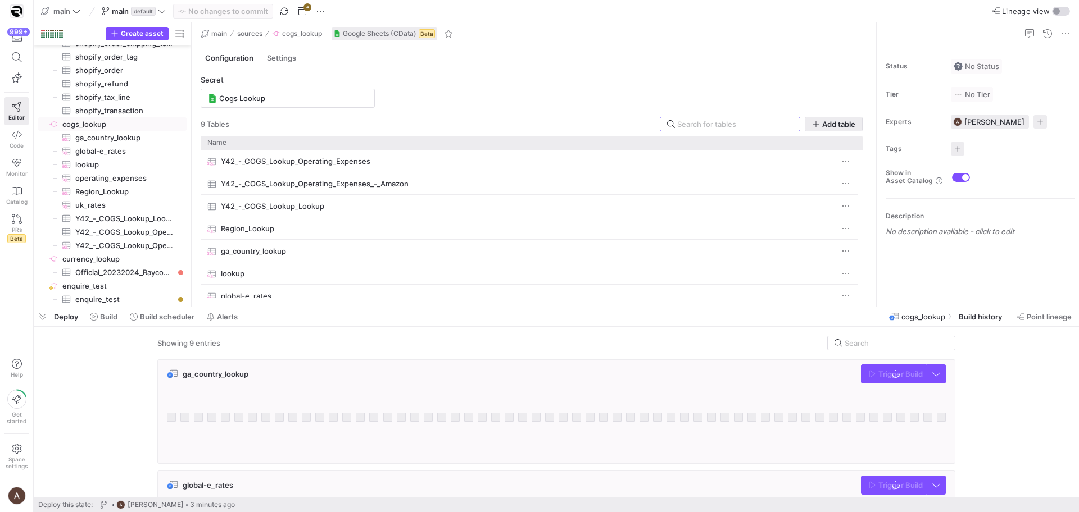
click at [853, 117] on span "button" at bounding box center [833, 123] width 57 height 13
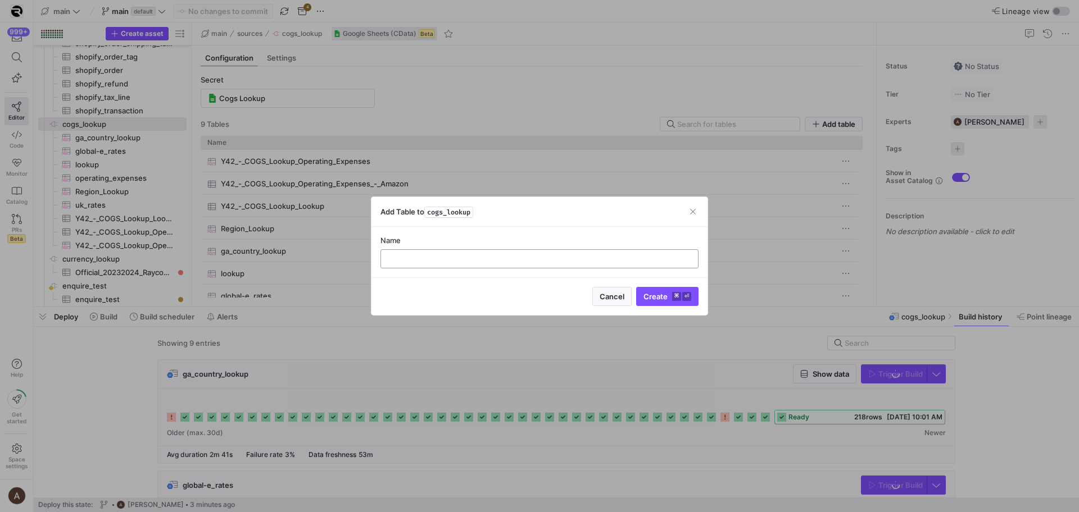
click at [543, 255] on input "text" at bounding box center [539, 259] width 299 height 9
type input "ca_rates"
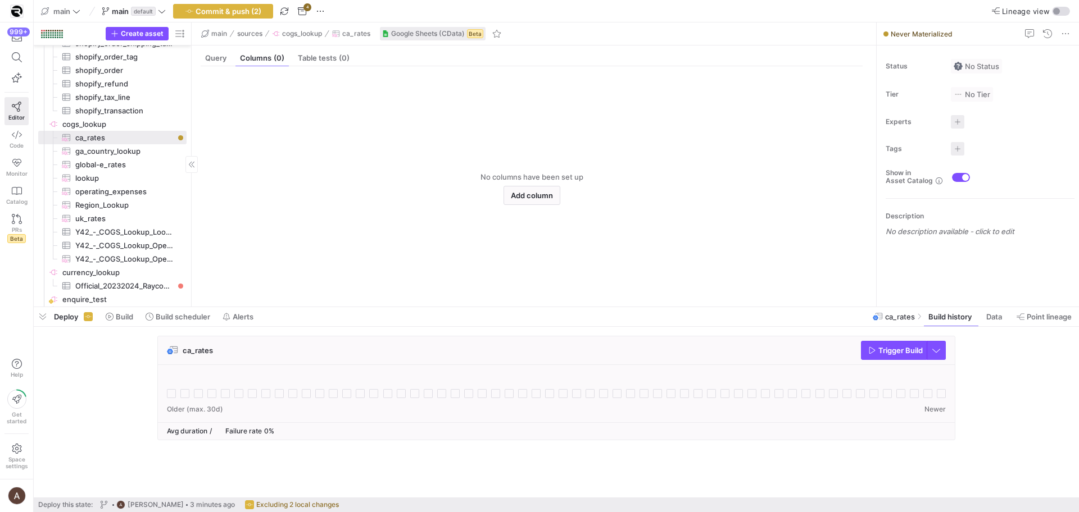
drag, startPoint x: 523, startPoint y: 189, endPoint x: 181, endPoint y: 155, distance: 343.3
click at [192, 158] on div "No columns have been set up Add column" at bounding box center [532, 182] width 680 height 232
click at [153, 138] on span "ca_rates​​​​​​​​​" at bounding box center [124, 137] width 98 height 13
click at [220, 53] on div "Query" at bounding box center [216, 58] width 30 height 16
click at [363, 173] on div at bounding box center [544, 225] width 636 height 146
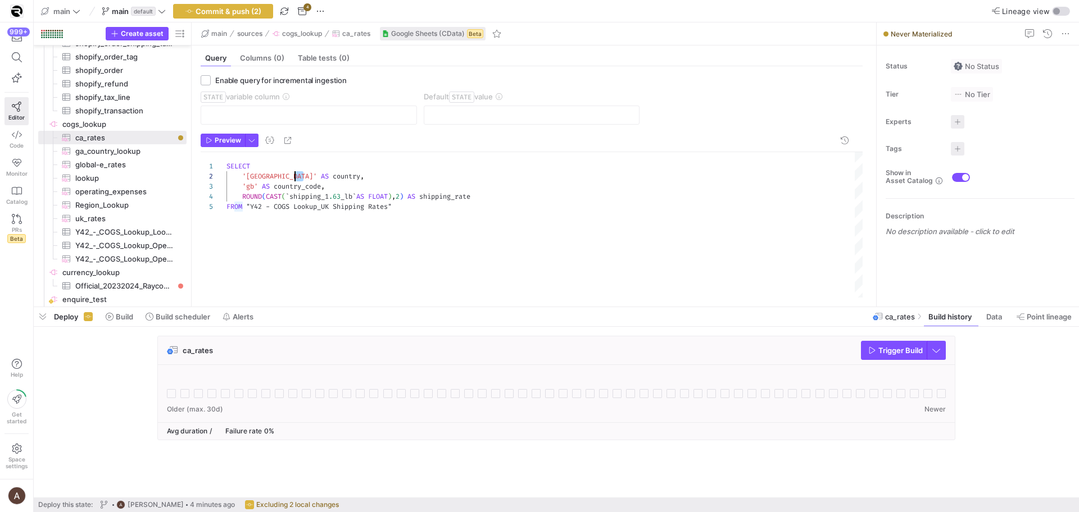
scroll to position [10, 0]
drag, startPoint x: 302, startPoint y: 177, endPoint x: 247, endPoint y: 176, distance: 55.1
click at [247, 176] on div "SELECT '[GEOGRAPHIC_DATA]' AS country , 'gb' AS country_code , ROUND ( CAST ( `…" at bounding box center [544, 225] width 636 height 146
click at [255, 185] on div "SELECT 'Canada' AS country , 'gb' AS country_code , ROUND ( CAST ( ` shipping_1…" at bounding box center [544, 225] width 636 height 146
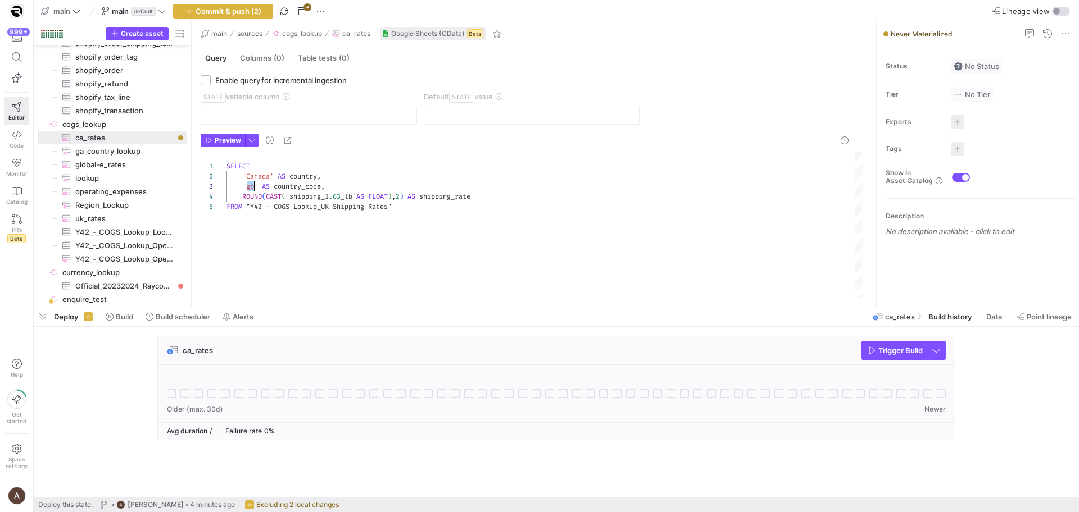
click at [255, 185] on div "SELECT 'Canada' AS country , 'gb' AS country_code , ROUND ( CAST ( ` shipping_1…" at bounding box center [544, 225] width 636 height 146
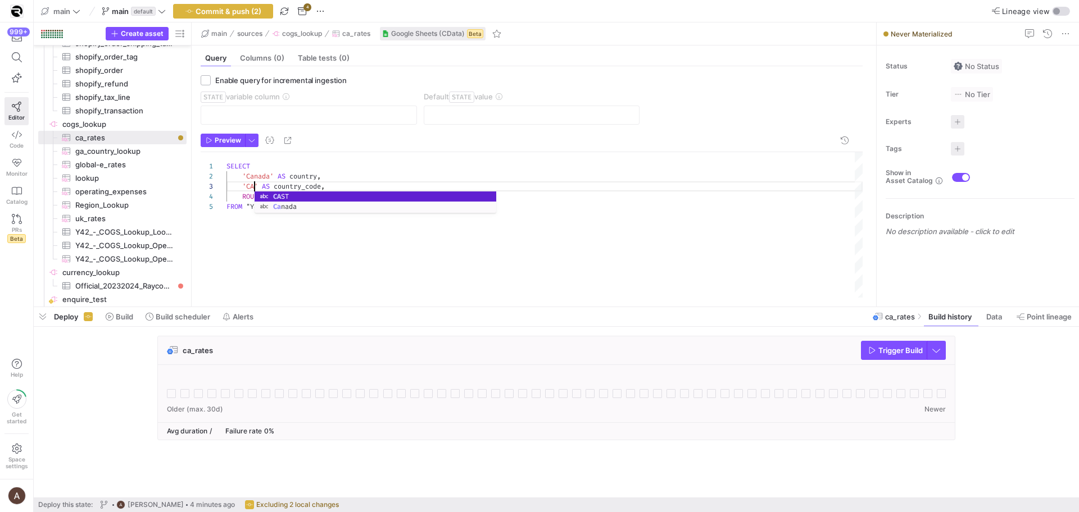
click at [342, 178] on div "SELECT 'Canada' AS country , '[GEOGRAPHIC_DATA]' AS country_code , ROUND ( CAST…" at bounding box center [544, 225] width 636 height 146
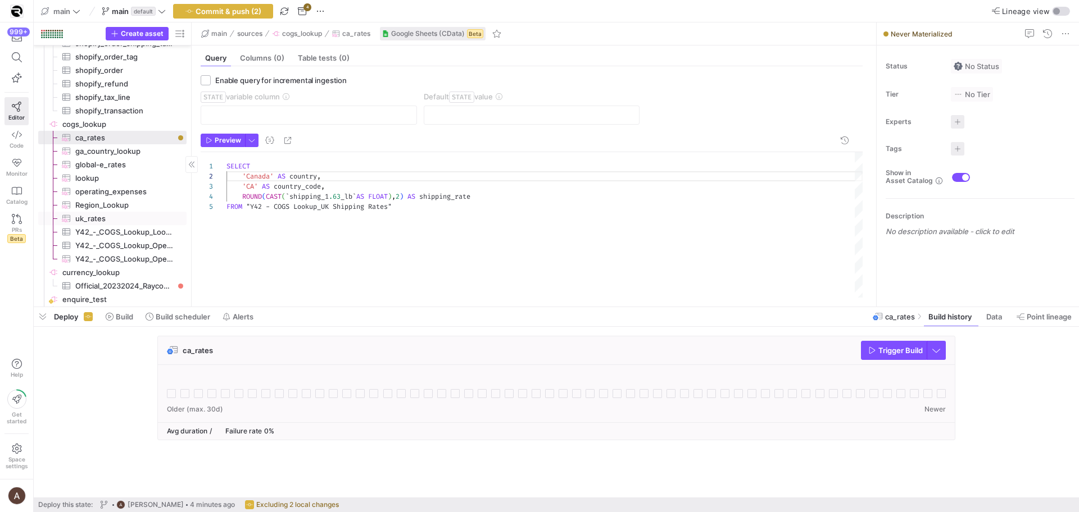
click at [88, 217] on span "uk_rates​​​​​​​​​" at bounding box center [124, 218] width 98 height 13
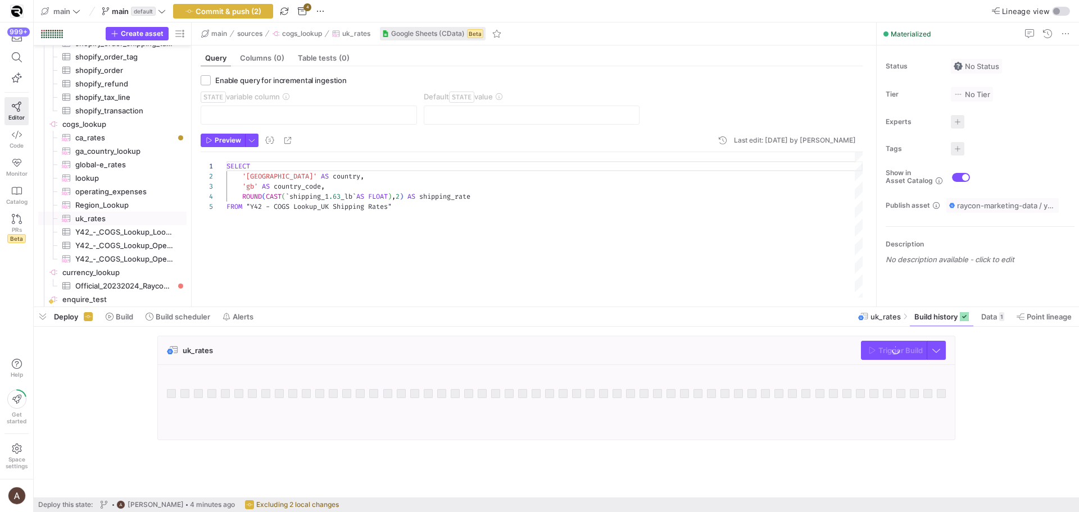
click at [252, 186] on div "SELECT '[GEOGRAPHIC_DATA]' AS country , 'gb' AS country_code , ROUND ( CAST ( `…" at bounding box center [544, 225] width 636 height 146
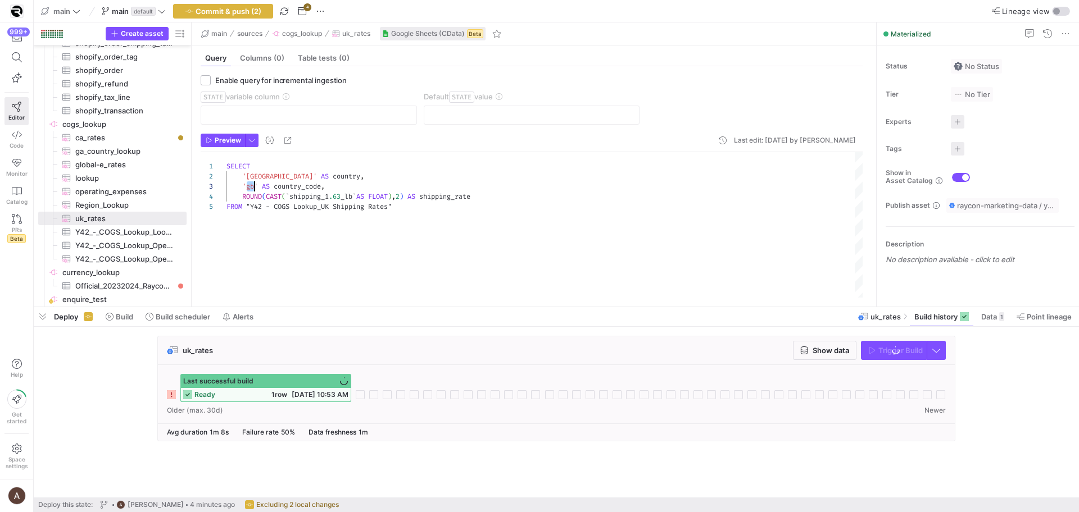
click at [252, 186] on div "SELECT '[GEOGRAPHIC_DATA]' AS country , 'gb' AS country_code , ROUND ( CAST ( `…" at bounding box center [544, 225] width 636 height 146
click at [324, 174] on div "SELECT '[GEOGRAPHIC_DATA]' AS country , 'FB' AS country_code , ROUND ( CAST ( `…" at bounding box center [544, 225] width 636 height 146
click at [251, 185] on div "SELECT '[GEOGRAPHIC_DATA]' AS country , 'FB' AS country_code , ROUND ( CAST ( `…" at bounding box center [544, 225] width 636 height 146
click at [430, 189] on div "SELECT '[GEOGRAPHIC_DATA]' AS country , 'GB' AS country_code , ROUND ( CAST ( `…" at bounding box center [544, 225] width 636 height 146
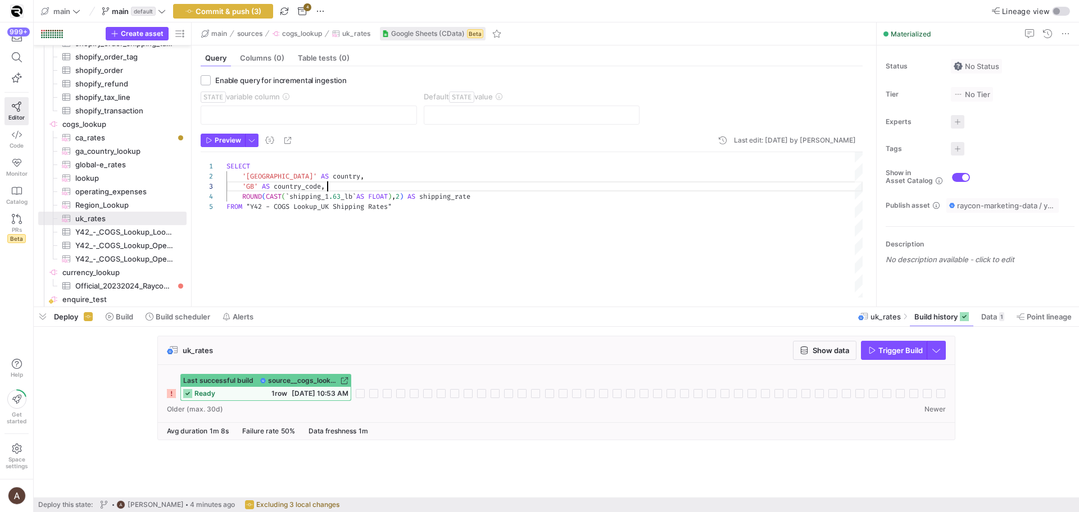
scroll to position [20, 101]
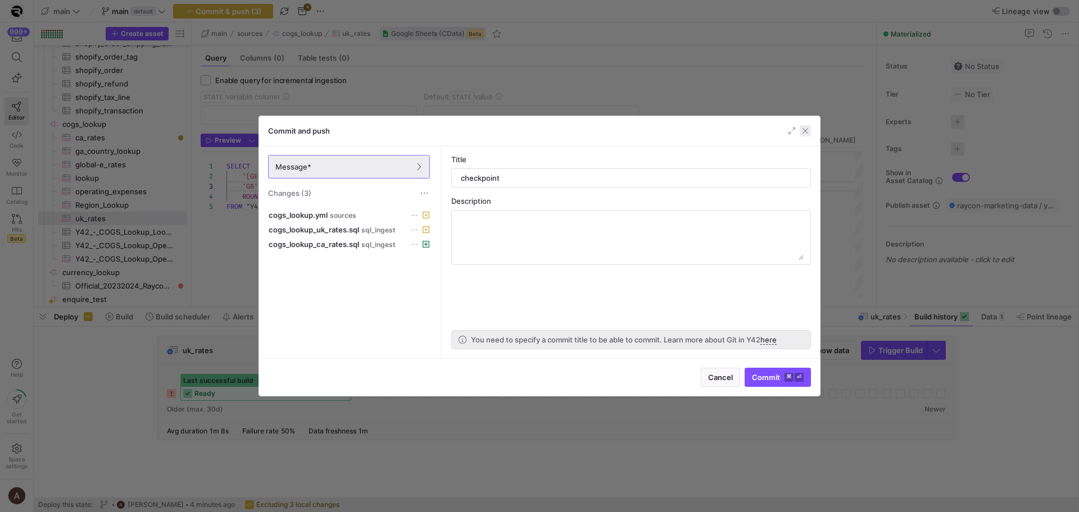
click at [805, 130] on span "button" at bounding box center [805, 130] width 11 height 11
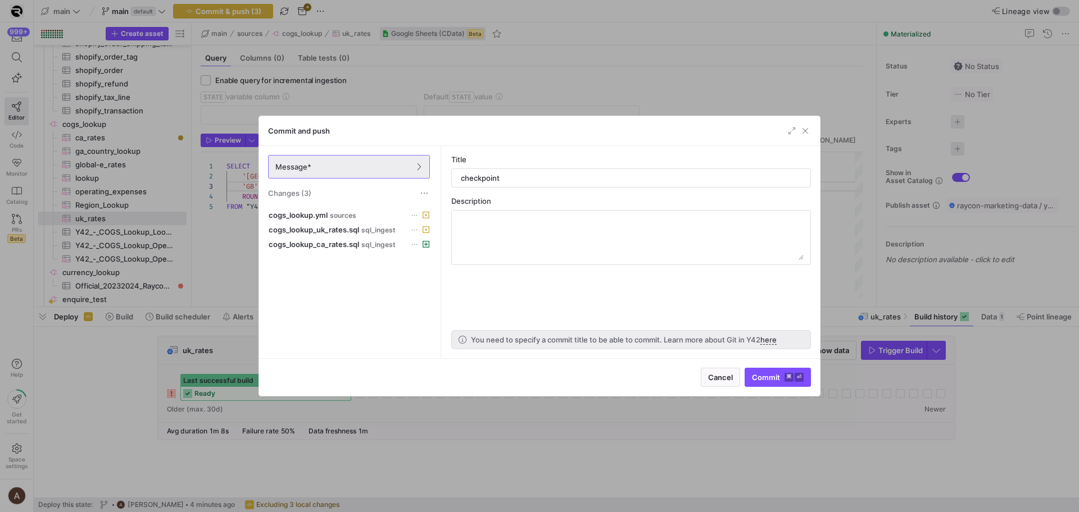
click at [805, 130] on span "button" at bounding box center [805, 130] width 11 height 11
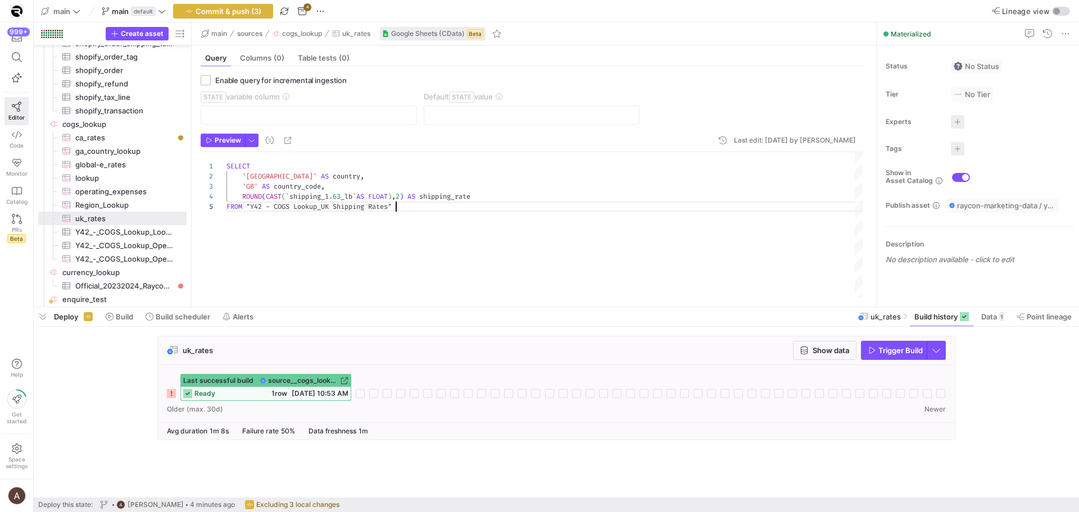
scroll to position [40, 170]
click at [387, 217] on div "SELECT '[GEOGRAPHIC_DATA]' AS country , 'GB' AS country_code , ROUND ( CAST ( `…" at bounding box center [544, 225] width 636 height 146
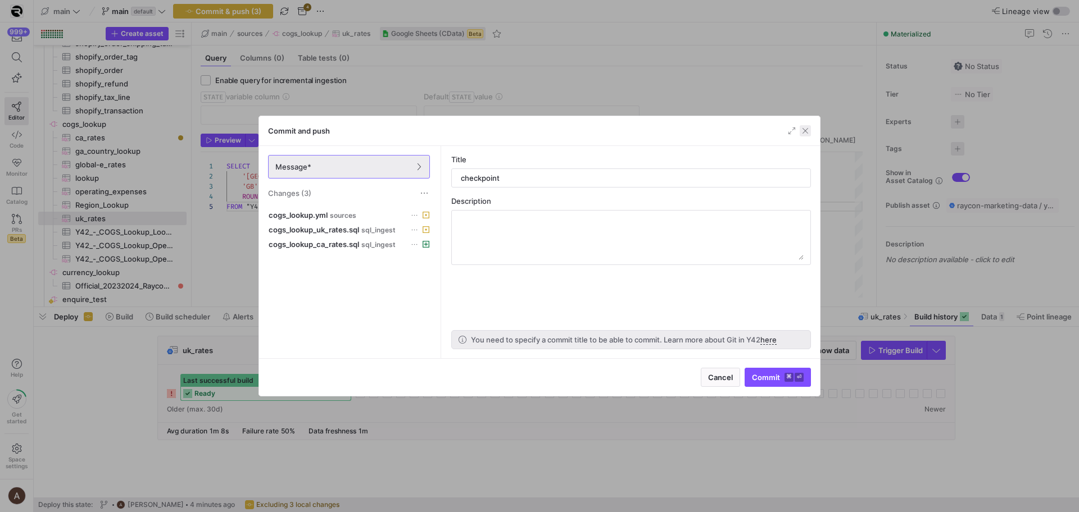
click at [808, 134] on span "button" at bounding box center [805, 130] width 11 height 11
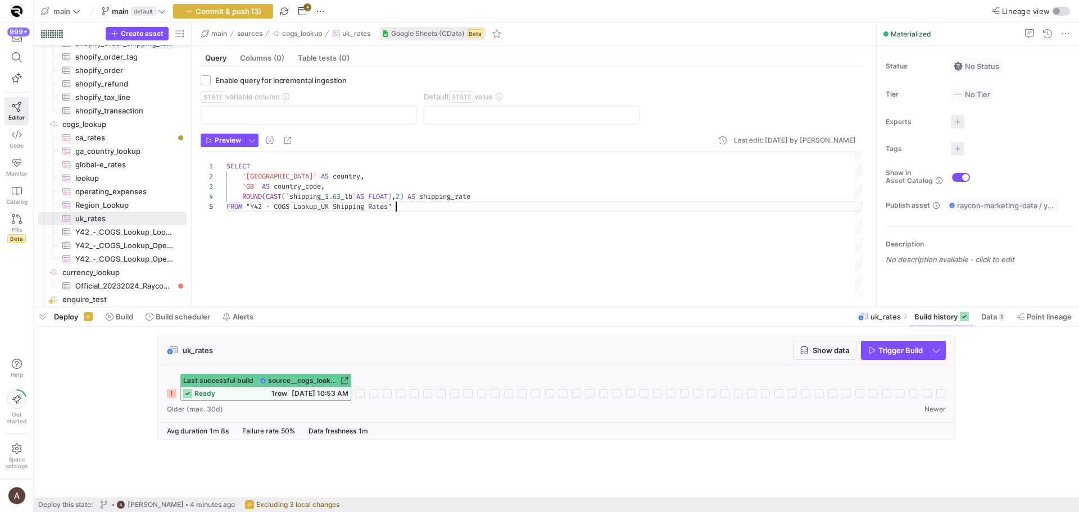
scroll to position [40, 169]
click at [137, 139] on span "ca_rates​​​​​​​​​" at bounding box center [124, 137] width 98 height 13
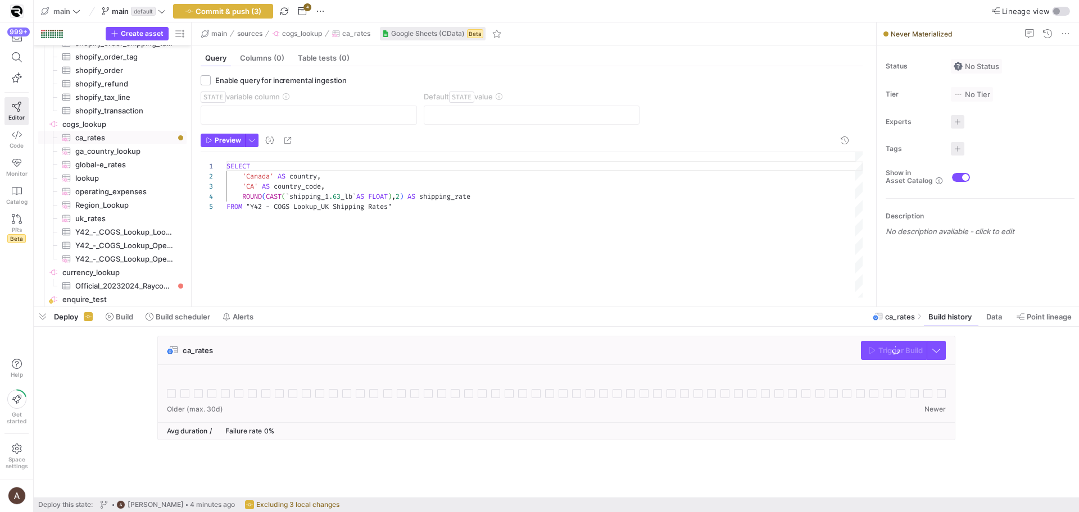
click at [419, 182] on div "SELECT 'Canada' AS country , '[GEOGRAPHIC_DATA]' AS country_code , ROUND ( CAST…" at bounding box center [544, 225] width 636 height 146
click at [414, 173] on div "SELECT 'Canada' AS country , '[GEOGRAPHIC_DATA]' AS country_code , ROUND ( CAST…" at bounding box center [544, 225] width 636 height 146
drag, startPoint x: 288, startPoint y: 196, endPoint x: 360, endPoint y: 200, distance: 71.5
click at [360, 200] on div "SELECT 'Canada' AS country , '[GEOGRAPHIC_DATA]' AS country_code , ROUND ( CAST…" at bounding box center [544, 225] width 636 height 146
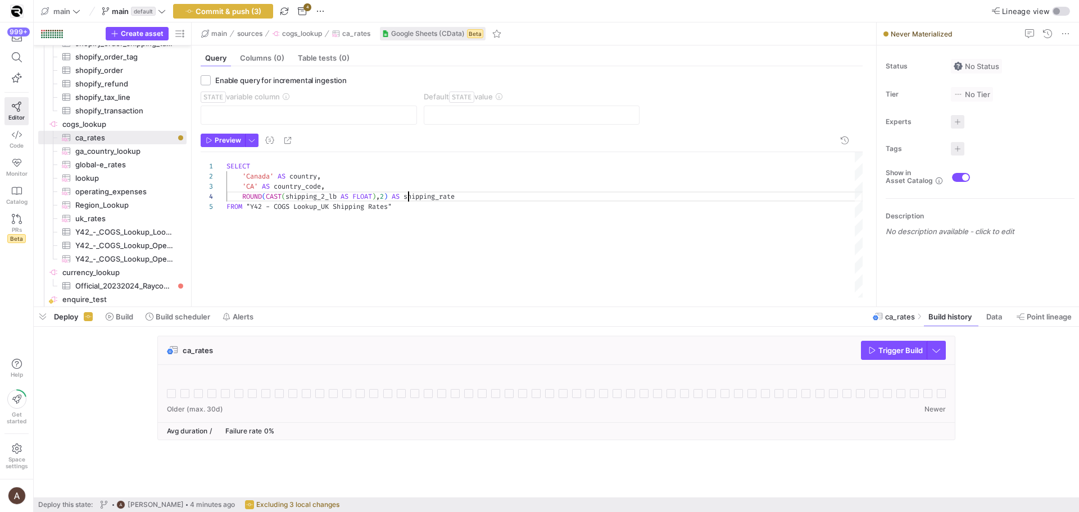
click at [410, 201] on div "SELECT 'Canada' AS country , '[GEOGRAPHIC_DATA]' AS country_code , ROUND ( CAST…" at bounding box center [544, 225] width 636 height 146
click at [399, 214] on div "SELECT 'Canada' AS country , '[GEOGRAPHIC_DATA]' AS country_code , ROUND ( CAST…" at bounding box center [544, 225] width 636 height 146
click at [332, 209] on div "SELECT 'Canada' AS country , '[GEOGRAPHIC_DATA]' AS country_code , ROUND ( CAST…" at bounding box center [544, 225] width 636 height 146
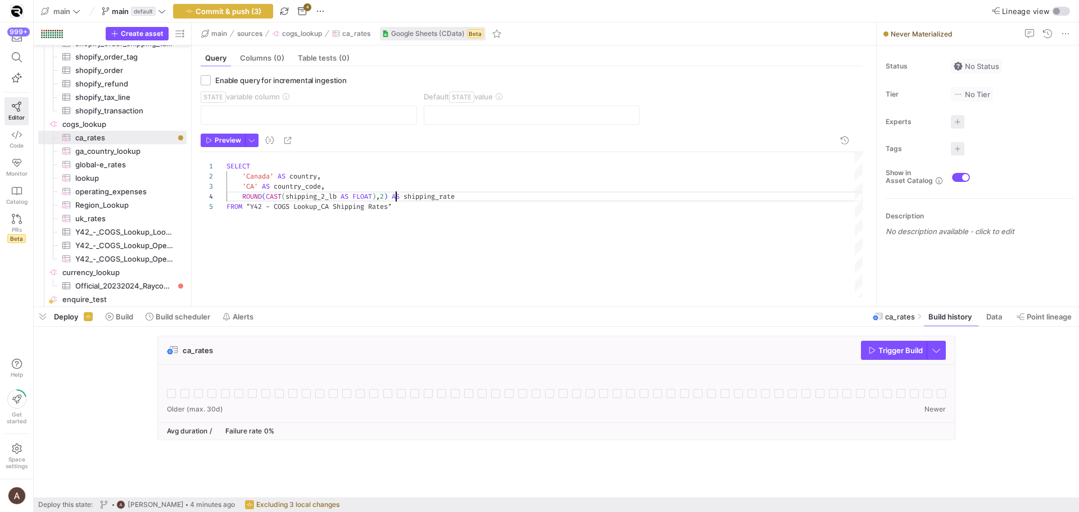
scroll to position [30, 170]
click at [397, 199] on div "SELECT 'Canada' AS country , '[GEOGRAPHIC_DATA]' AS country_code , ROUND ( CAST…" at bounding box center [544, 225] width 636 height 146
type textarea "SELECT 'Canada' AS country, '[GEOGRAPHIC_DATA]' AS country_code, ROUND(CAST(shi…"
click at [419, 174] on div "SELECT 'Canada' AS country , '[GEOGRAPHIC_DATA]' AS country_code , ROUND ( CAST…" at bounding box center [544, 225] width 636 height 146
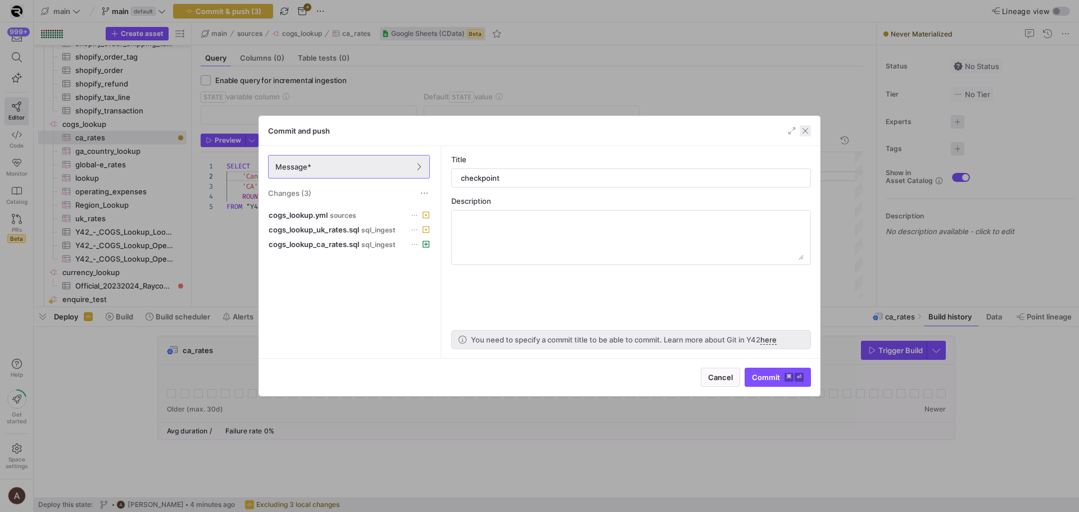
click at [801, 136] on div "Commit and push" at bounding box center [539, 131] width 561 height 30
click at [802, 135] on span "button" at bounding box center [805, 130] width 11 height 11
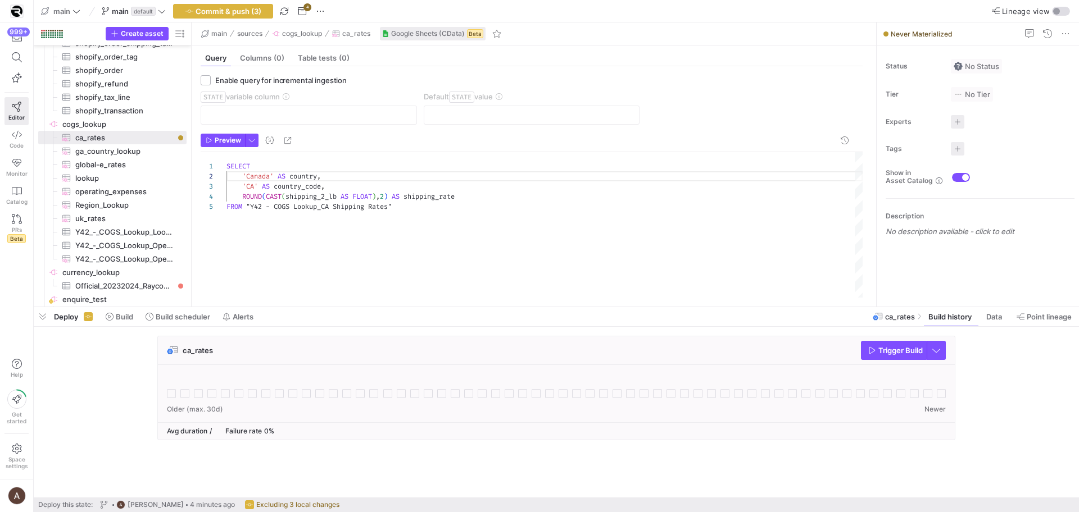
scroll to position [10, 96]
click at [411, 178] on div "SELECT 'Canada' AS country , '[GEOGRAPHIC_DATA]' AS country_code , ROUND ( CAST…" at bounding box center [544, 225] width 636 height 146
click at [131, 138] on span "ca_rates​​​​​​​​​" at bounding box center [124, 137] width 98 height 13
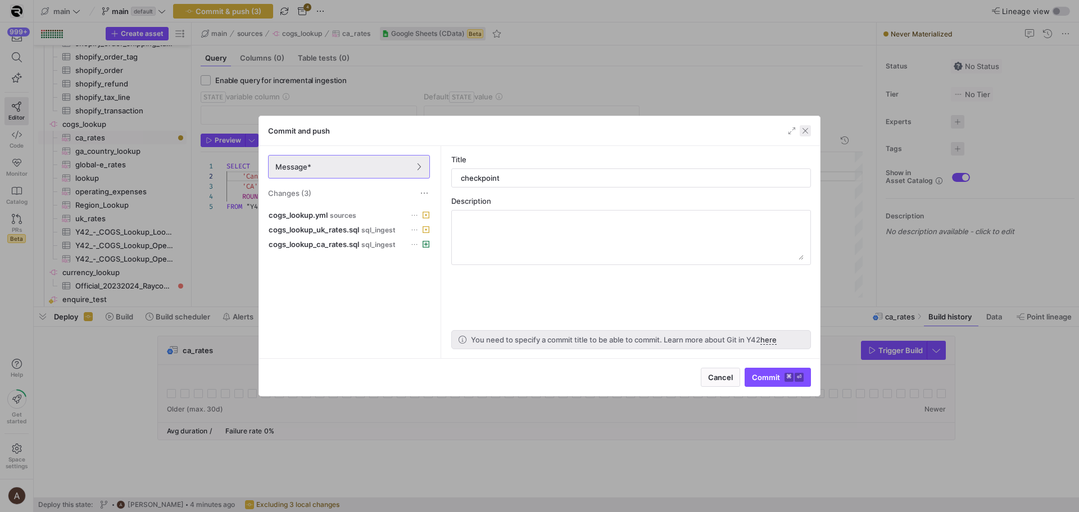
click at [806, 134] on span "button" at bounding box center [805, 130] width 11 height 11
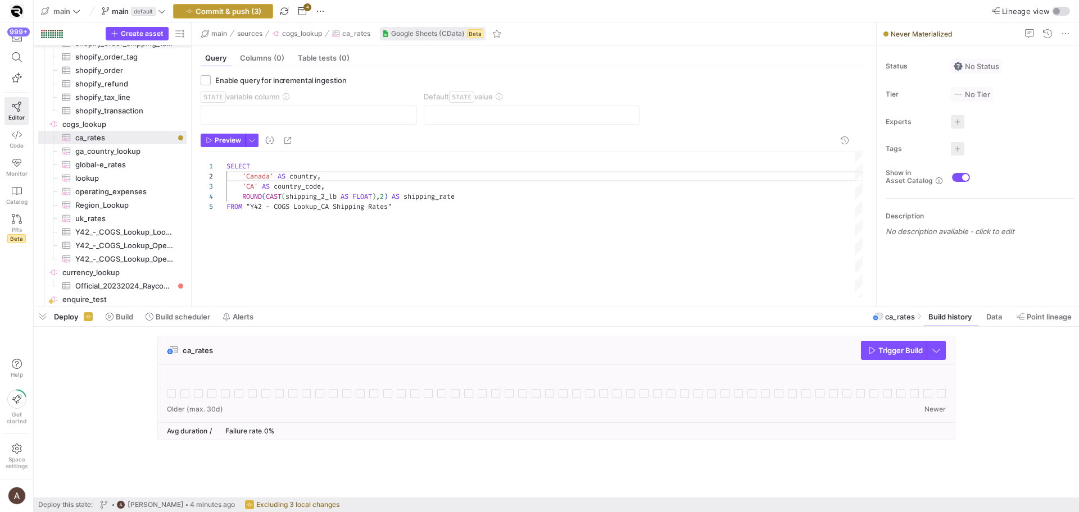
click at [230, 13] on span "Commit & push (3)" at bounding box center [229, 11] width 66 height 9
click at [326, 273] on div "SELECT 'Canada' AS country , '[GEOGRAPHIC_DATA]' AS country_code , ROUND ( CAST…" at bounding box center [544, 225] width 636 height 146
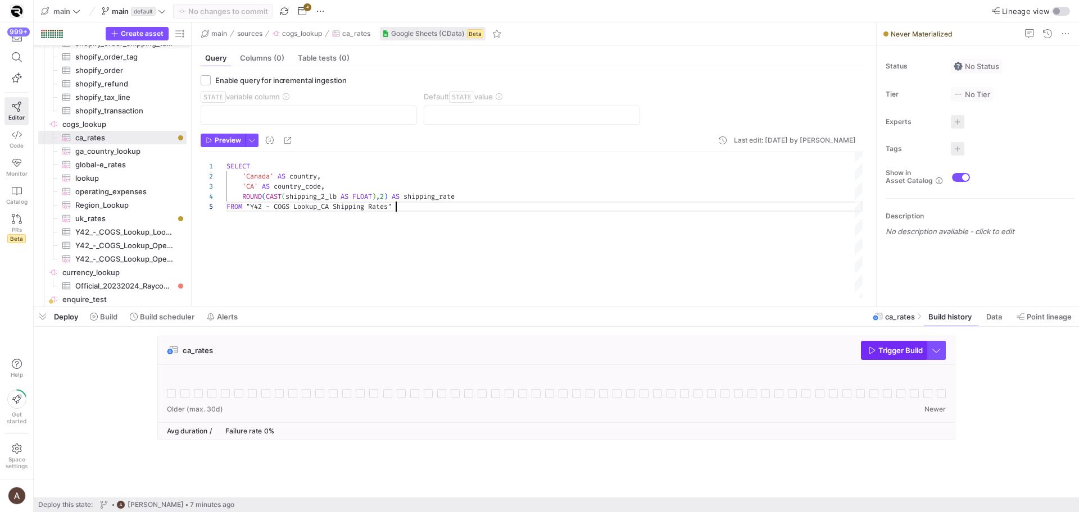
click at [872, 353] on icon "button" at bounding box center [872, 351] width 8 height 8
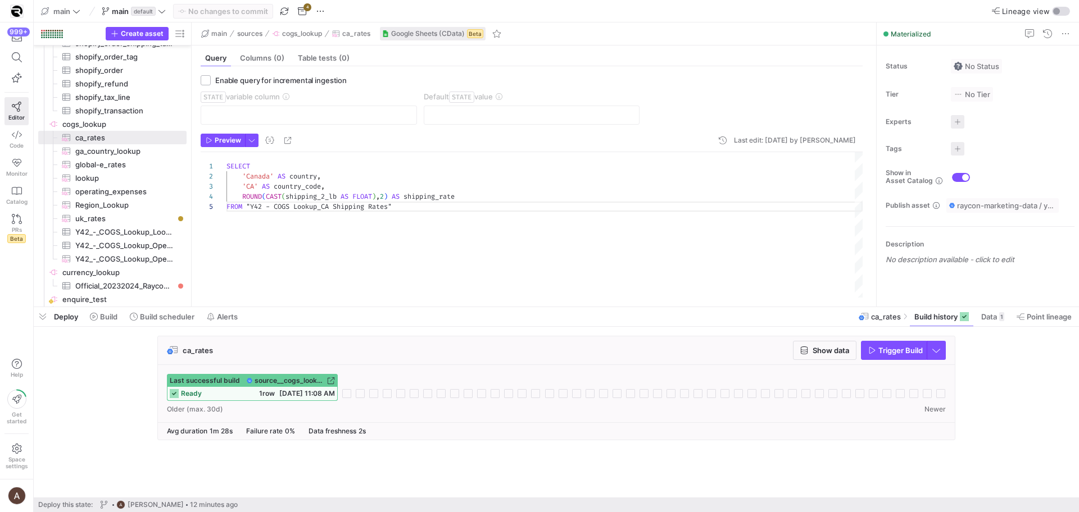
click at [284, 382] on span "source__cogs_lookup__ca_rates" at bounding box center [290, 381] width 70 height 8
click at [372, 369] on div "Last successful build source__cogs_lookup__ca_rates ready 1 row 10/14/25, 11:08…" at bounding box center [556, 393] width 797 height 57
click at [991, 317] on span "Data" at bounding box center [989, 316] width 16 height 9
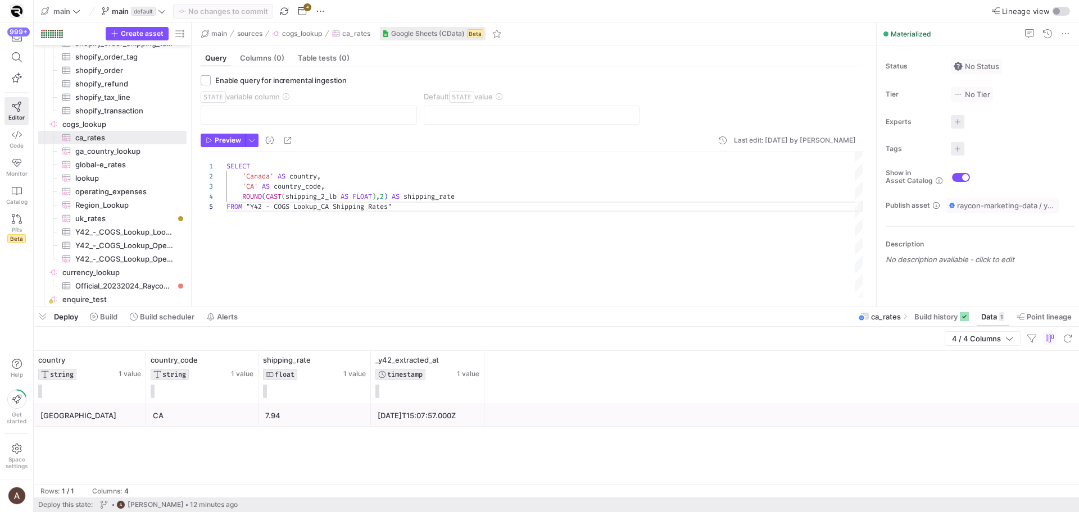
scroll to position [40, 169]
click at [535, 260] on div "SELECT 'Canada' AS country , '[GEOGRAPHIC_DATA]' AS country_code , ROUND ( CAST…" at bounding box center [544, 225] width 636 height 146
click at [149, 125] on span "cogs_lookup​​​​​​​​" at bounding box center [123, 124] width 123 height 13
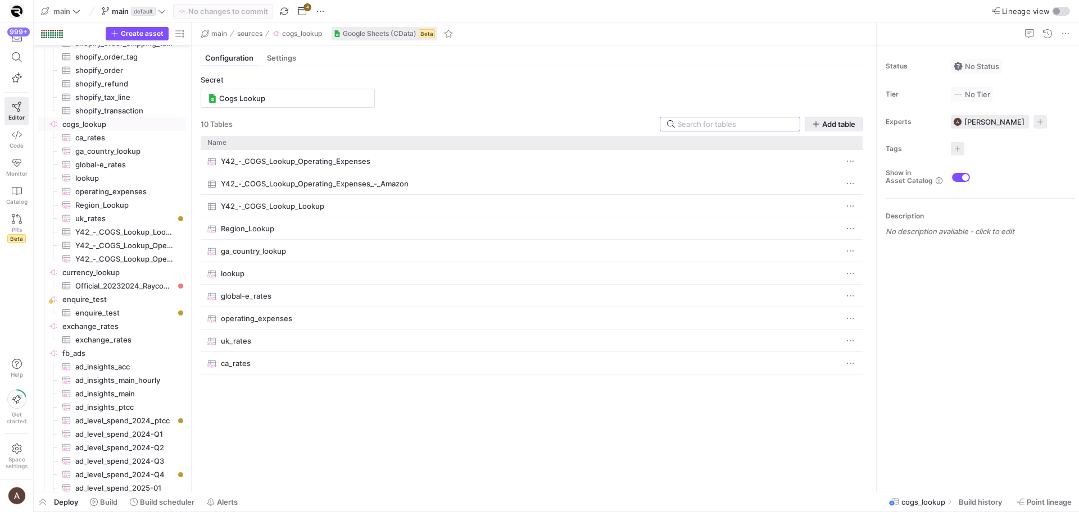
click at [833, 129] on span "button" at bounding box center [833, 123] width 57 height 13
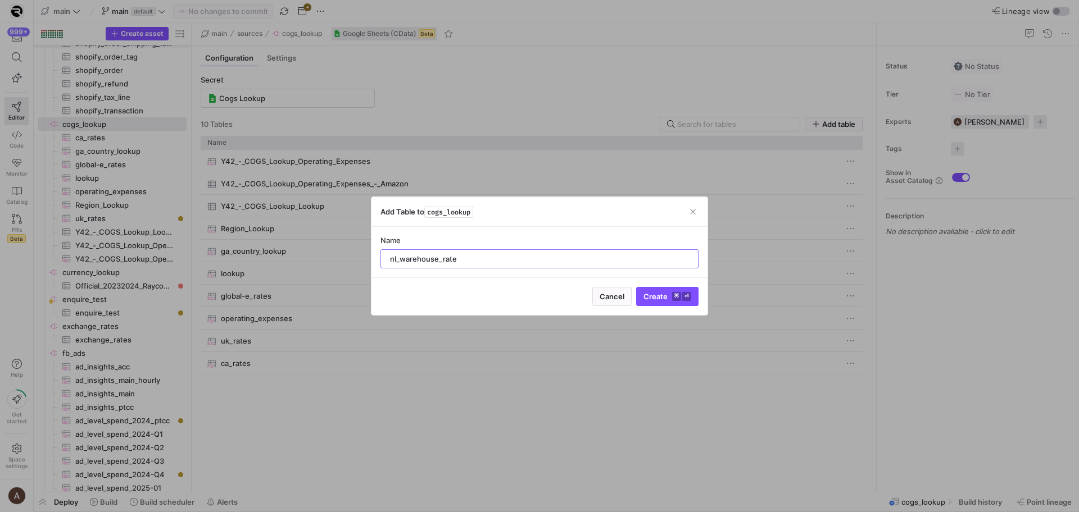
type input "nl_warehouse_rates"
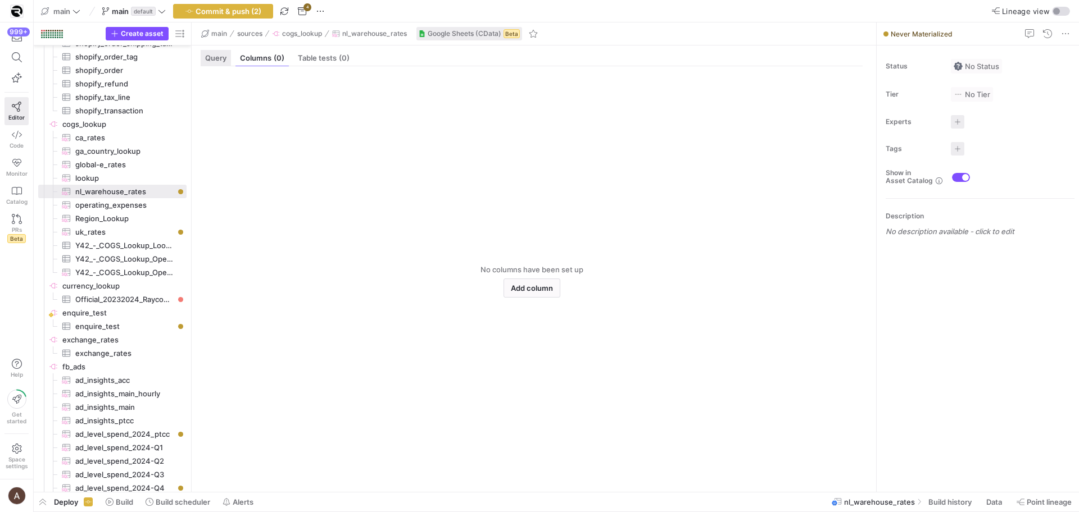
click at [228, 59] on div "Query" at bounding box center [216, 58] width 30 height 16
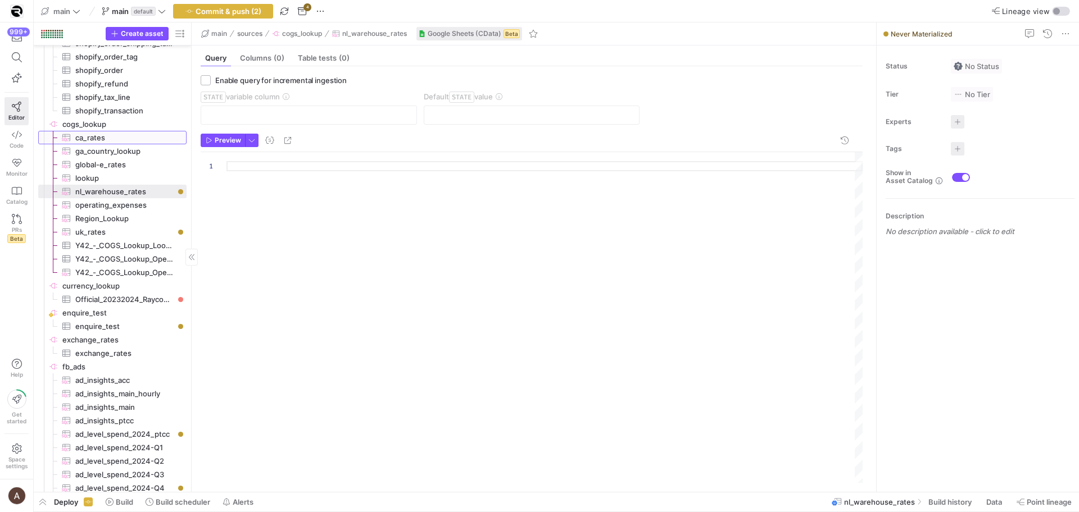
click at [93, 139] on span "ca_rates​​​​​​​​​" at bounding box center [124, 137] width 98 height 13
type textarea "SELECT 'Canada' AS country, '[GEOGRAPHIC_DATA]' AS country_code, ROUND(CAST(shi…"
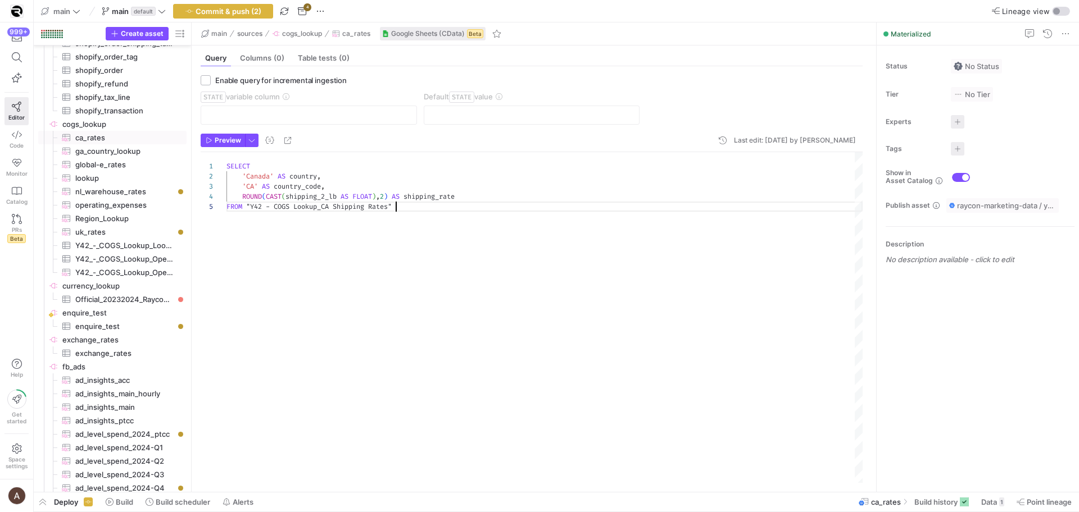
scroll to position [40, 170]
click at [503, 212] on div "SELECT 'Canada' AS country , '[GEOGRAPHIC_DATA]' AS country_code , ROUND ( CAST…" at bounding box center [544, 317] width 636 height 331
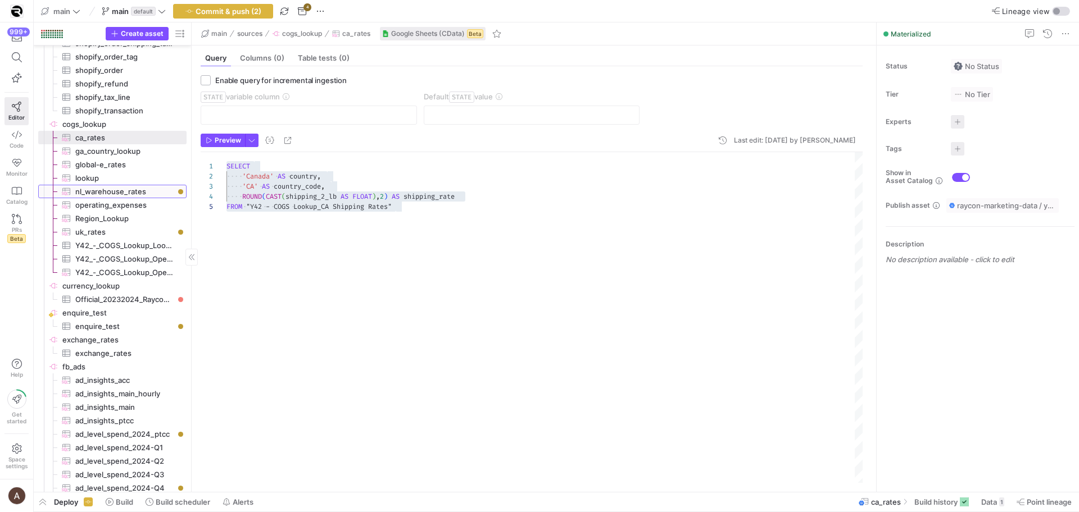
click at [97, 193] on span "nl_warehouse_rates​​​​​​​​​" at bounding box center [124, 191] width 98 height 13
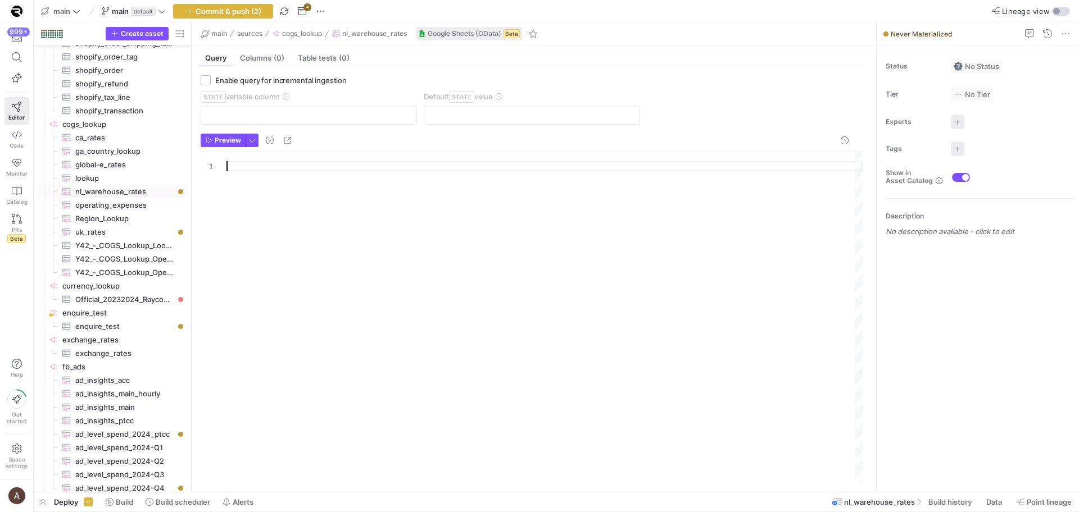
click at [274, 198] on div at bounding box center [544, 317] width 636 height 331
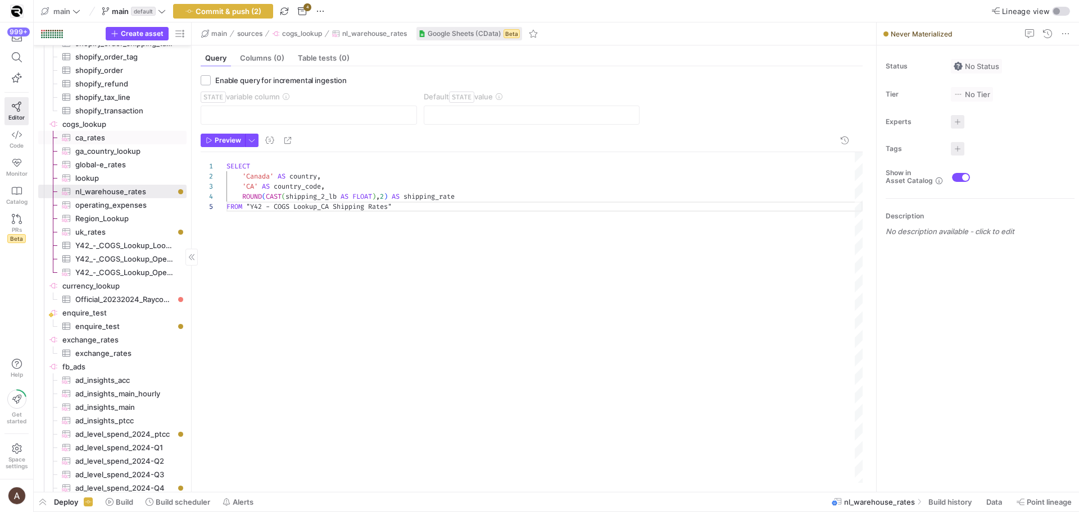
click at [138, 135] on span "ca_rates​​​​​​​​​" at bounding box center [124, 137] width 98 height 13
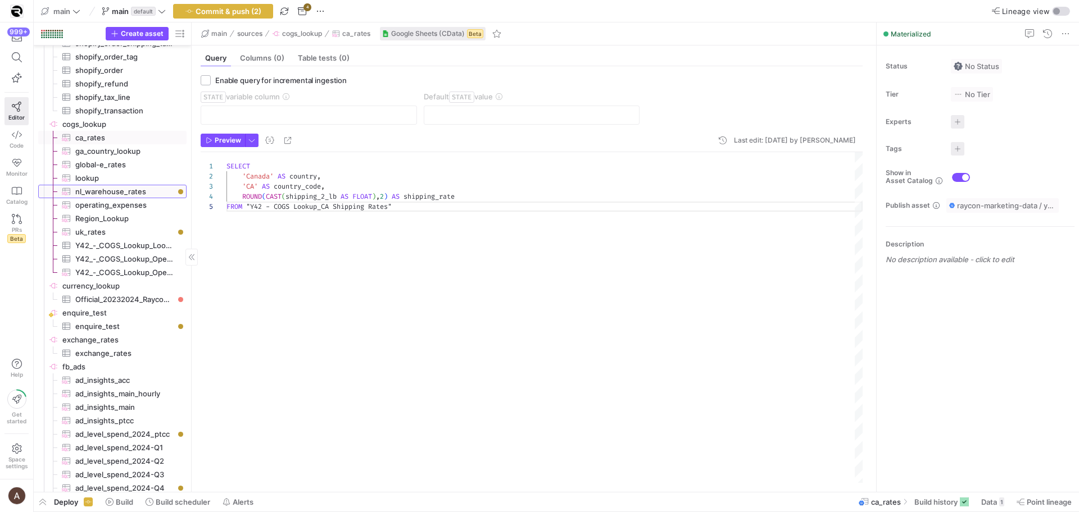
click at [90, 189] on span "nl_warehouse_rates​​​​​​​​​" at bounding box center [124, 191] width 98 height 13
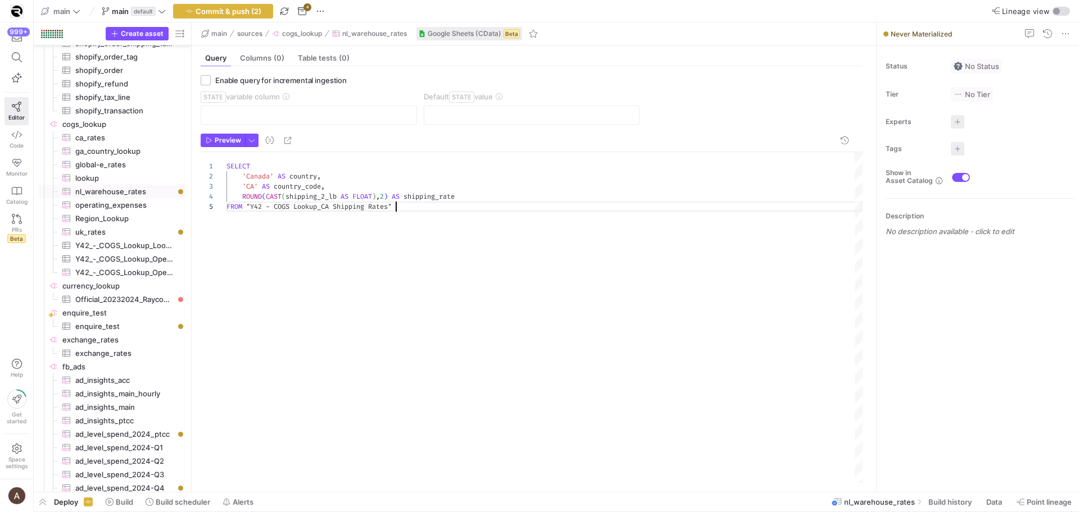
scroll to position [40, 169]
click at [453, 210] on div "FROM "Y42 - COGS Lookup_CA Shipping Rates"" at bounding box center [544, 207] width 636 height 10
click at [691, 306] on div "SELECT 'Canada' AS country , '[GEOGRAPHIC_DATA]' AS country_code , ROUND ( CAST…" at bounding box center [544, 317] width 636 height 331
click at [261, 176] on div "SELECT 'Canada' AS country , '[GEOGRAPHIC_DATA]' AS country_code , ROUND ( CAST…" at bounding box center [544, 317] width 636 height 331
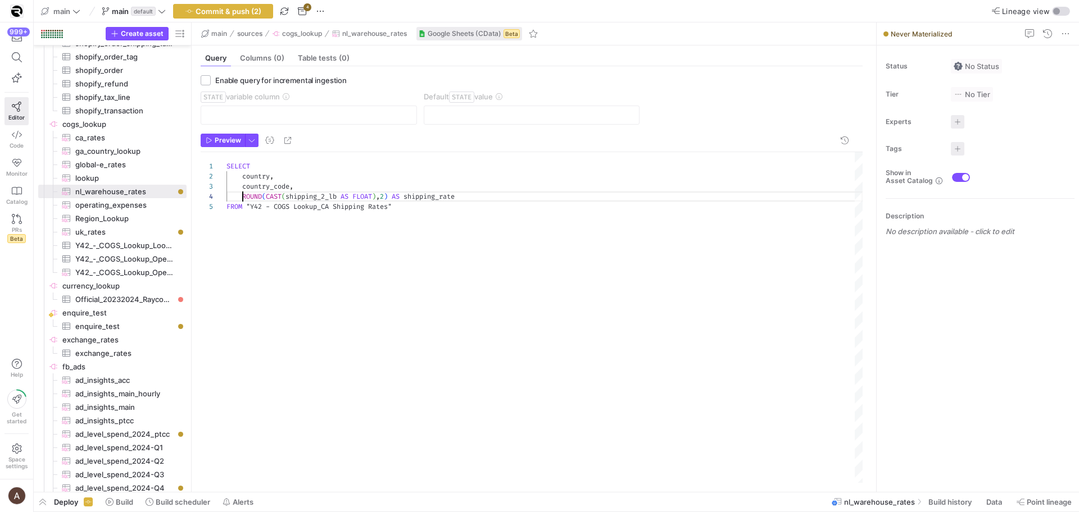
scroll to position [30, 16]
click at [324, 195] on div "SELECT country , country_code , ROUND ( CAST ( shipping_2_lb AS FLOAT ) , 2 ) A…" at bounding box center [544, 317] width 636 height 331
click at [329, 197] on div "SELECT country , country_code , ROUND ( CAST ( shipping_2_lb AS FLOAT ) , 2 ) A…" at bounding box center [544, 317] width 636 height 331
click at [326, 197] on span "shipping_2_lb" at bounding box center [310, 196] width 51 height 9
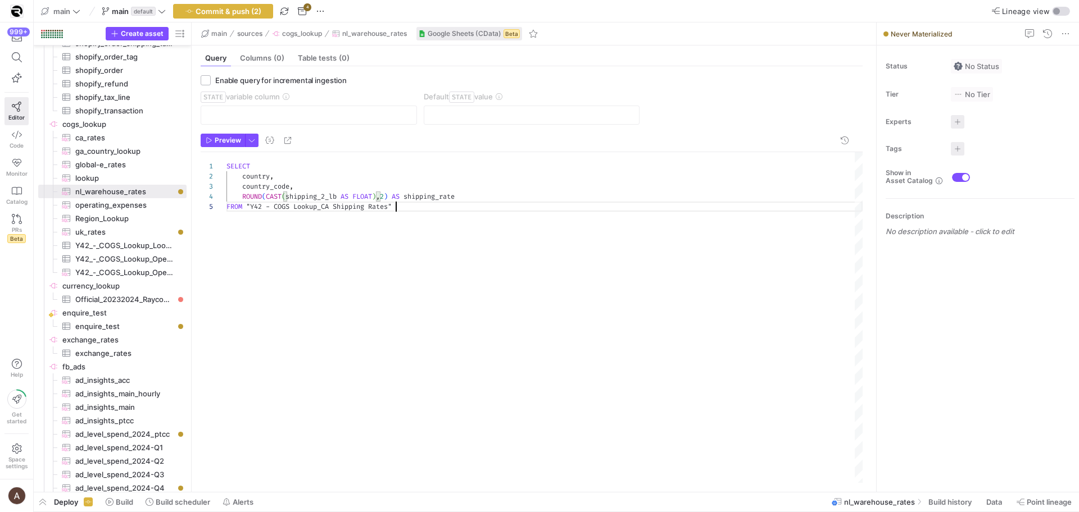
scroll to position [40, 170]
click at [570, 211] on div "SELECT country , country_code , ROUND ( CAST ( shipping_2_lb AS FLOAT ) , 2 ) A…" at bounding box center [544, 317] width 636 height 331
click at [344, 287] on div "SELECT country , country_code , ROUND ( CAST ( shipping_2_lb AS FLOAT ) , 2 ) A…" at bounding box center [544, 317] width 636 height 331
click at [460, 312] on div "SELECT country , country_code , ROUND ( CAST ( shipping_2_lb AS FLOAT ) , 2 ) A…" at bounding box center [544, 317] width 636 height 331
click at [280, 186] on div "SELECT country , country_code , ROUND ( CAST ( shipping_2_lb AS FLOAT ) , 2 ) A…" at bounding box center [544, 317] width 636 height 331
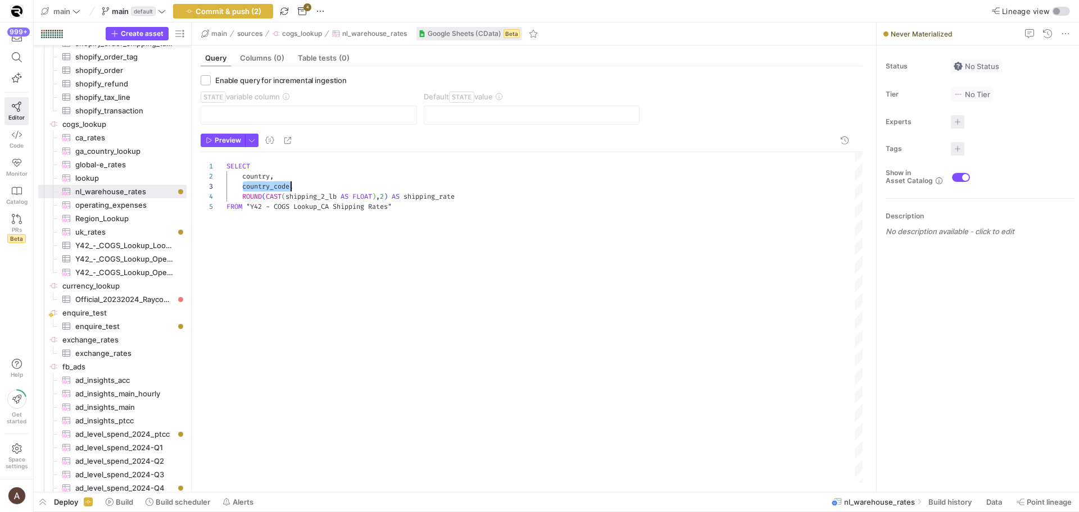
scroll to position [20, 65]
click at [280, 186] on div "SELECT country , country_code , ROUND ( CAST ( shipping_2_lb AS FLOAT ) , 2 ) A…" at bounding box center [544, 317] width 636 height 331
drag, startPoint x: 323, startPoint y: 206, endPoint x: 333, endPoint y: 208, distance: 10.4
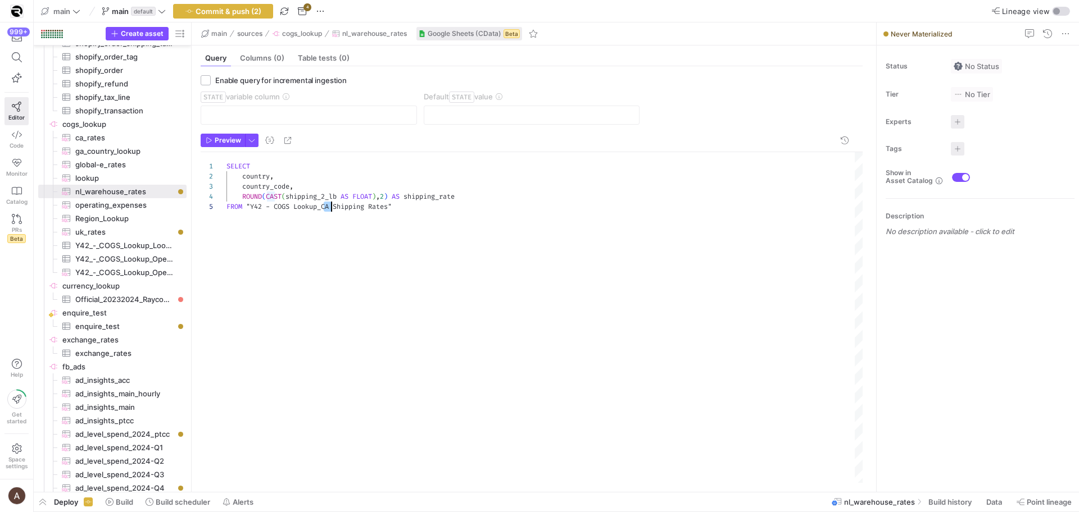
click at [333, 208] on div "SELECT country , country_code , ROUND ( CAST ( shipping_2_lb AS FLOAT ) , 2 ) A…" at bounding box center [544, 317] width 636 height 331
click at [428, 174] on div "SELECT country , country_code , ROUND ( CAST ( shipping_2_lb AS FLOAT ) , 2 ) A…" at bounding box center [544, 317] width 636 height 331
click at [421, 182] on div "SELECT country , country_code , ROUND ( CAST ( shipping_2_lb AS FLOAT ) , 2 ) A…" at bounding box center [544, 317] width 636 height 331
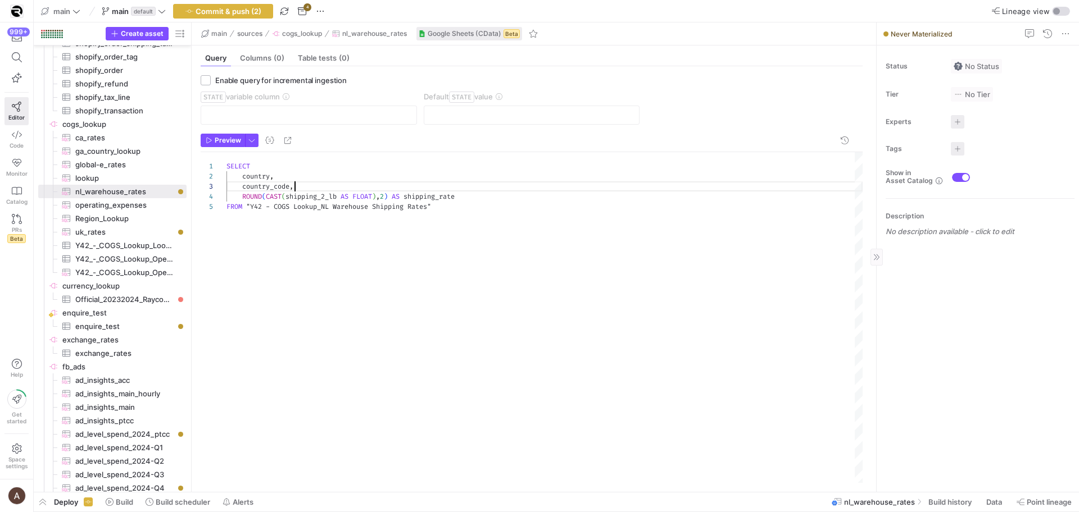
type textarea "SELECT country, country_code, ROUND(CAST(shipping_2_lb AS FLOAT),2) AS shipping…"
click at [483, 388] on div "SELECT country , country_code , ROUND ( CAST ( shipping_2_lb AS FLOAT ) , 2 ) A…" at bounding box center [544, 317] width 636 height 331
click at [500, 215] on div "SELECT country , country_code , ROUND ( CAST ( shipping_2_lb AS FLOAT ) , 2 ) A…" at bounding box center [544, 317] width 636 height 331
